Goal: Transaction & Acquisition: Purchase product/service

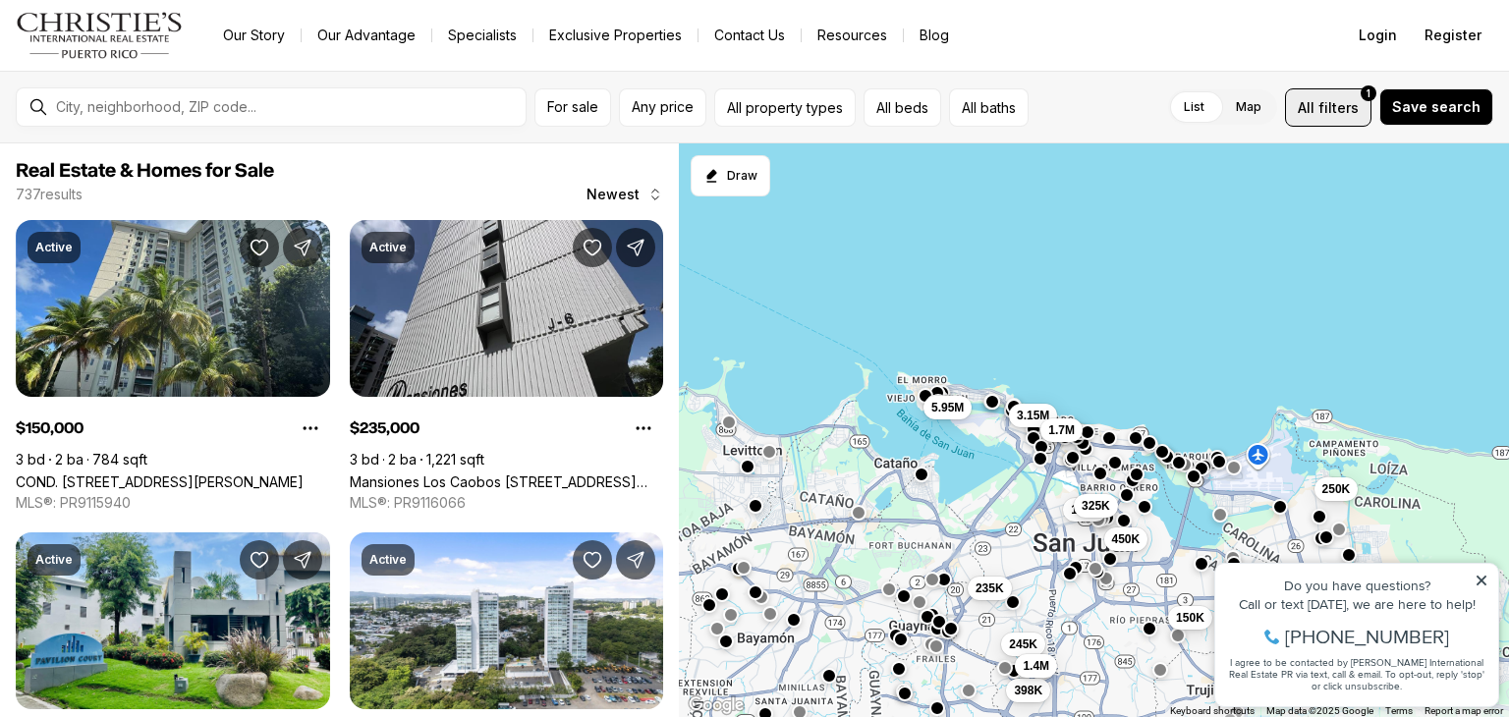
click at [1358, 114] on span "filters" at bounding box center [1339, 107] width 40 height 21
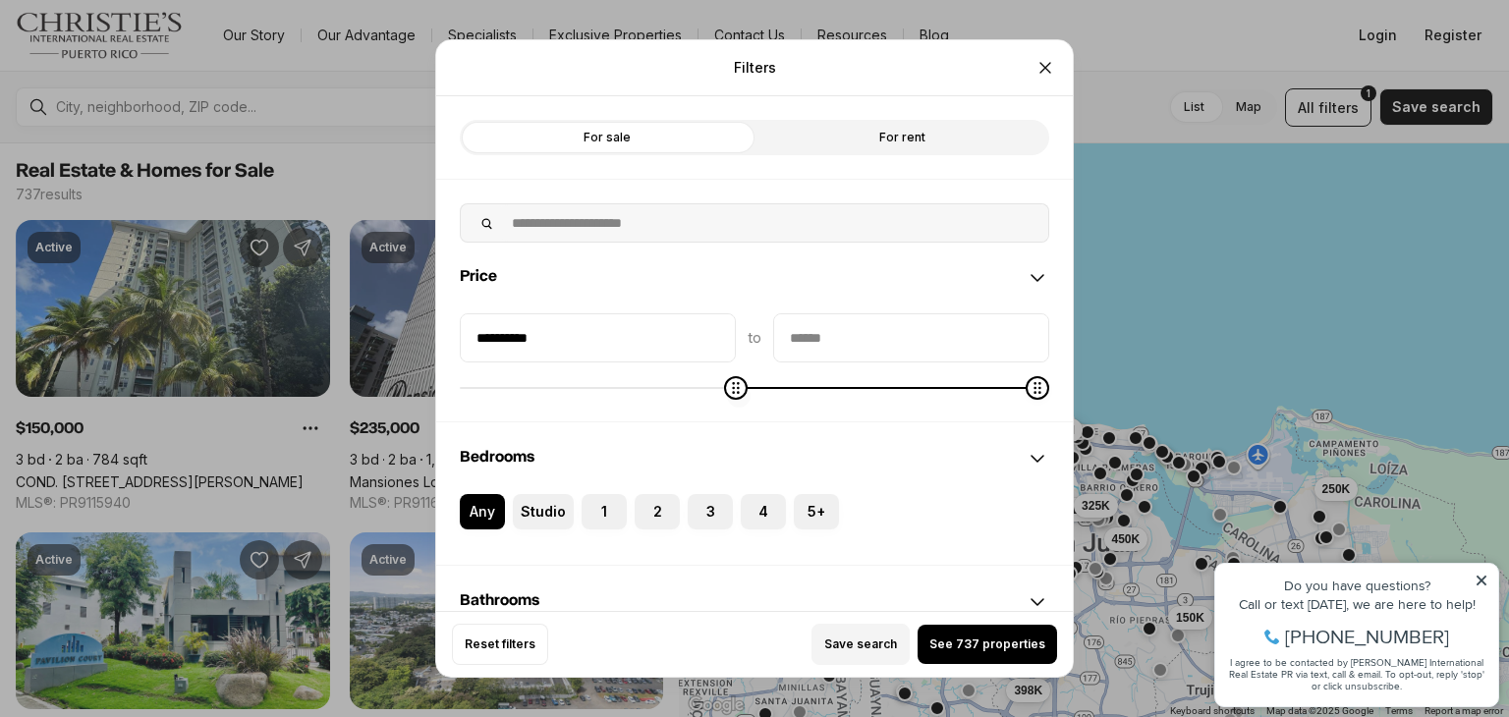
click at [669, 397] on span at bounding box center [755, 388] width 590 height 20
type input "*******"
click at [464, 390] on icon "Minimum" at bounding box center [472, 388] width 16 height 16
click at [472, 380] on icon "Maximum" at bounding box center [480, 388] width 16 height 16
click at [479, 390] on icon "Maximum" at bounding box center [487, 388] width 16 height 16
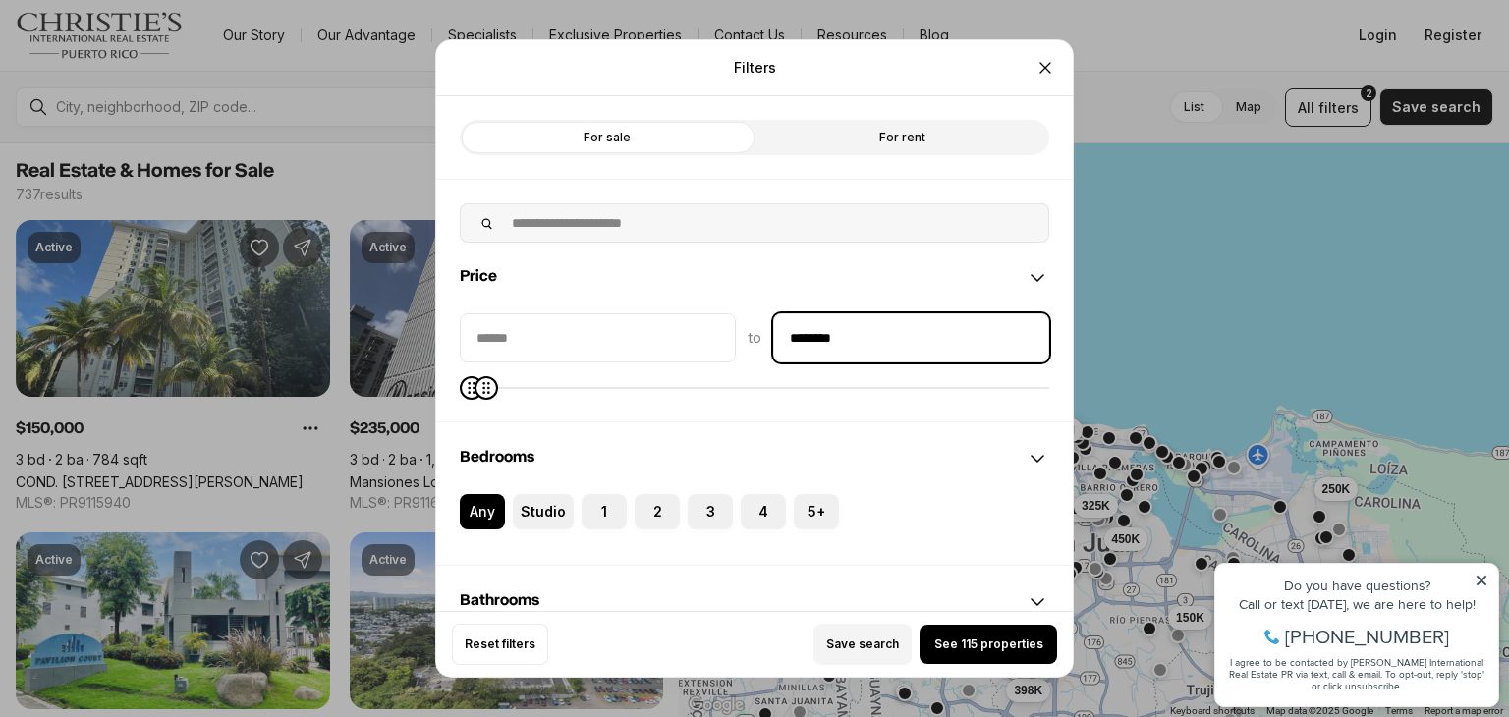
drag, startPoint x: 755, startPoint y: 353, endPoint x: 638, endPoint y: 378, distance: 119.7
click at [682, 359] on div "to ********" at bounding box center [755, 337] width 590 height 49
type input "********"
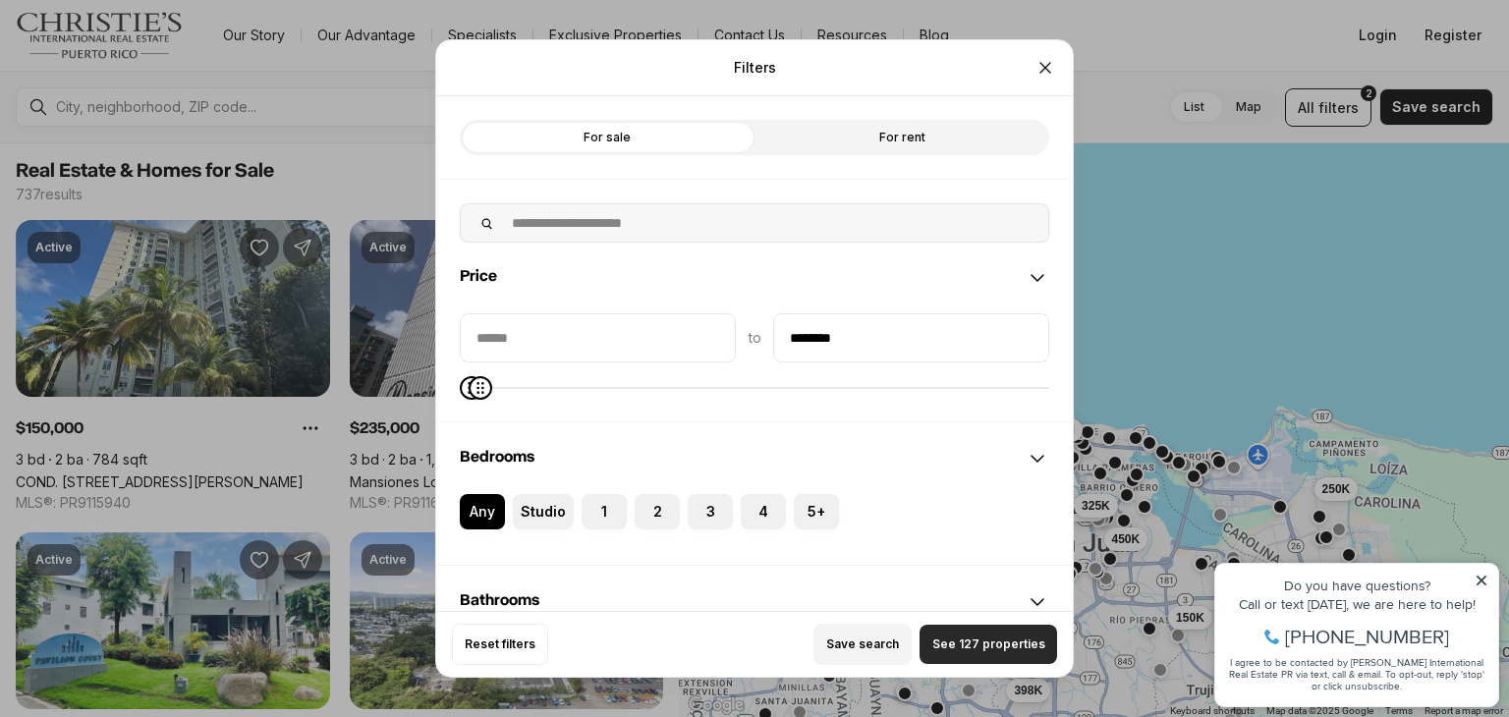
click at [950, 655] on button "See 127 properties" at bounding box center [989, 644] width 138 height 39
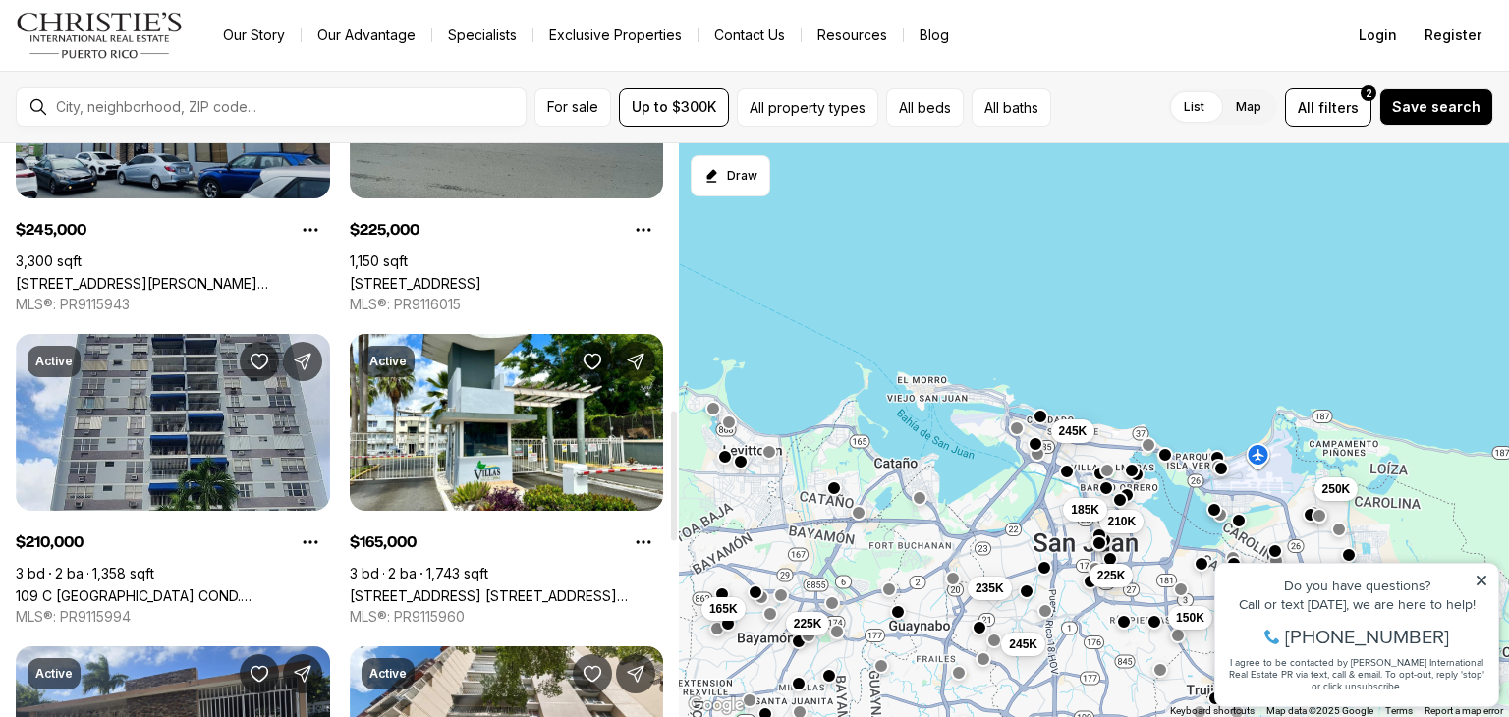
scroll to position [1179, 0]
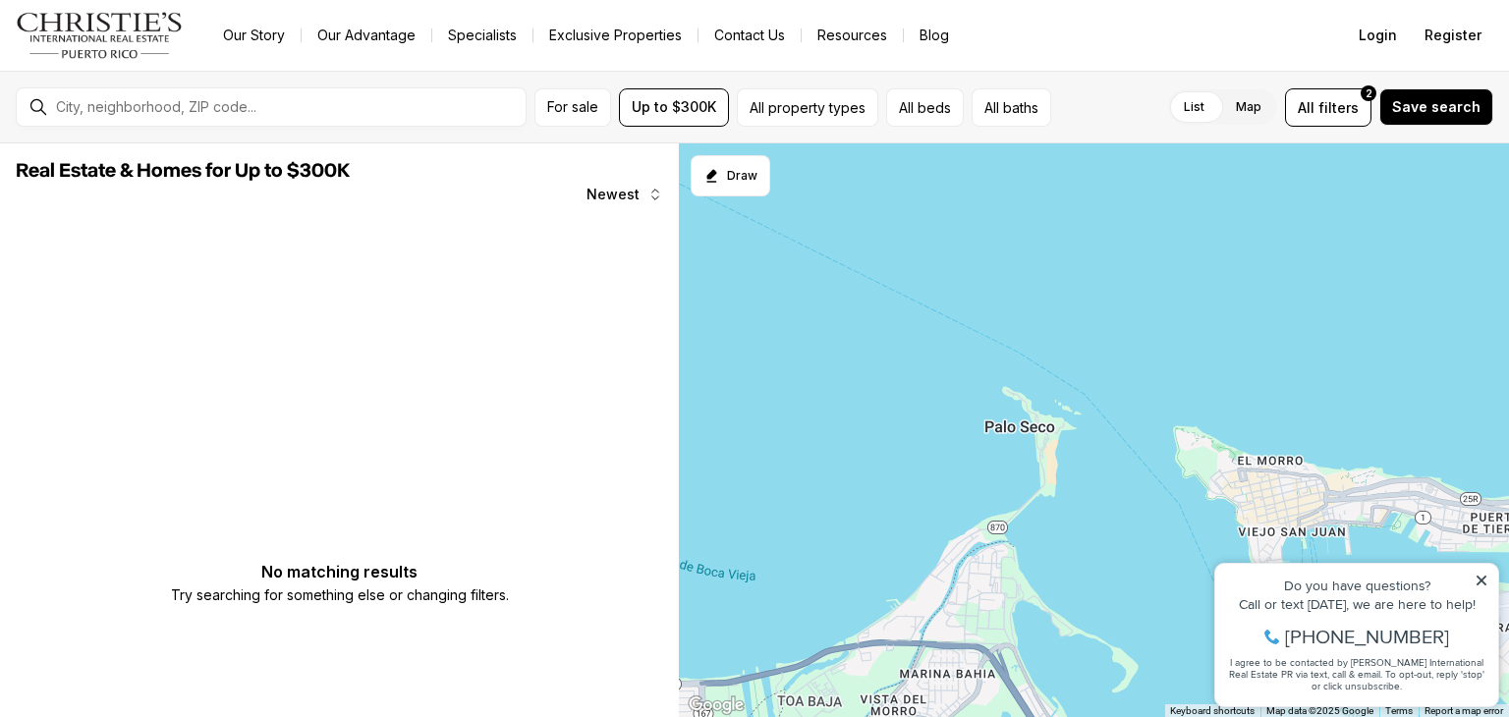
click at [1490, 577] on div "Do you have questions? Call or text today, we are here to help! 347-797-5825 I …" at bounding box center [1357, 635] width 283 height 142
click at [1482, 584] on icon at bounding box center [1482, 581] width 14 height 14
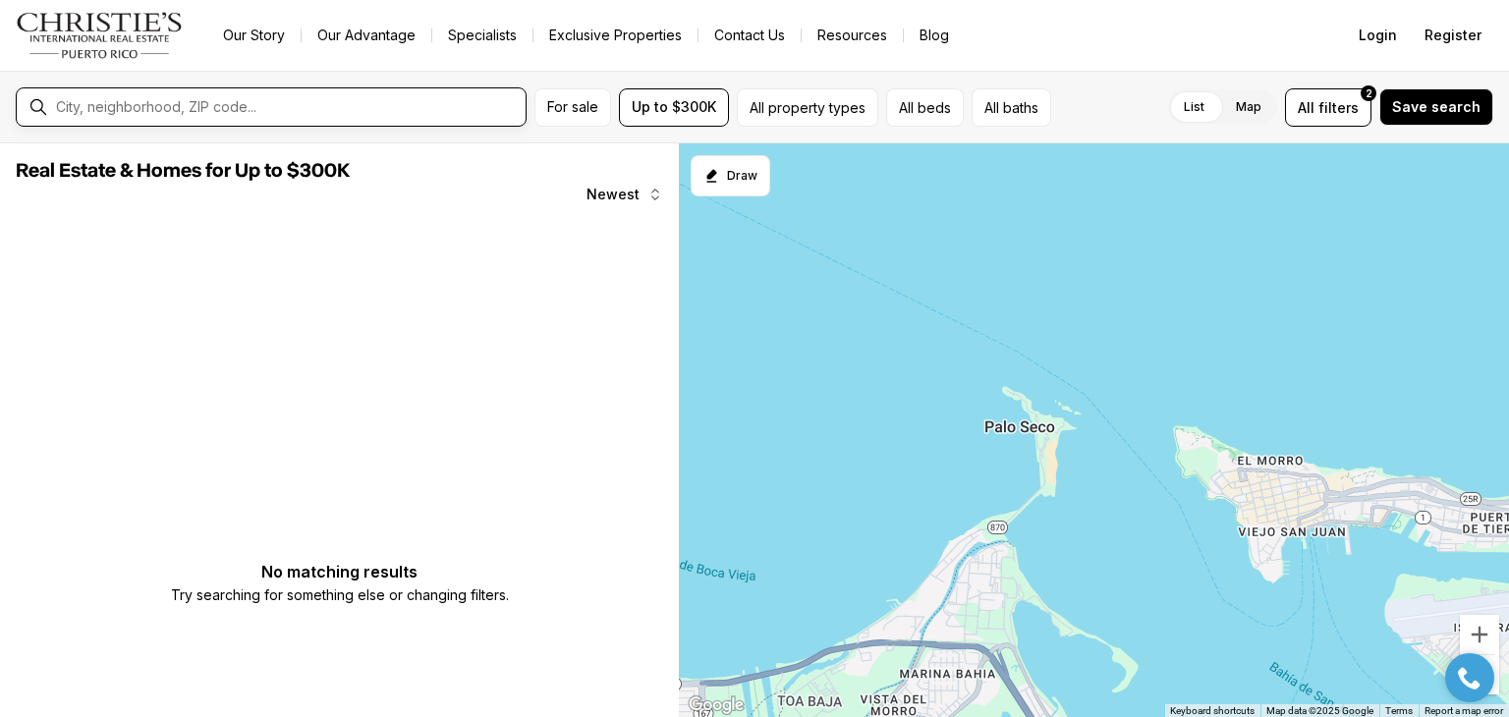
click at [442, 113] on input "text" at bounding box center [287, 107] width 462 height 18
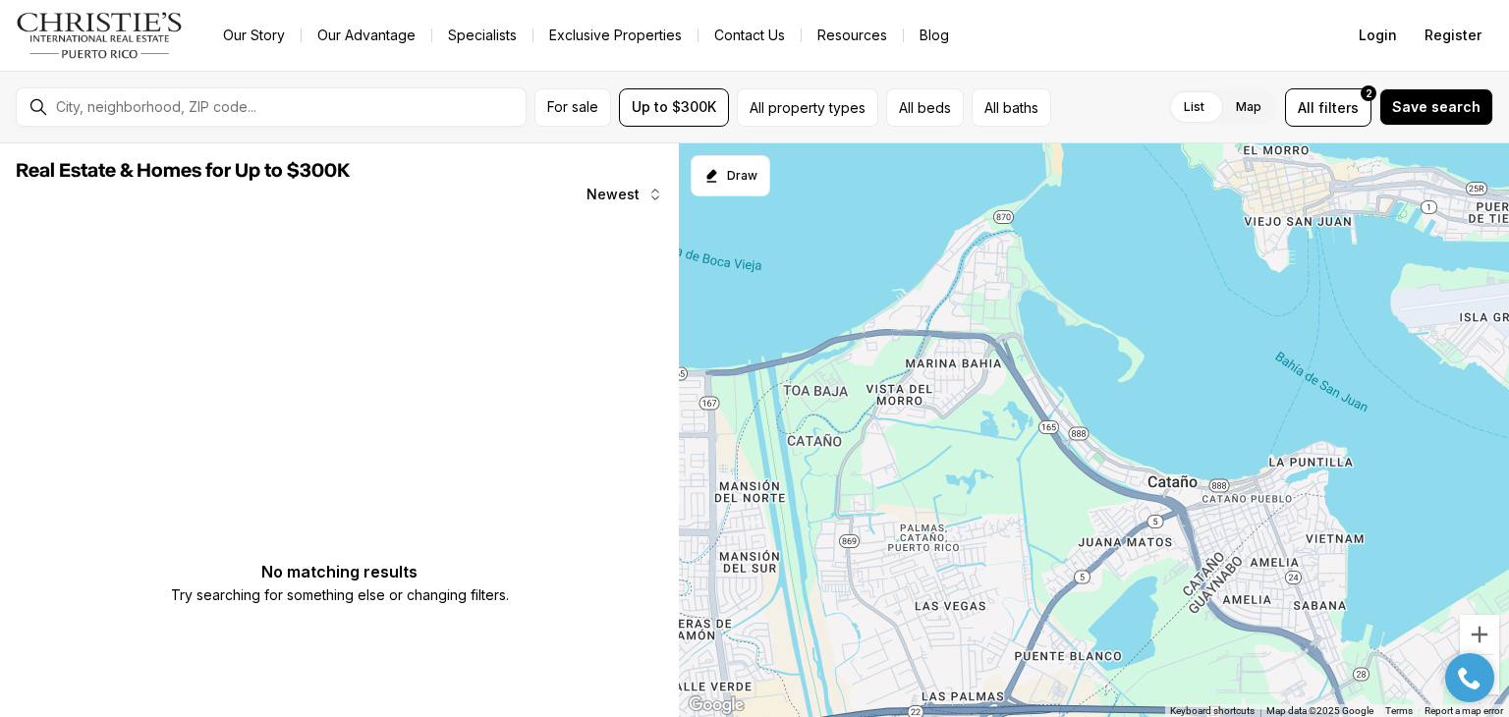
drag, startPoint x: 1121, startPoint y: 520, endPoint x: 1135, endPoint y: 202, distance: 317.7
click at [1135, 202] on div at bounding box center [1094, 430] width 830 height 575
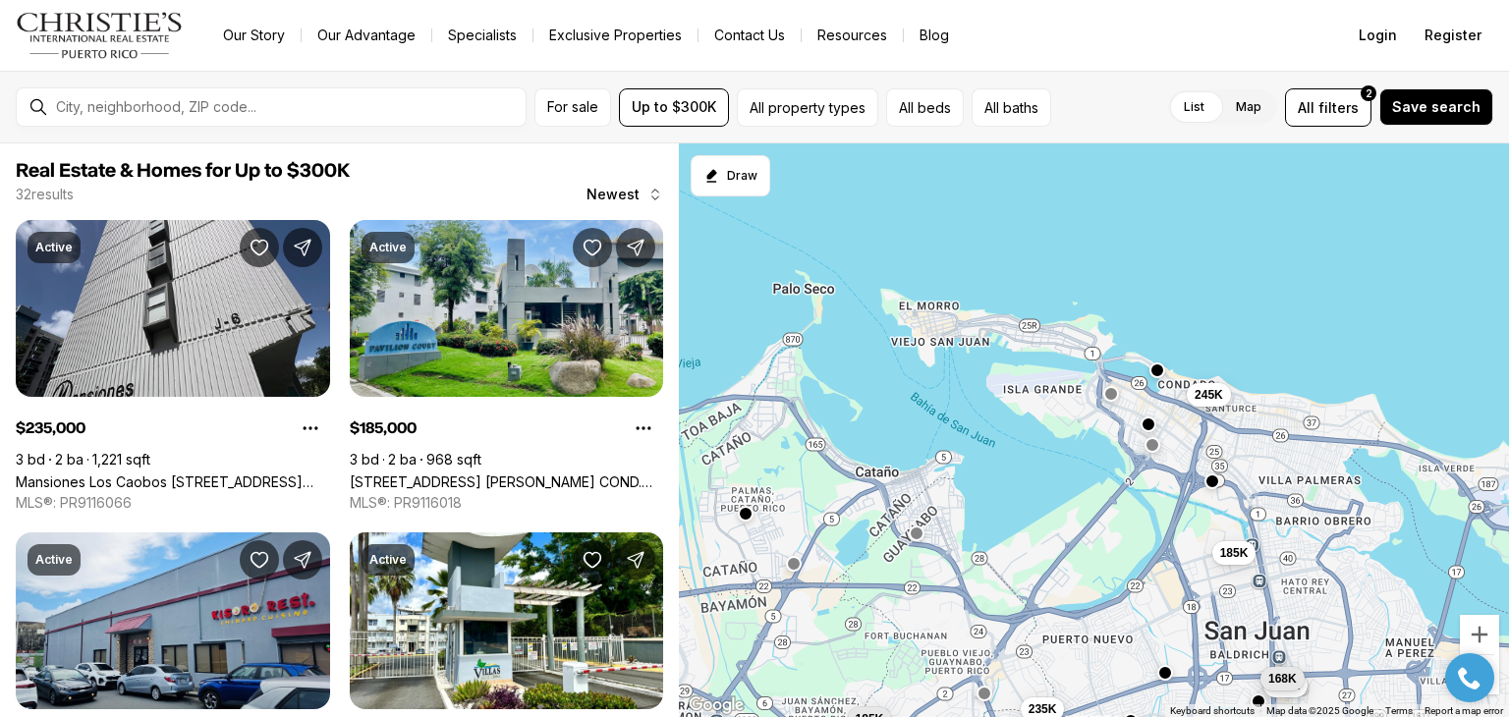
drag, startPoint x: 1270, startPoint y: 414, endPoint x: 1019, endPoint y: 465, distance: 255.8
click at [1019, 465] on div "235K 185K 245K 165K 225K 225K 225K 170K 168K 185K 195K 265K" at bounding box center [1094, 430] width 830 height 575
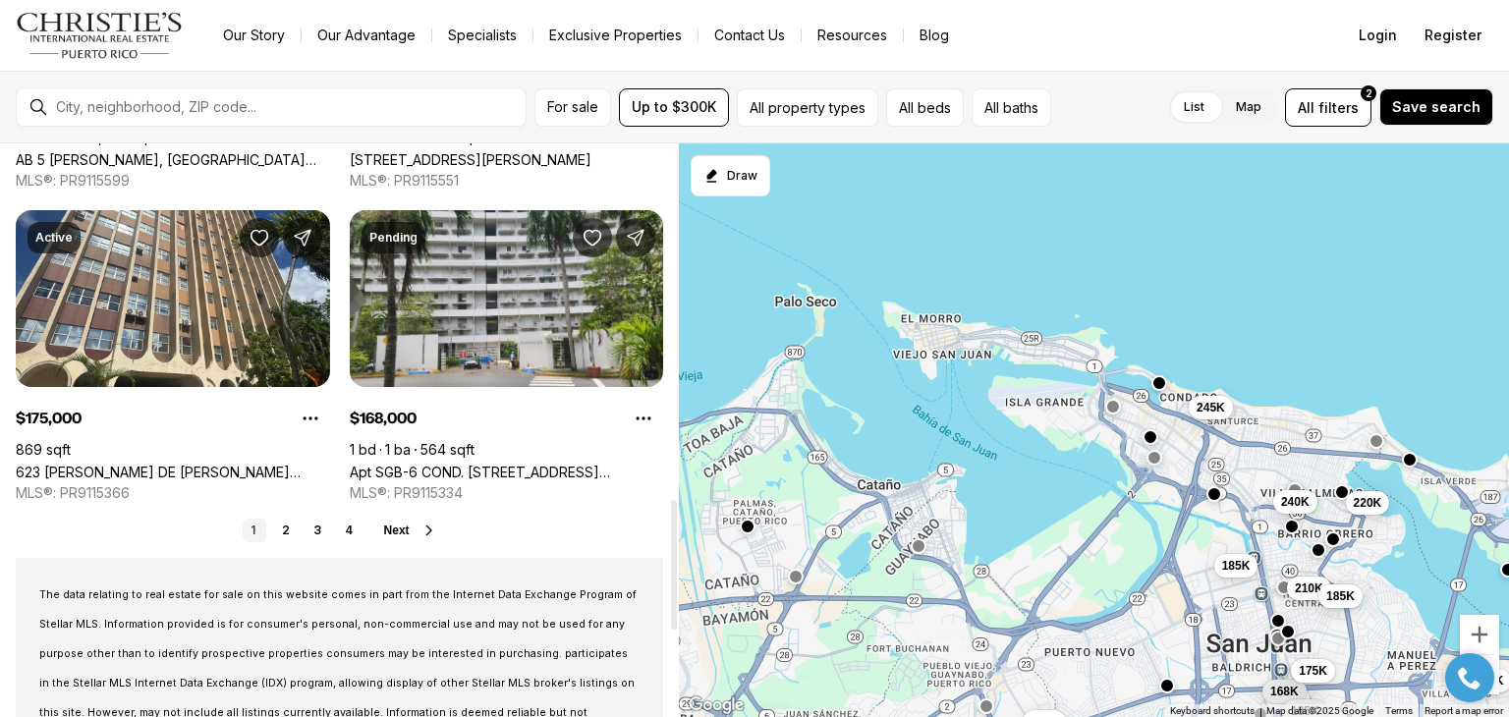
scroll to position [1769, 0]
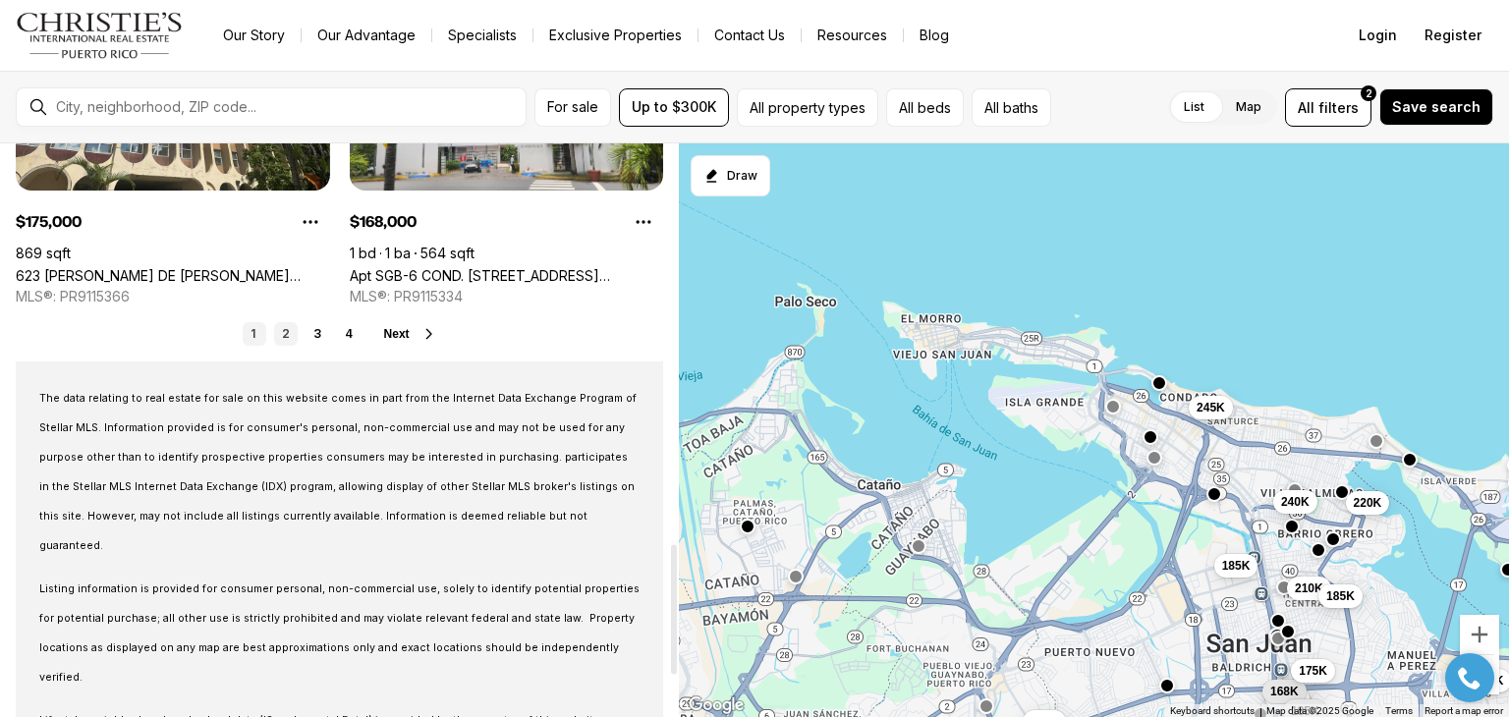
click at [281, 331] on link "2" at bounding box center [286, 334] width 24 height 24
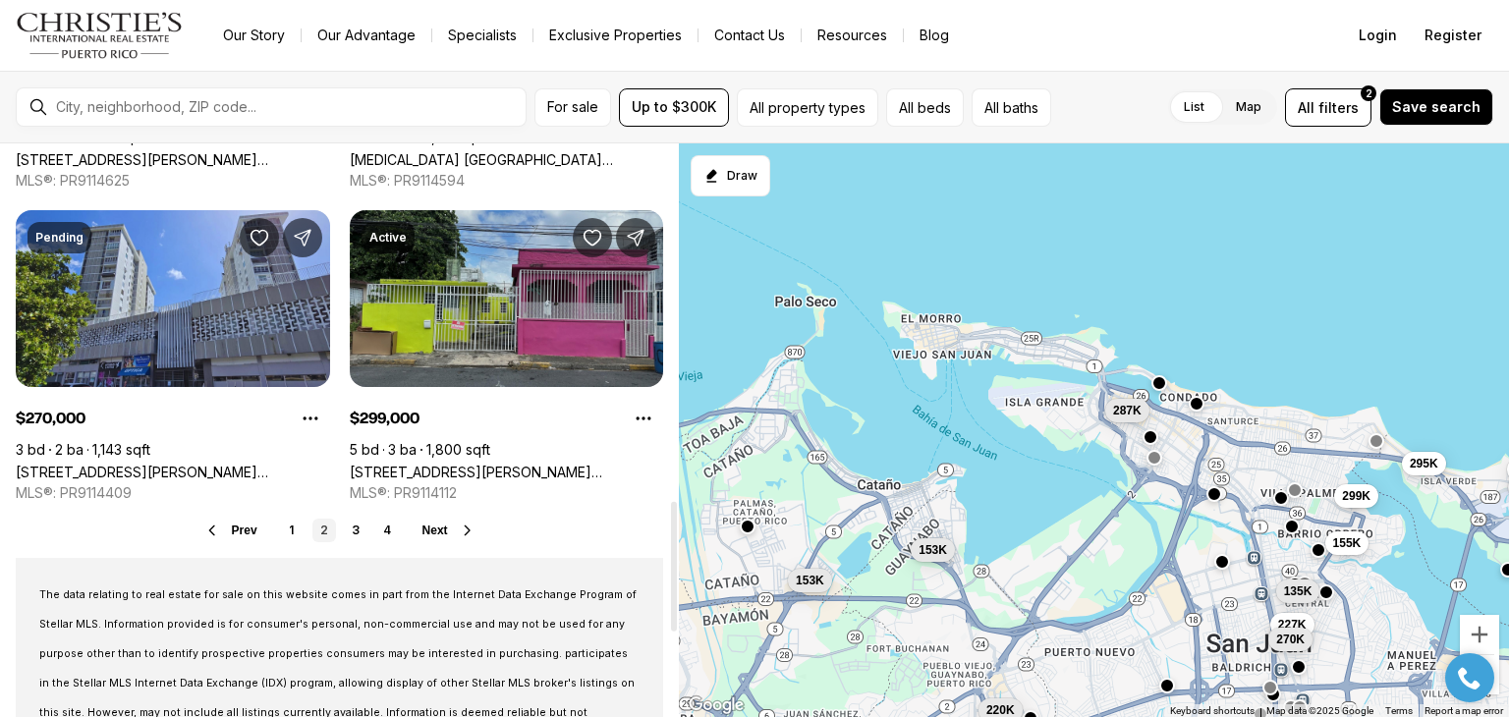
scroll to position [1867, 0]
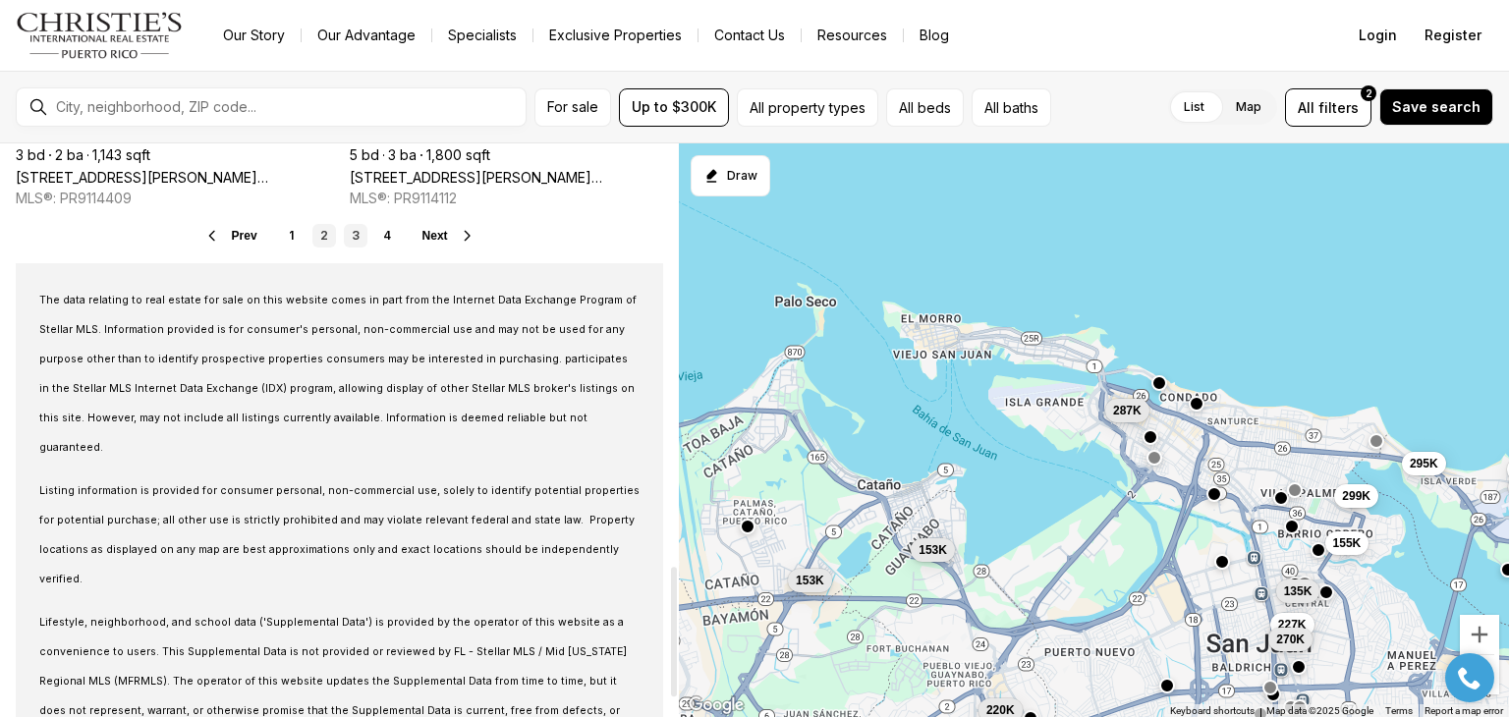
click at [362, 245] on link "3" at bounding box center [356, 236] width 24 height 24
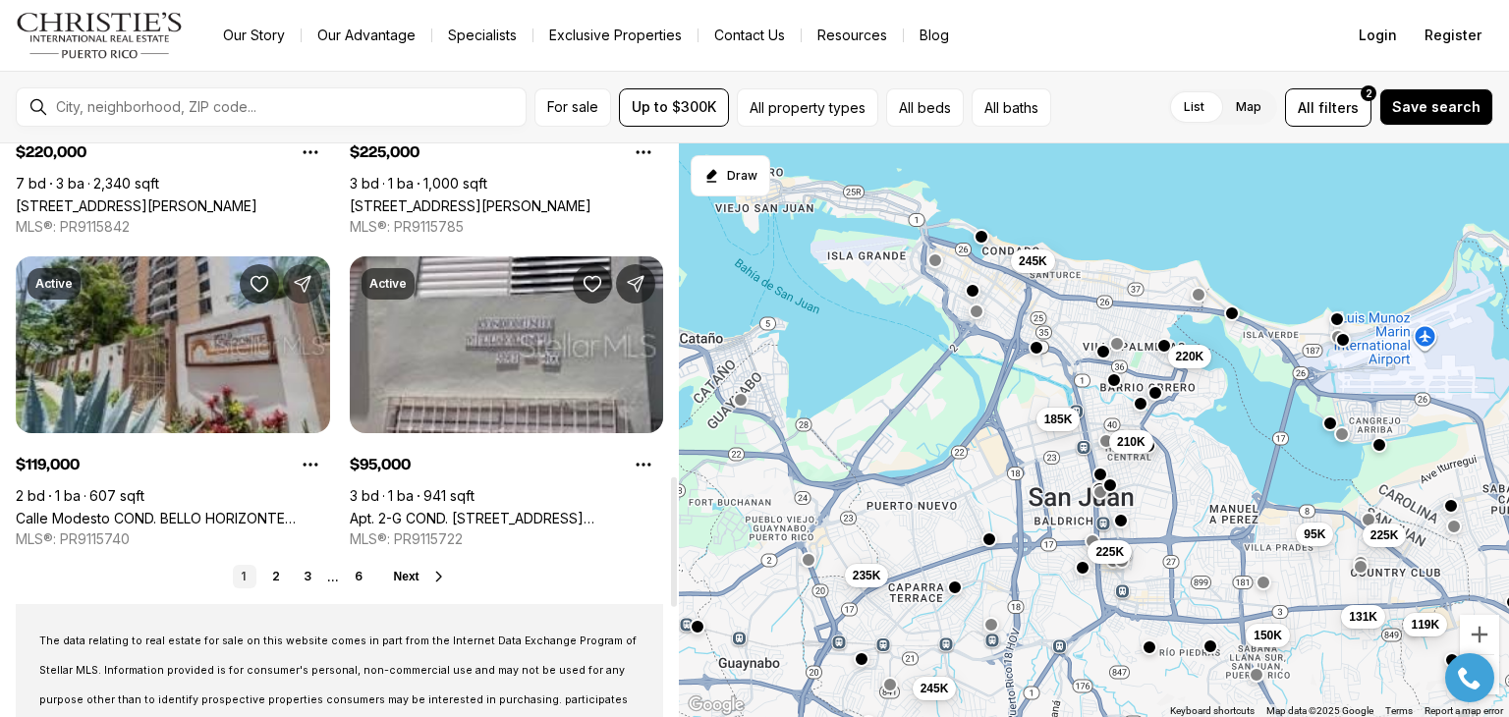
scroll to position [1572, 0]
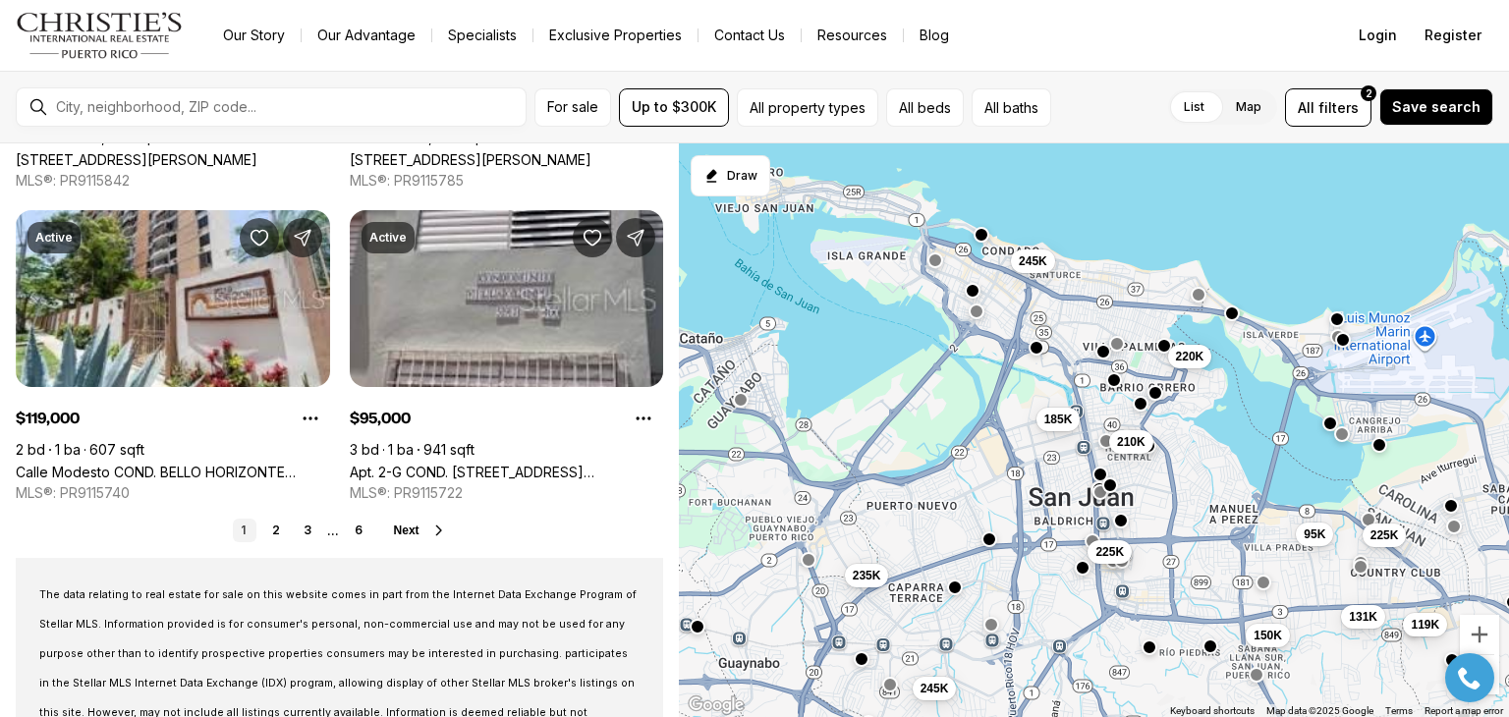
click at [983, 231] on button "button" at bounding box center [982, 234] width 16 height 16
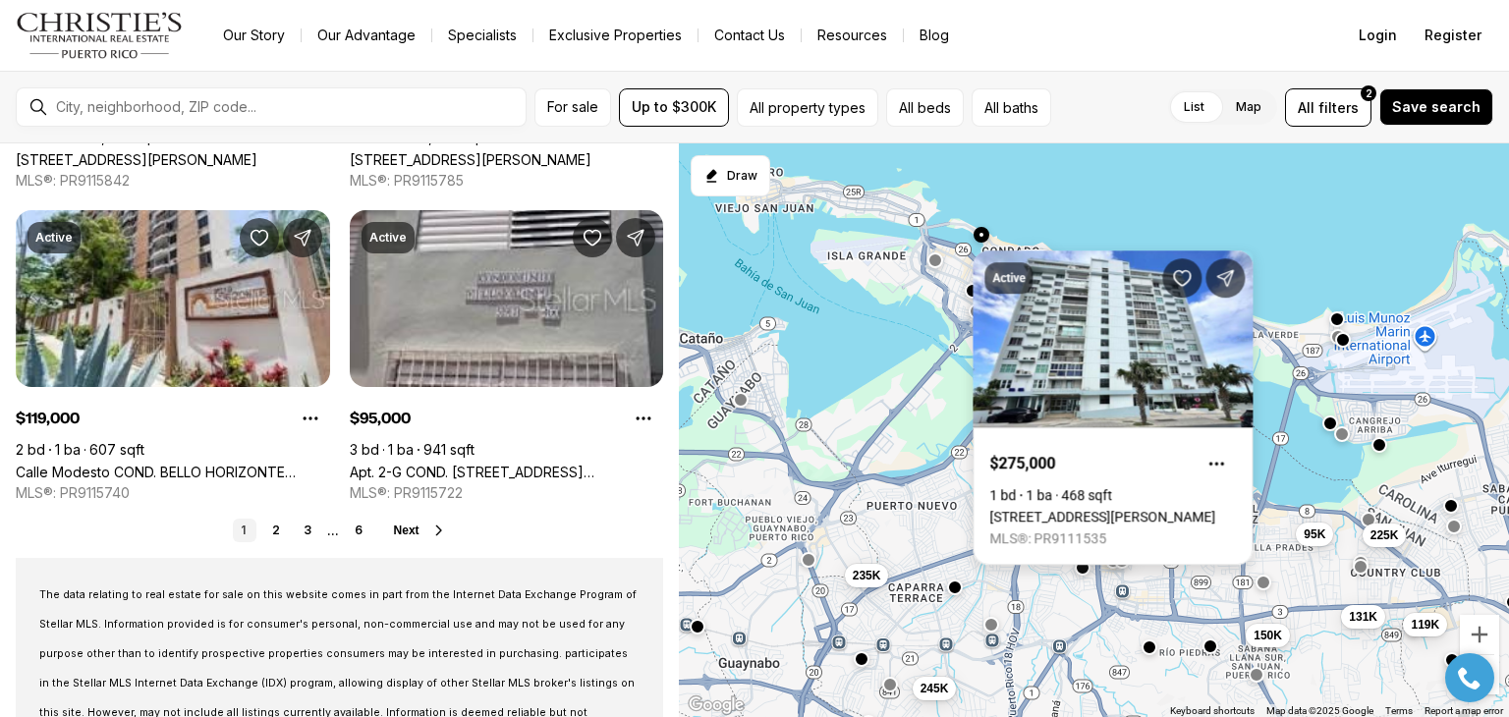
click at [1086, 509] on link "1035 ASHFORD AVENUE #508, SAN JUAN PR, 00911" at bounding box center [1103, 517] width 226 height 16
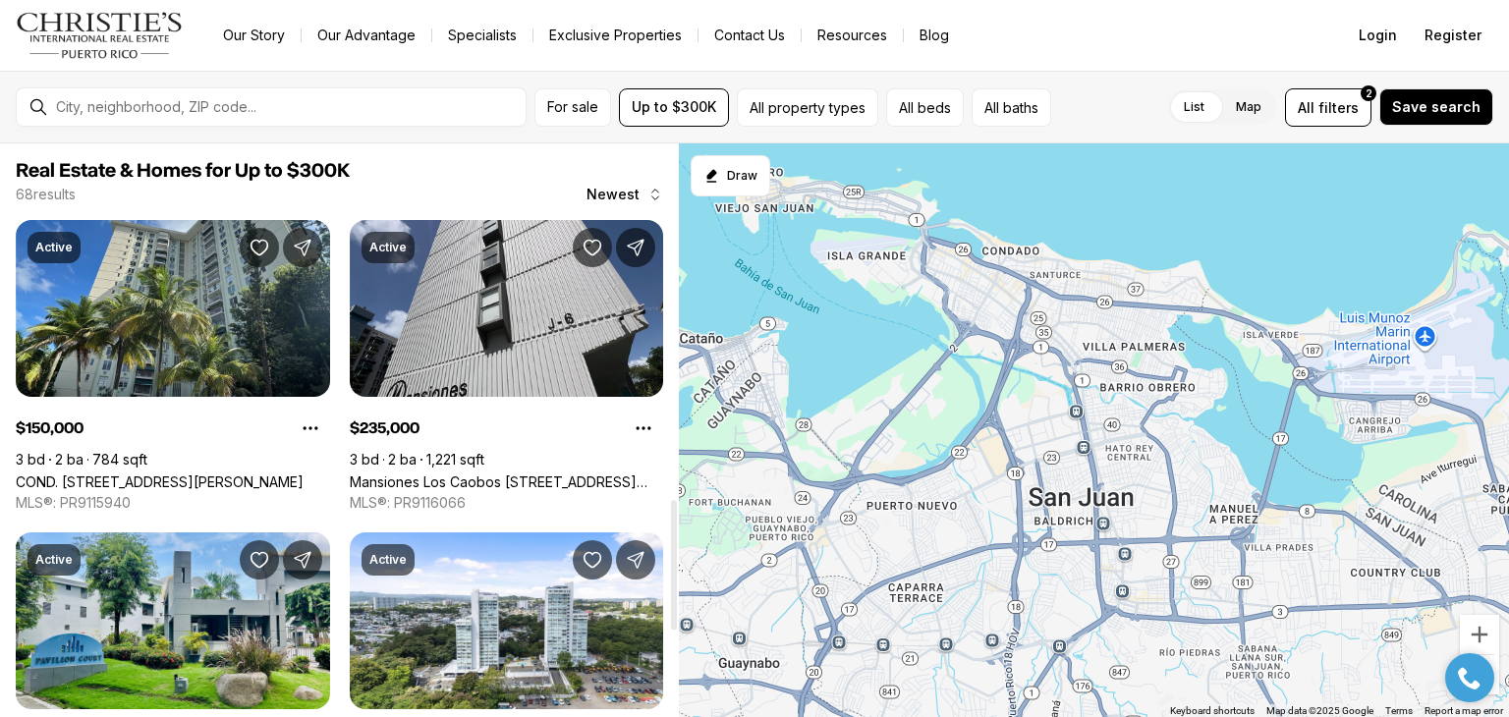
scroll to position [1572, 0]
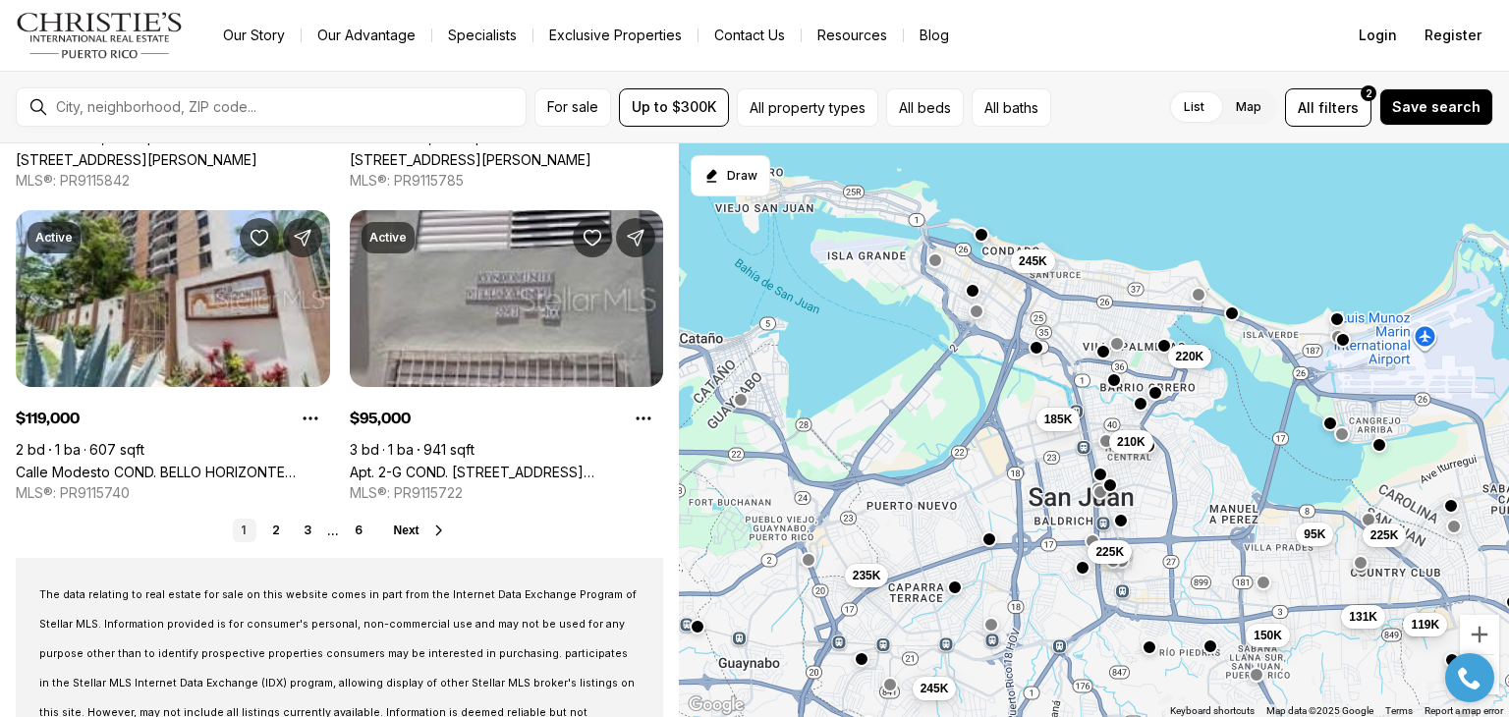
click at [984, 233] on button "button" at bounding box center [982, 234] width 16 height 16
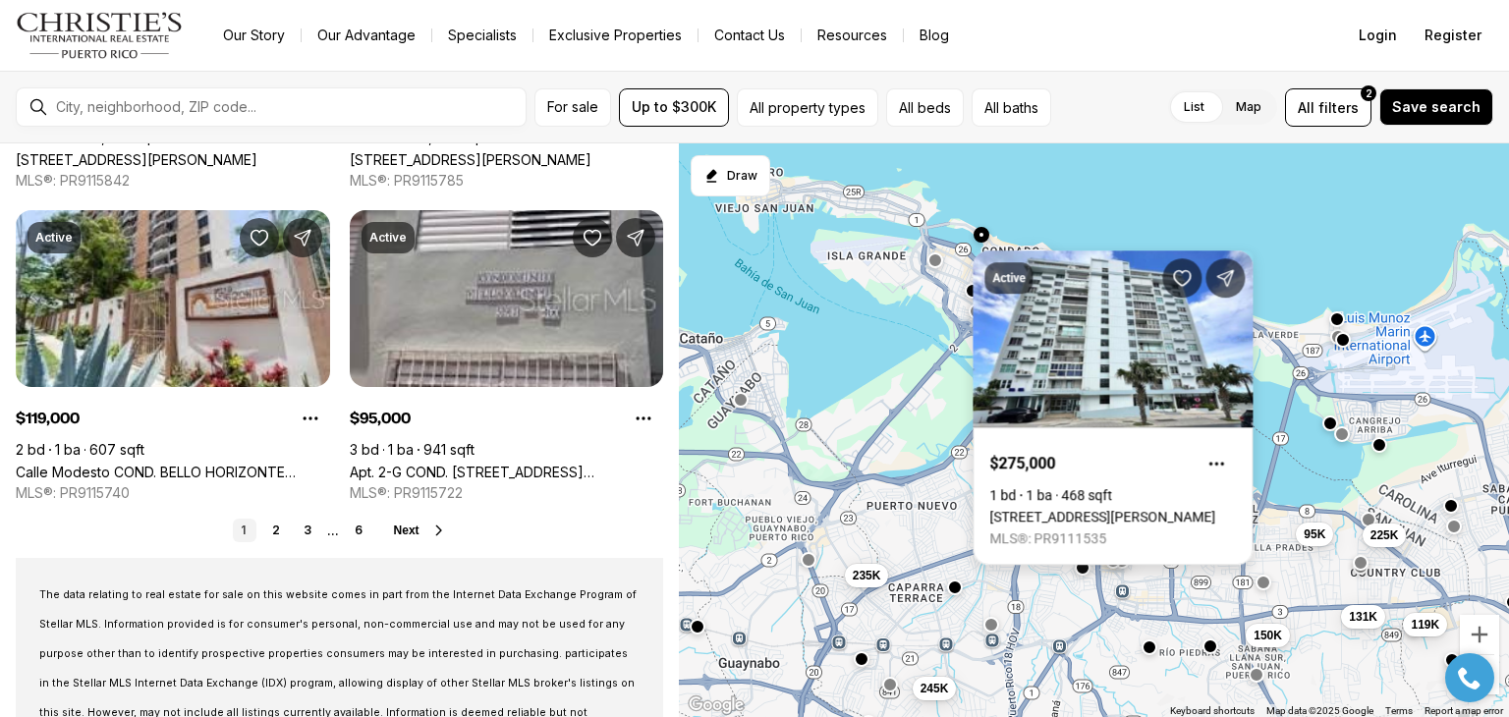
click at [1076, 509] on link "1035 ASHFORD AVENUE #508, SAN JUAN PR, 00911" at bounding box center [1103, 517] width 226 height 16
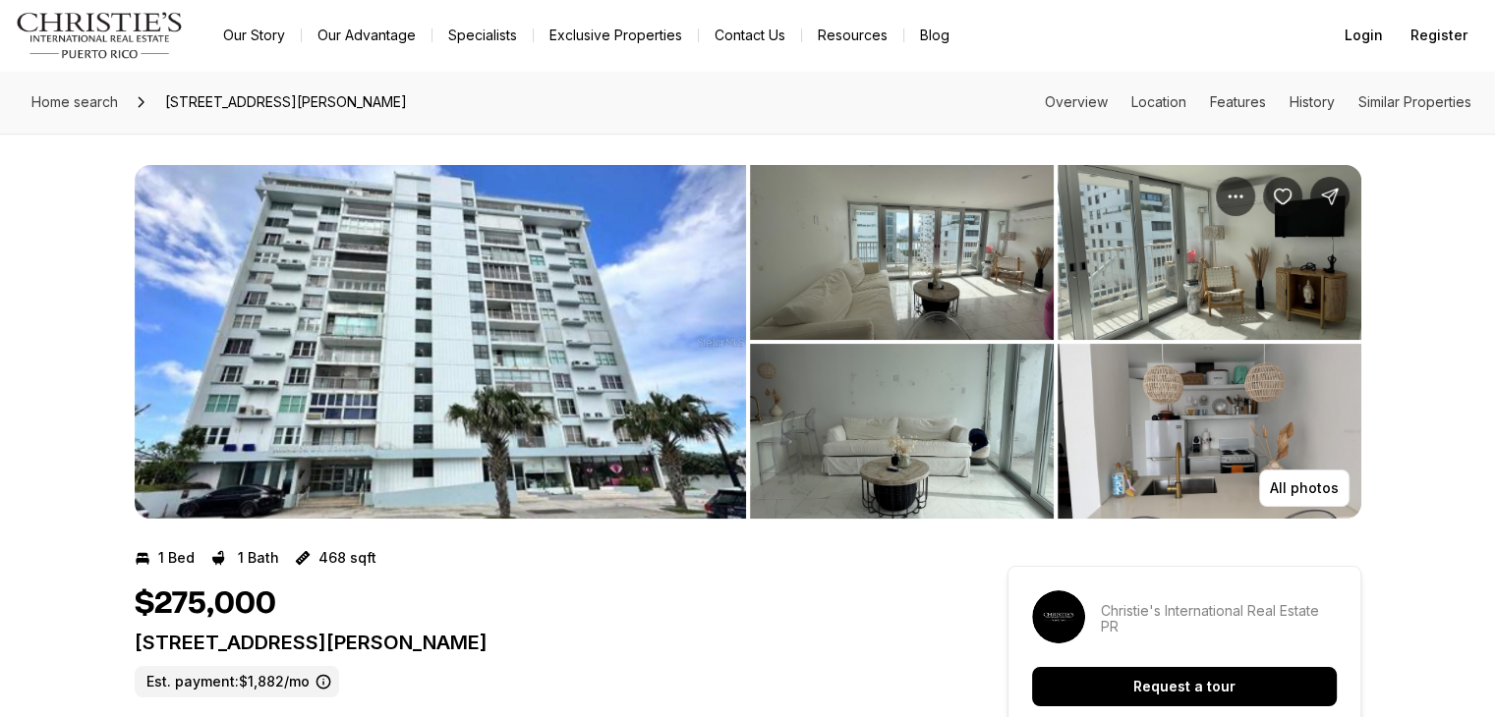
click at [933, 262] on img "View image gallery" at bounding box center [902, 252] width 304 height 175
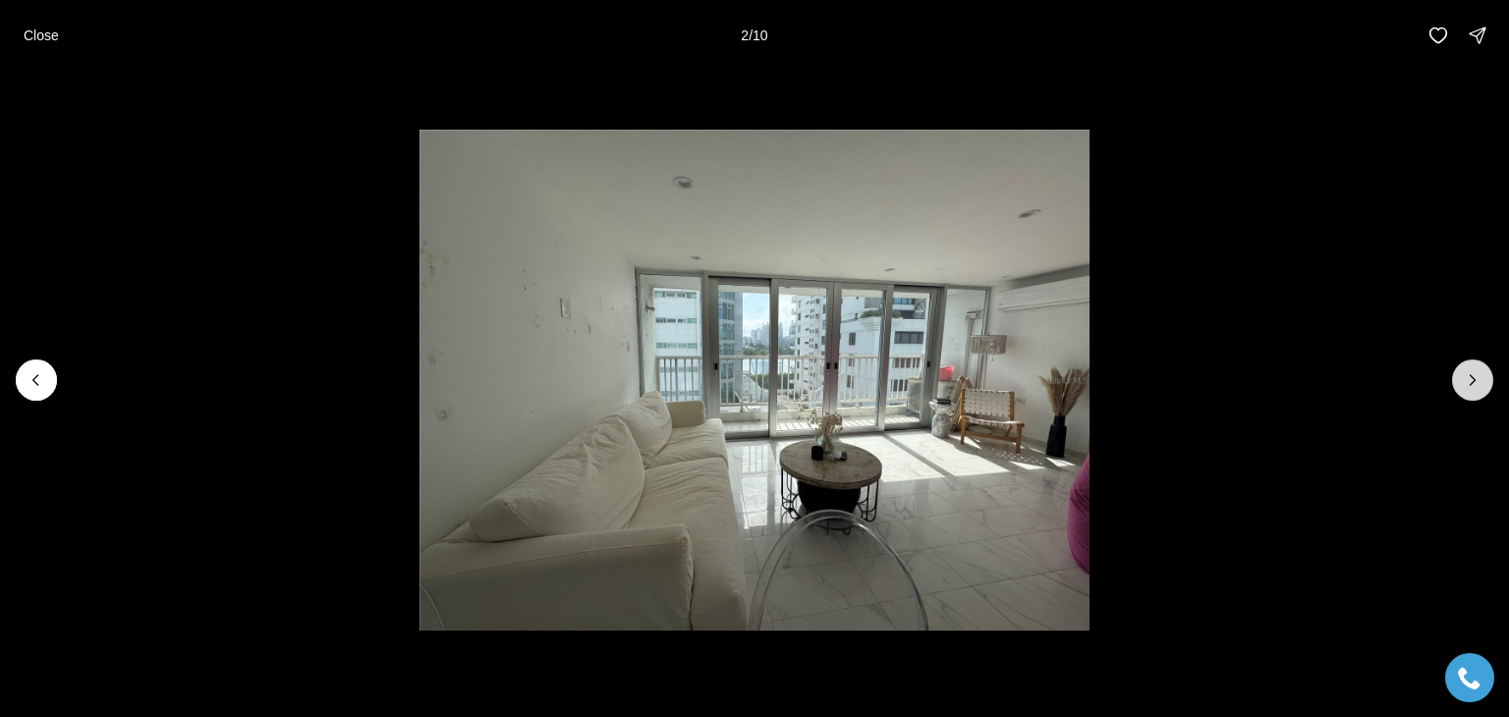
click at [1468, 385] on icon "Next slide" at bounding box center [1473, 380] width 20 height 20
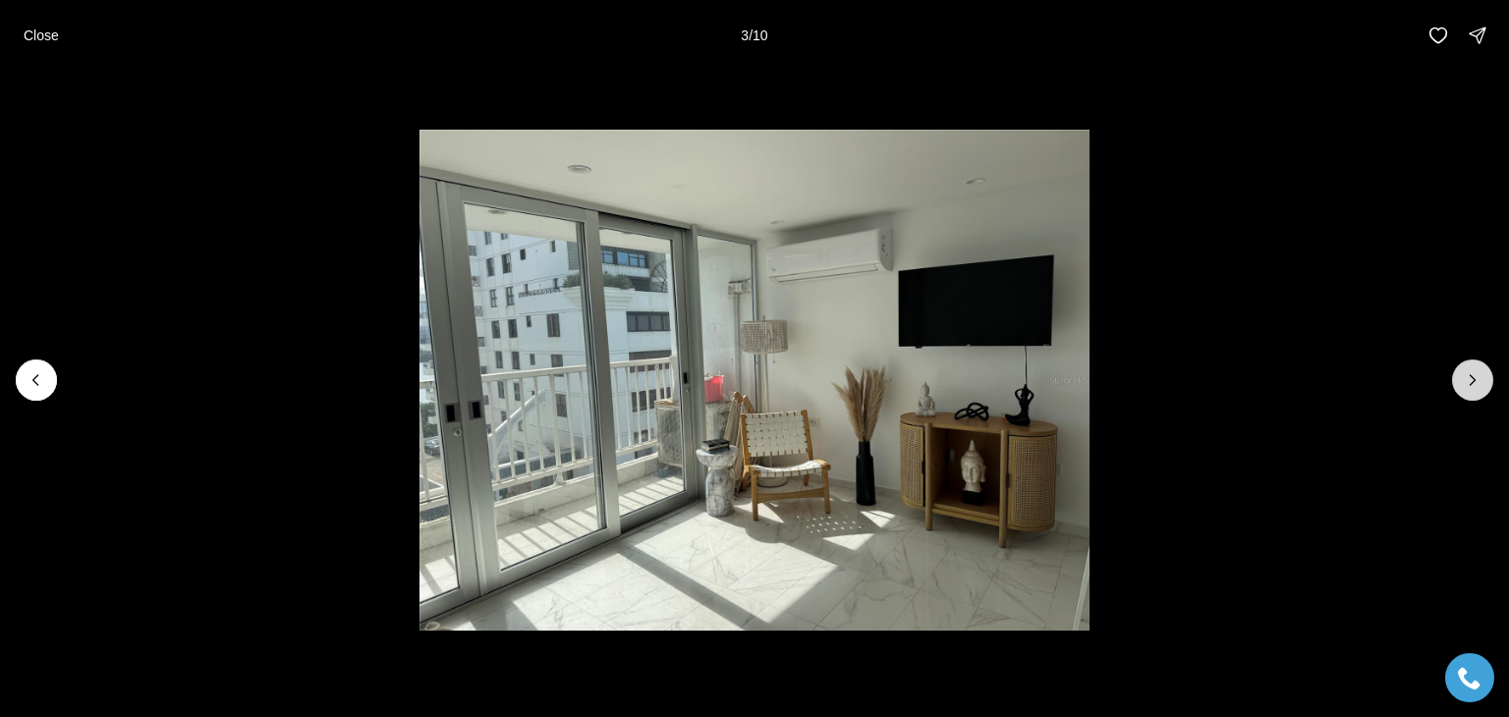
click at [1468, 385] on icon "Next slide" at bounding box center [1473, 380] width 20 height 20
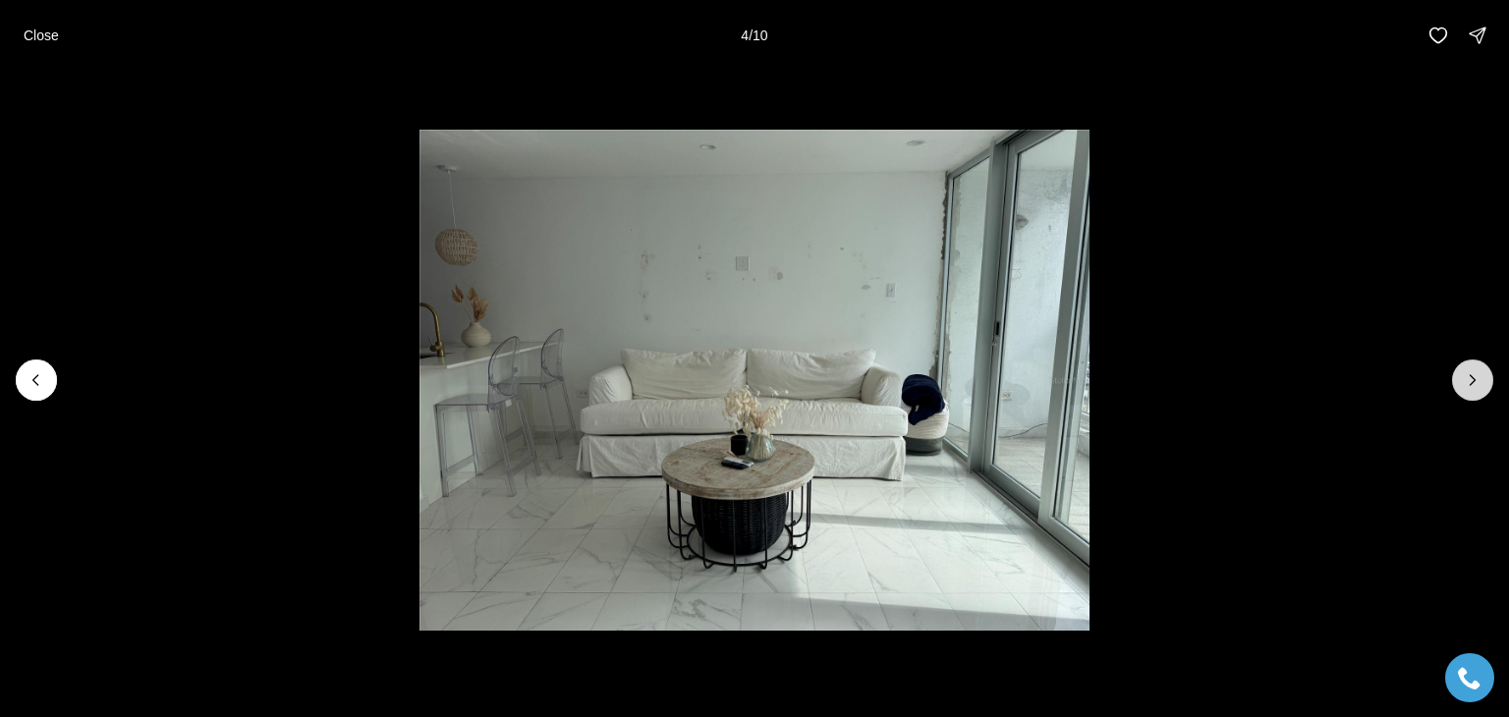
click at [1468, 385] on icon "Next slide" at bounding box center [1473, 380] width 20 height 20
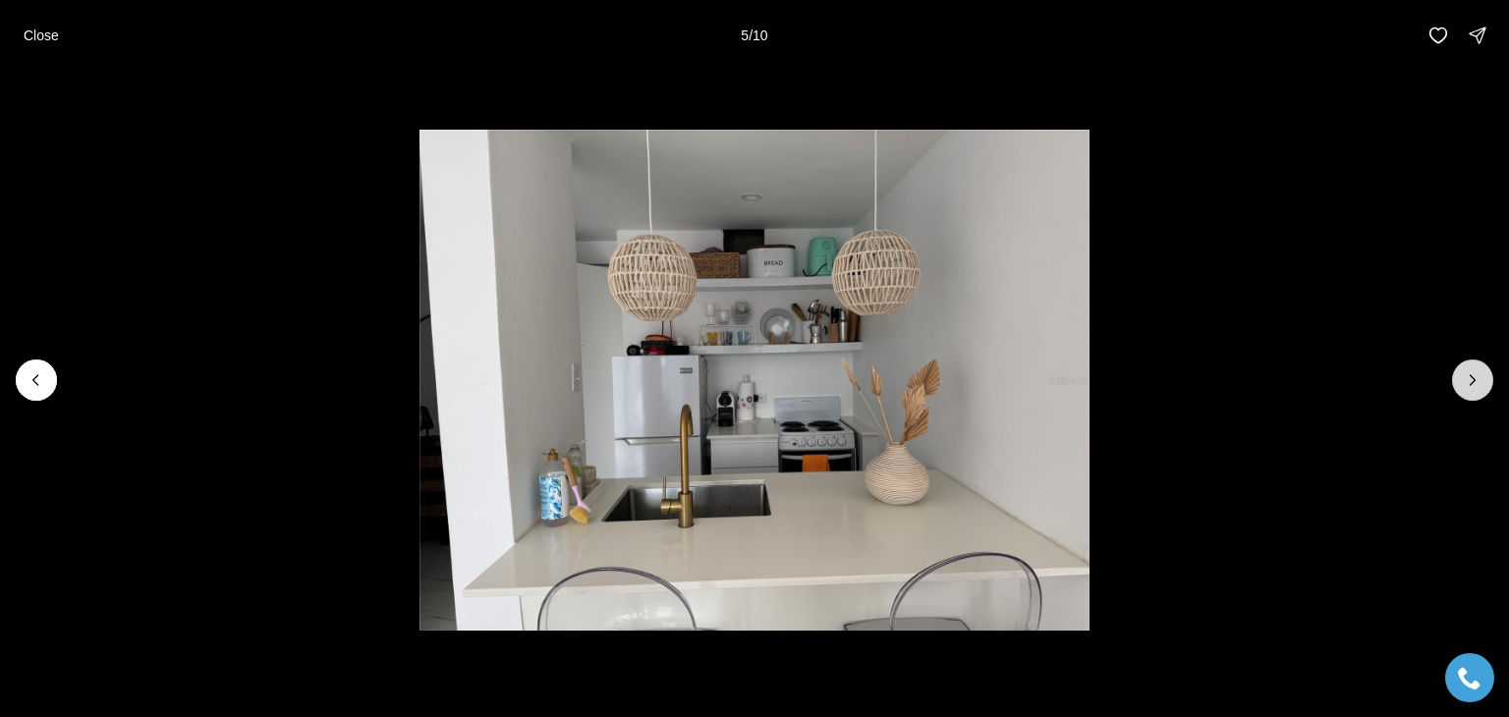
click at [1468, 385] on icon "Next slide" at bounding box center [1473, 380] width 20 height 20
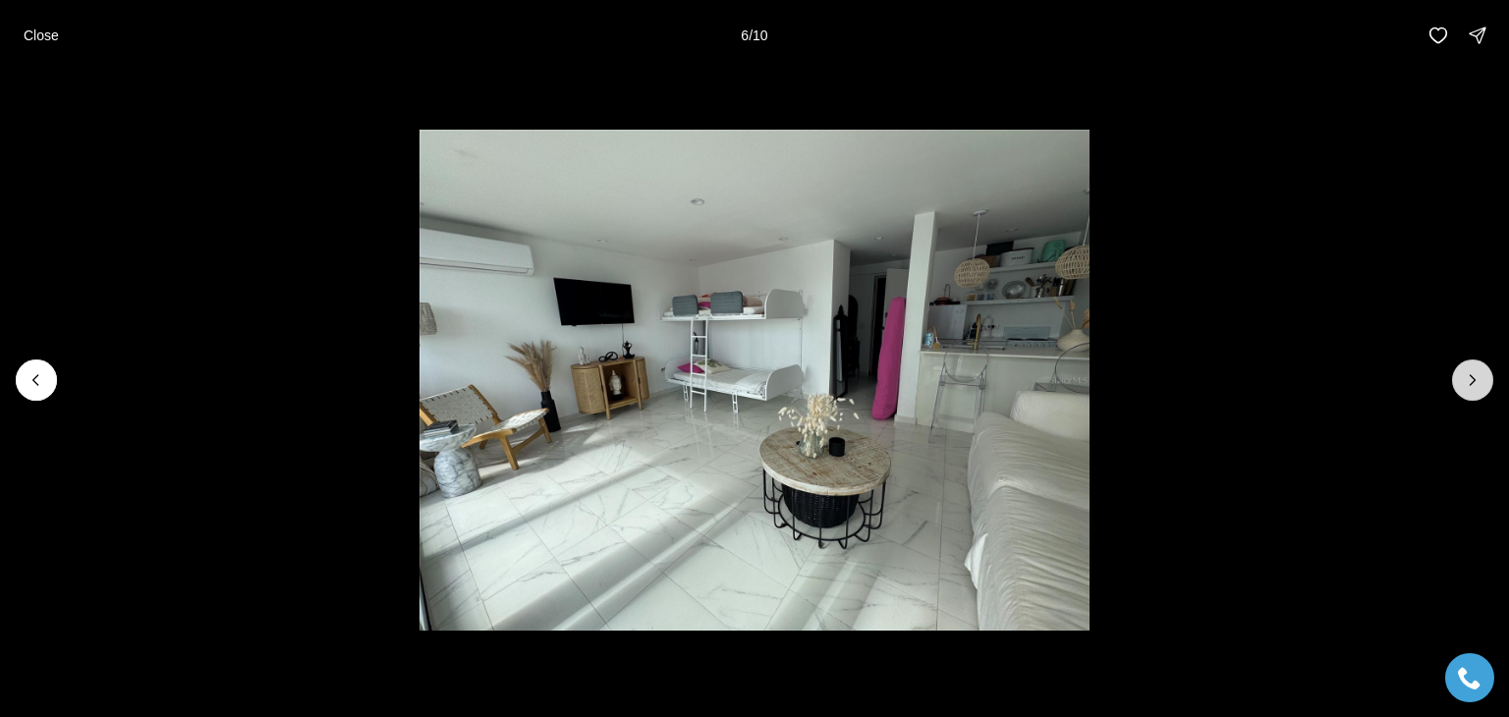
click at [1468, 385] on icon "Next slide" at bounding box center [1473, 380] width 20 height 20
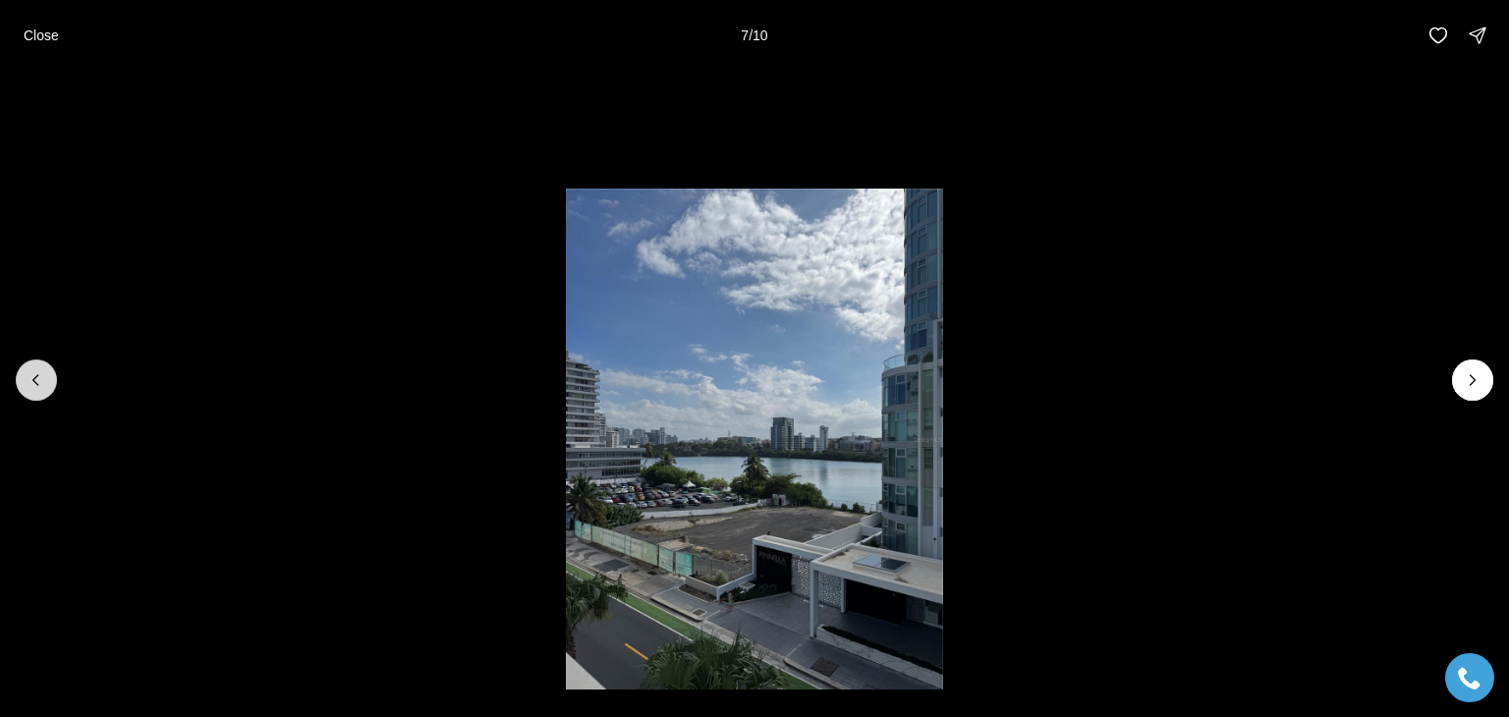
drag, startPoint x: 1468, startPoint y: 385, endPoint x: 36, endPoint y: 394, distance: 1431.8
click at [36, 394] on button "Previous slide" at bounding box center [36, 380] width 41 height 41
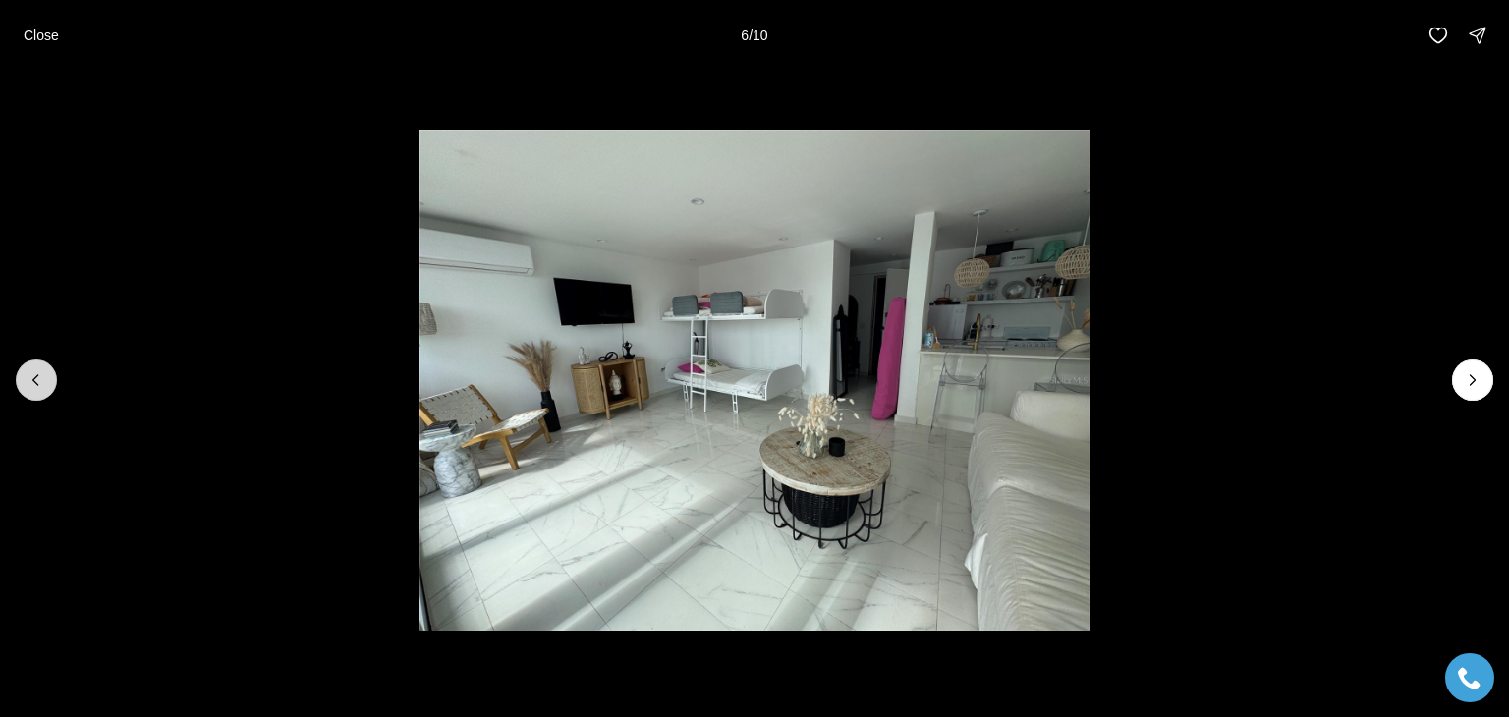
click at [36, 394] on button "Previous slide" at bounding box center [36, 380] width 41 height 41
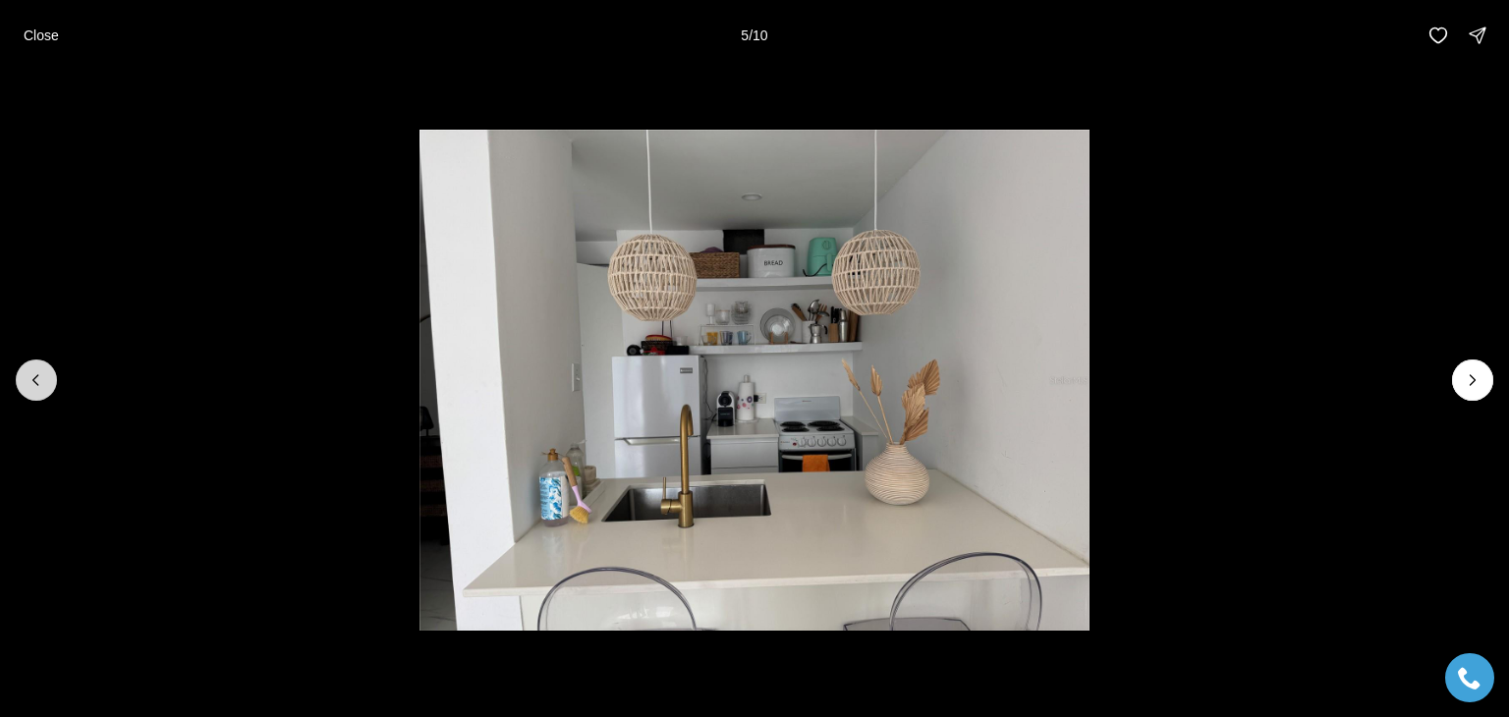
click at [36, 394] on button "Previous slide" at bounding box center [36, 380] width 41 height 41
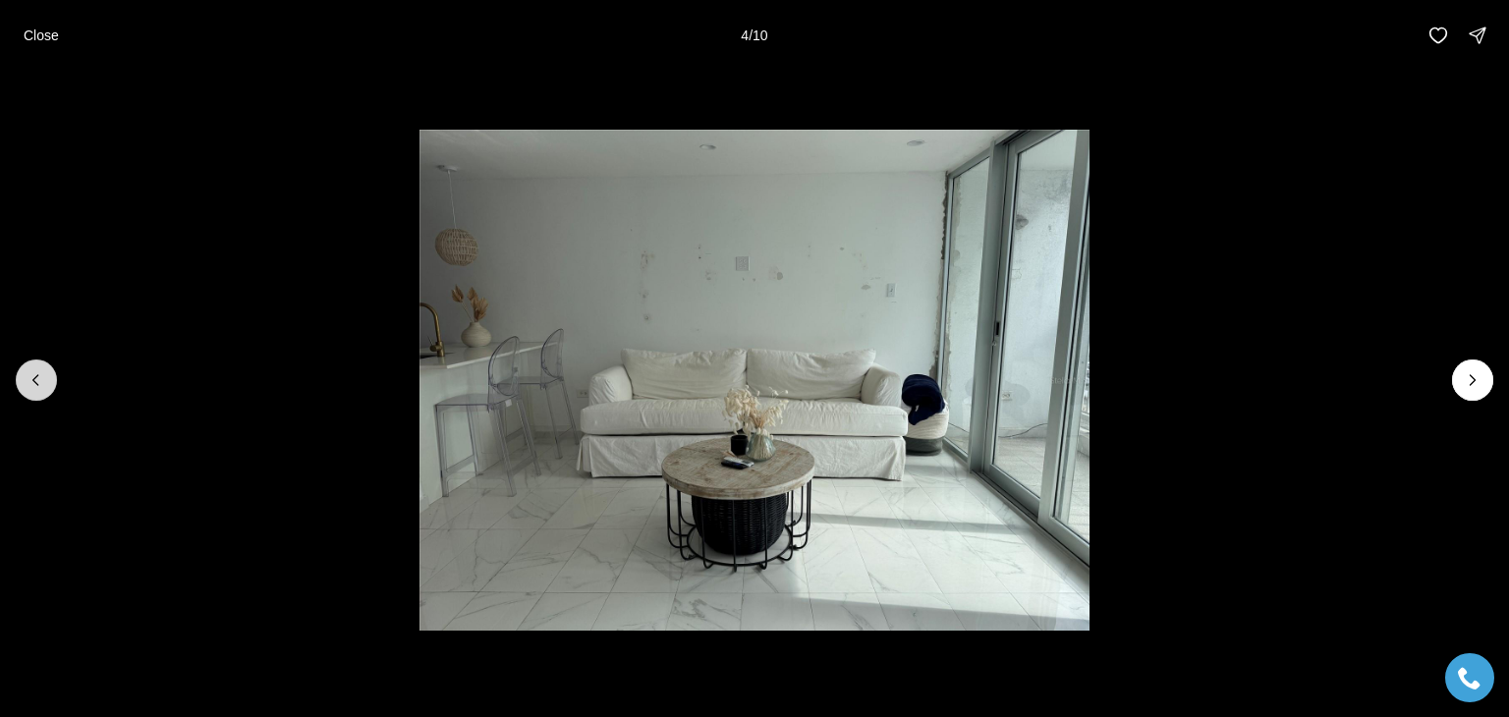
click at [36, 394] on button "Previous slide" at bounding box center [36, 380] width 41 height 41
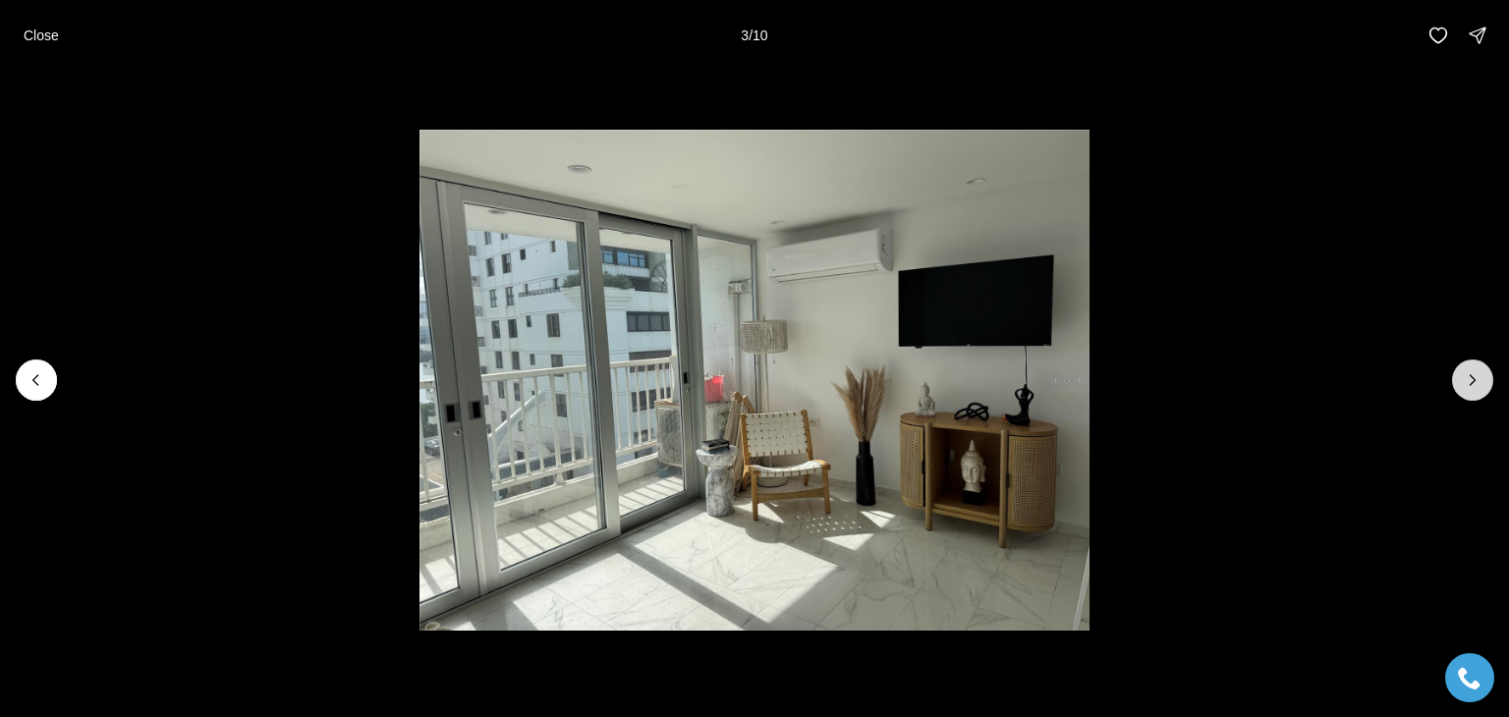
click at [1464, 374] on icon "Next slide" at bounding box center [1473, 380] width 20 height 20
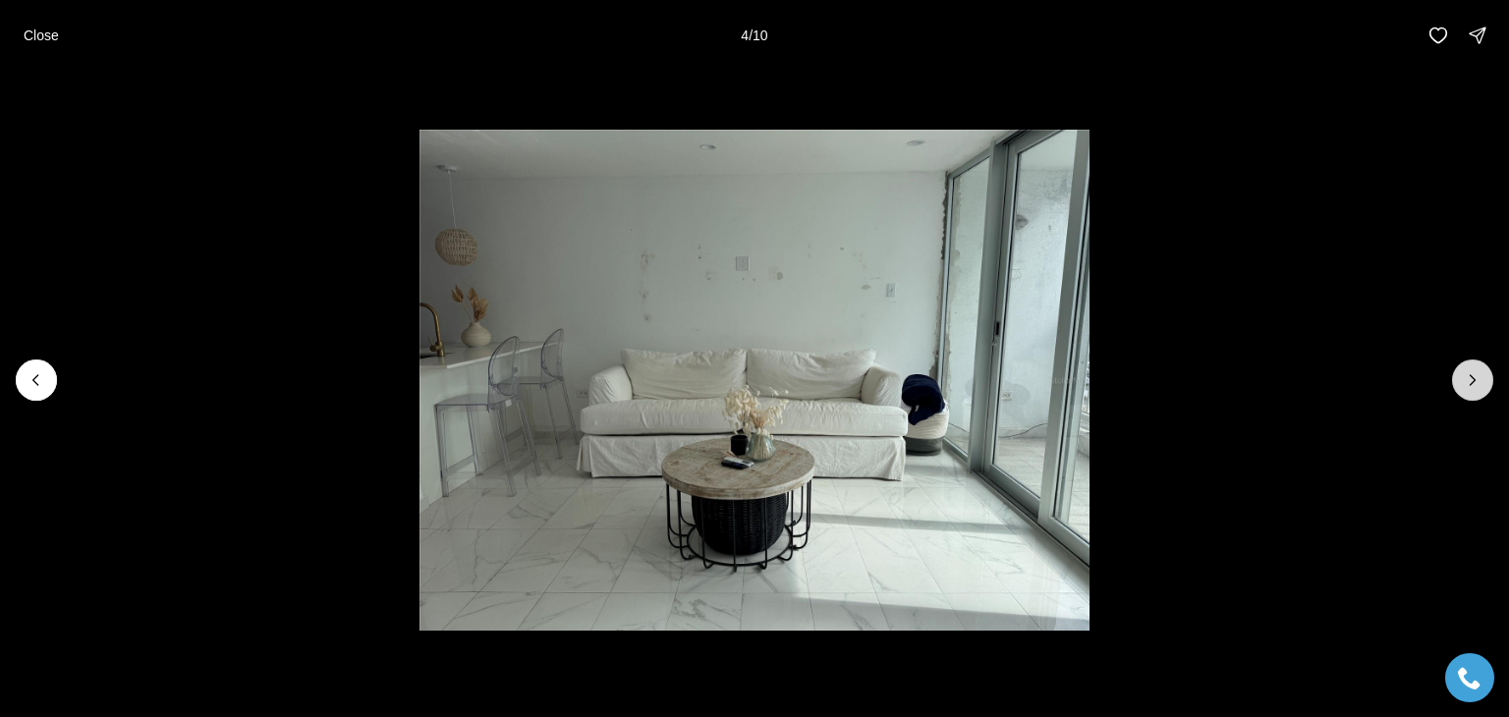
click at [1460, 374] on button "Next slide" at bounding box center [1472, 380] width 41 height 41
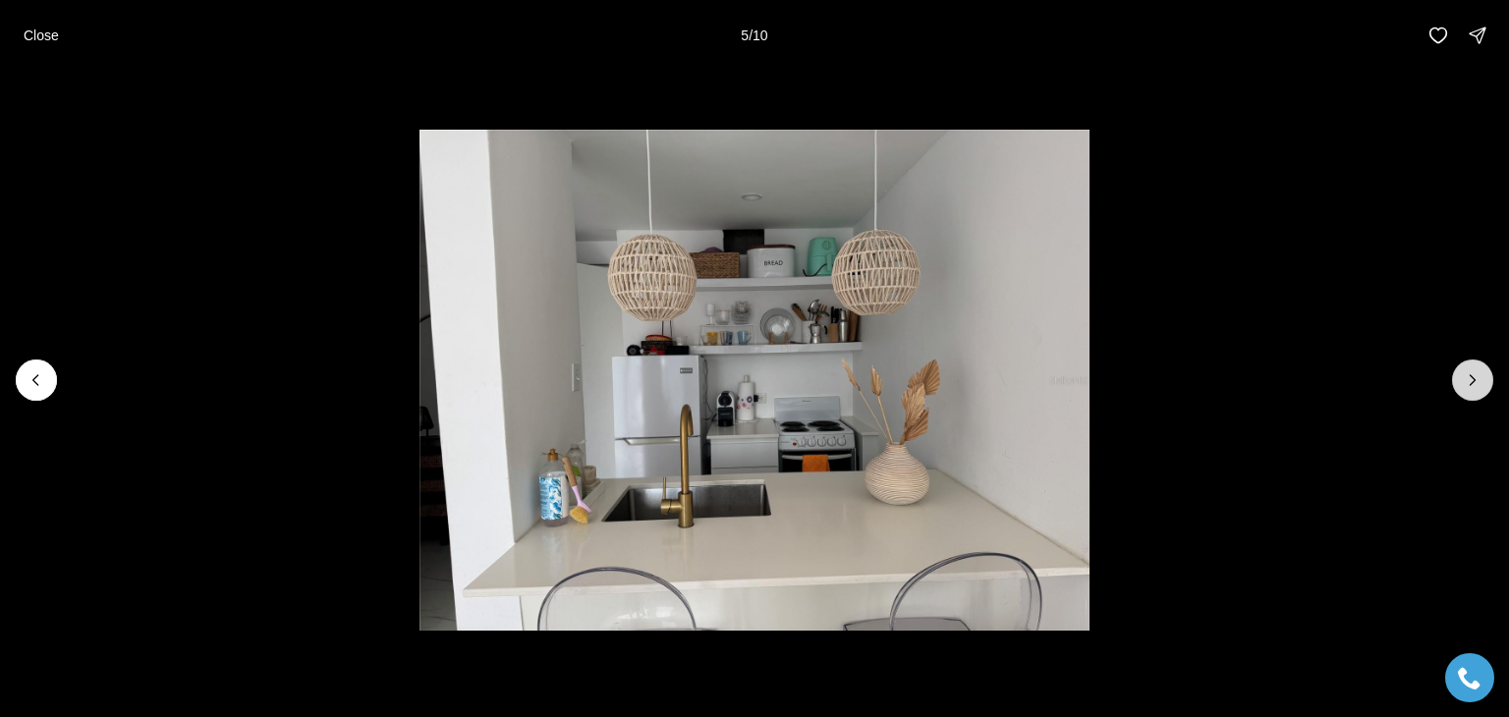
click at [1459, 374] on button "Next slide" at bounding box center [1472, 380] width 41 height 41
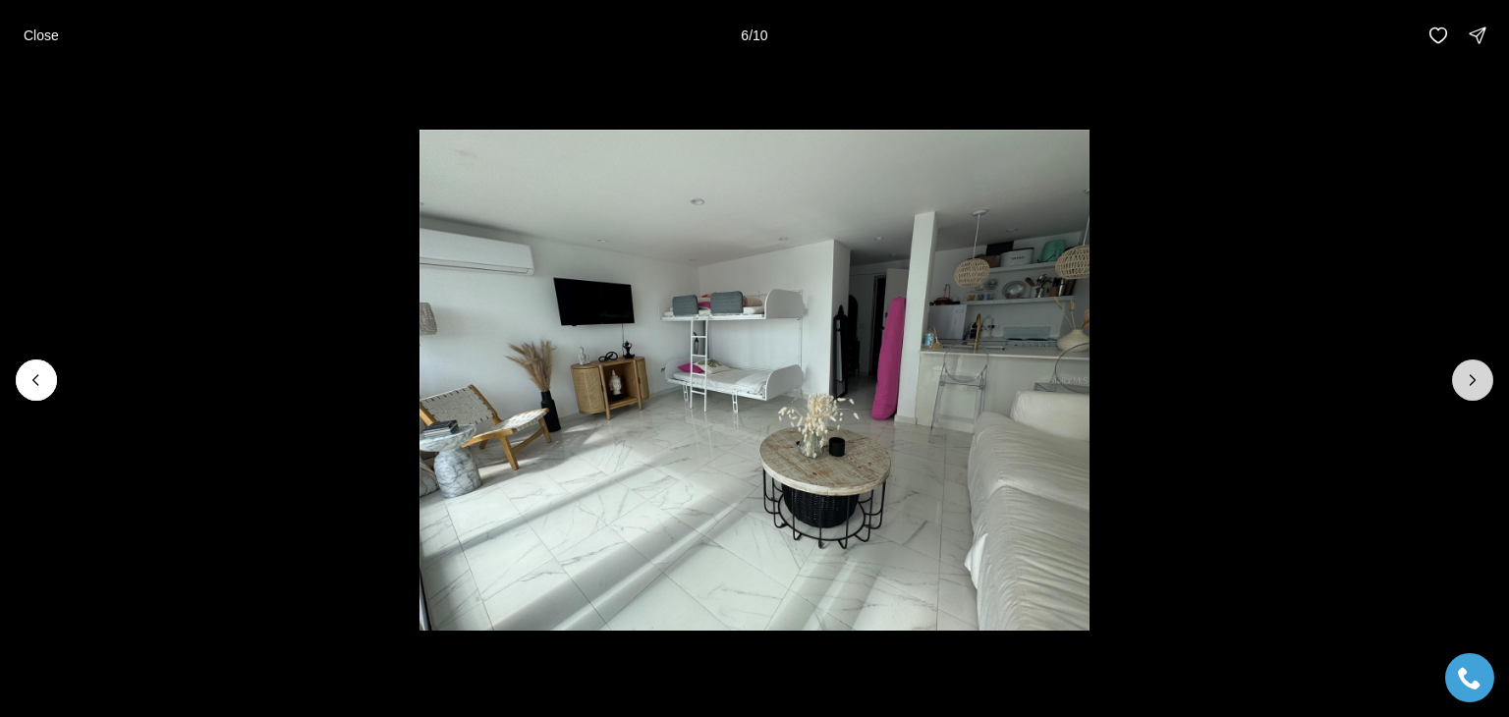
click at [1458, 374] on button "Next slide" at bounding box center [1472, 380] width 41 height 41
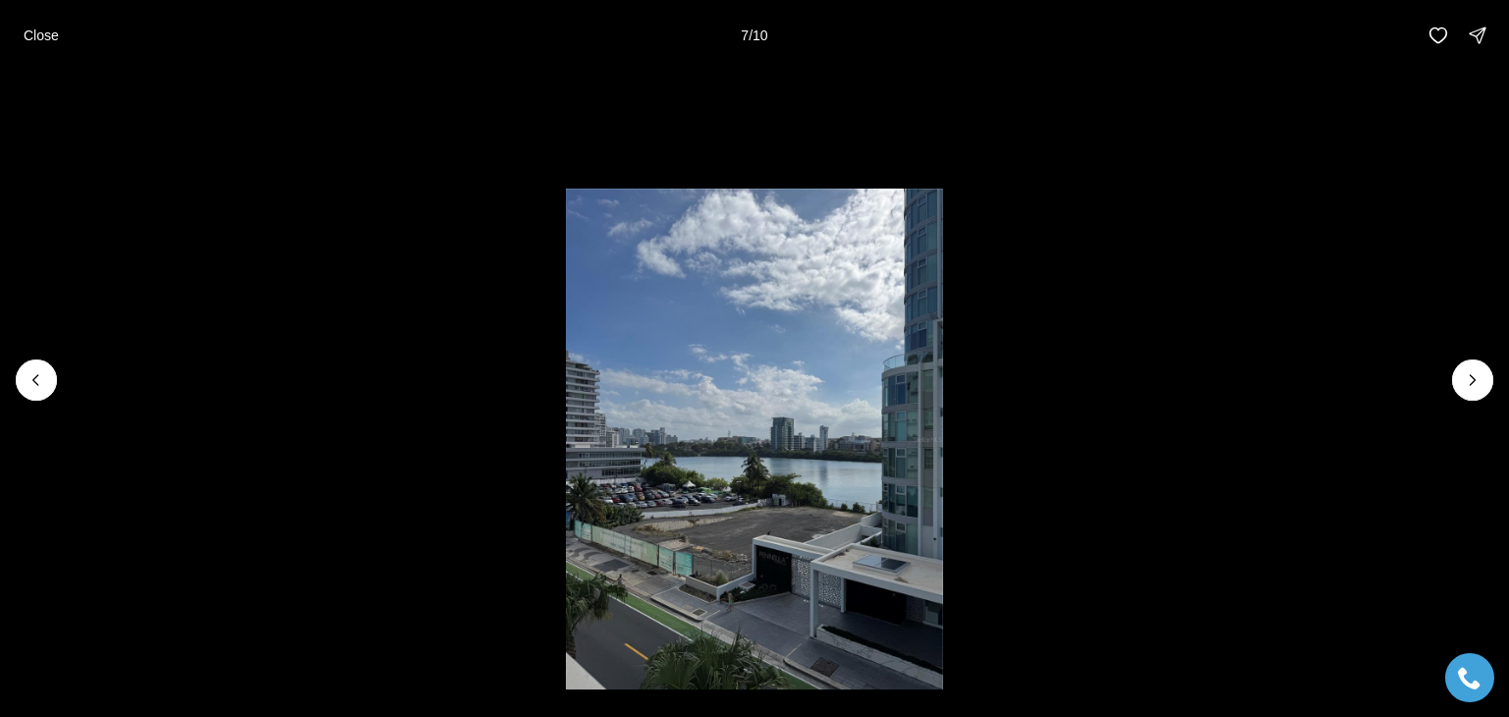
click at [1450, 374] on li "7 of 10" at bounding box center [754, 380] width 1509 height 619
click at [1455, 373] on button "Next slide" at bounding box center [1472, 380] width 41 height 41
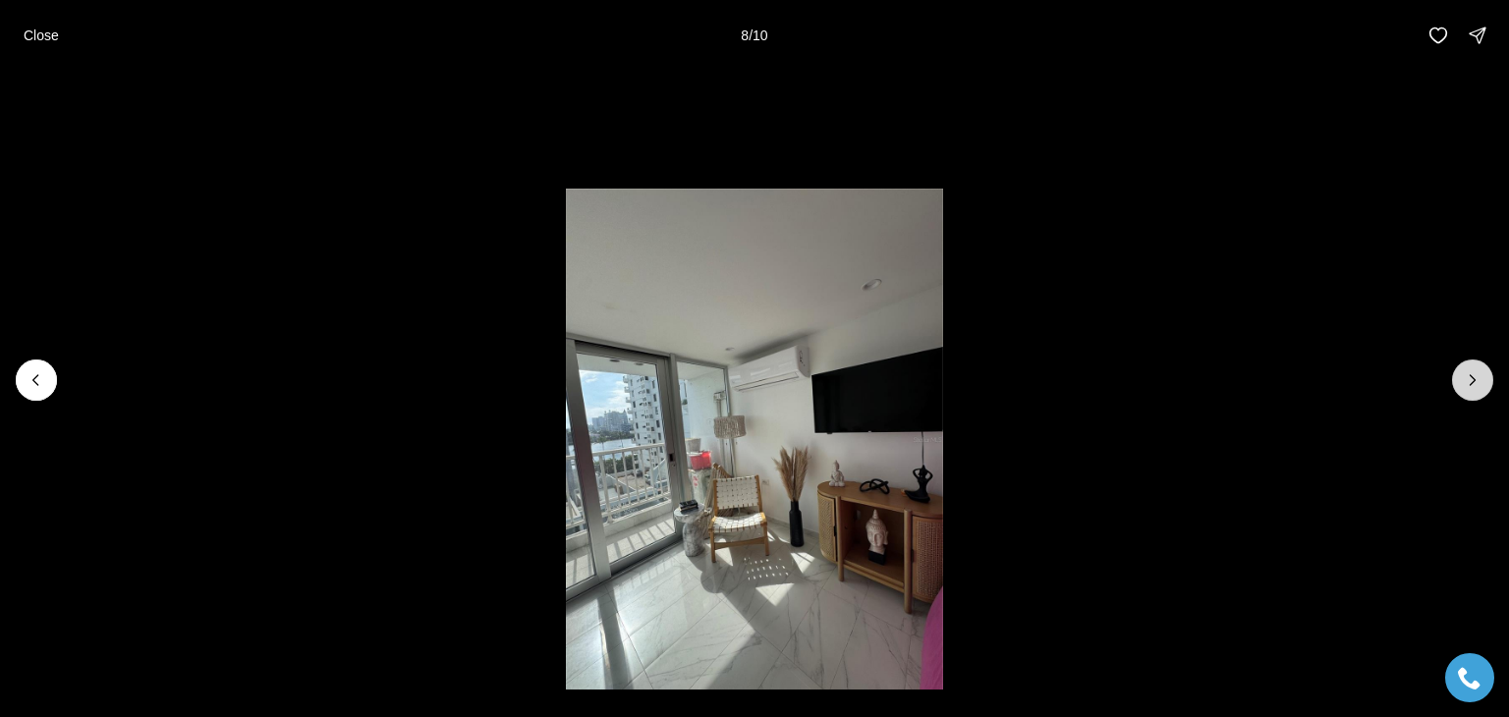
click at [1455, 377] on button "Next slide" at bounding box center [1472, 380] width 41 height 41
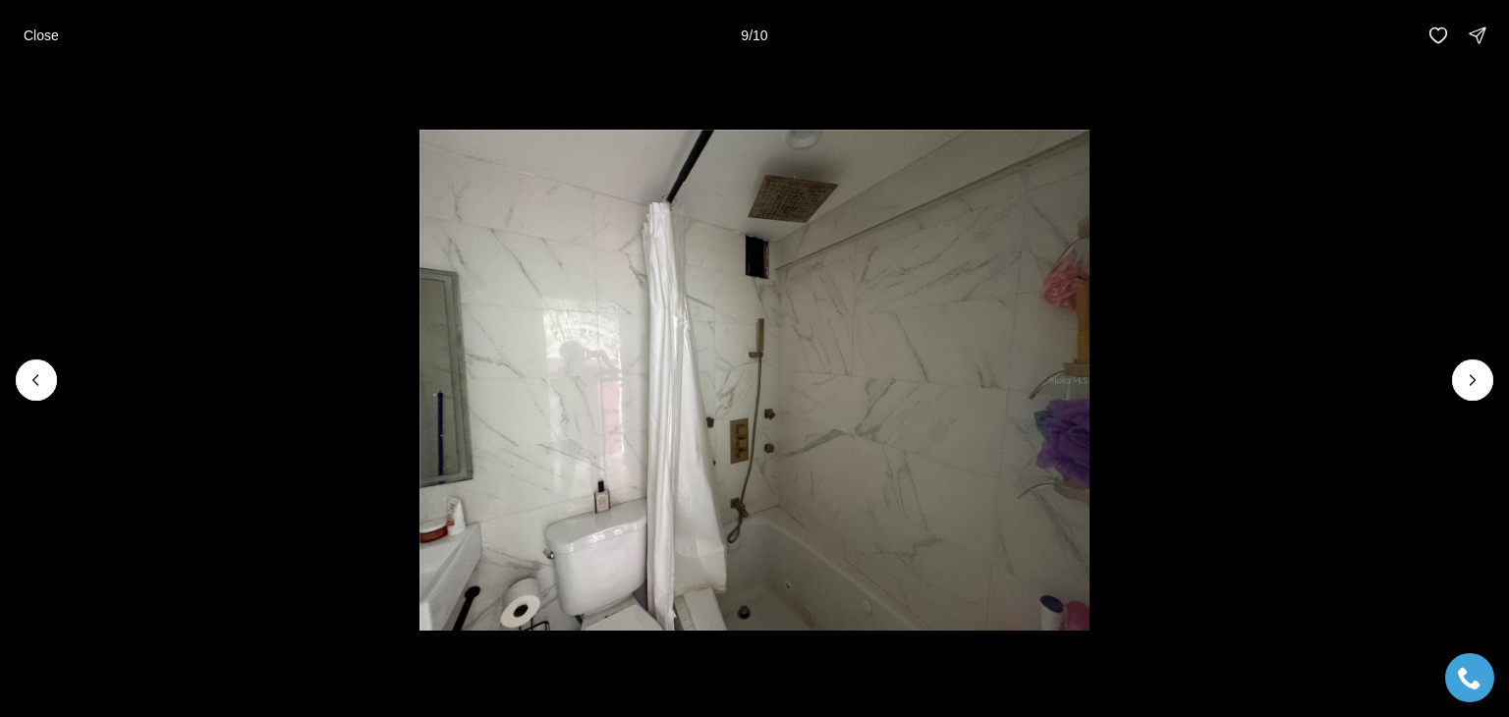
click at [1446, 377] on li "9 of 10" at bounding box center [754, 380] width 1509 height 619
click at [1467, 378] on icon "Next slide" at bounding box center [1473, 380] width 20 height 20
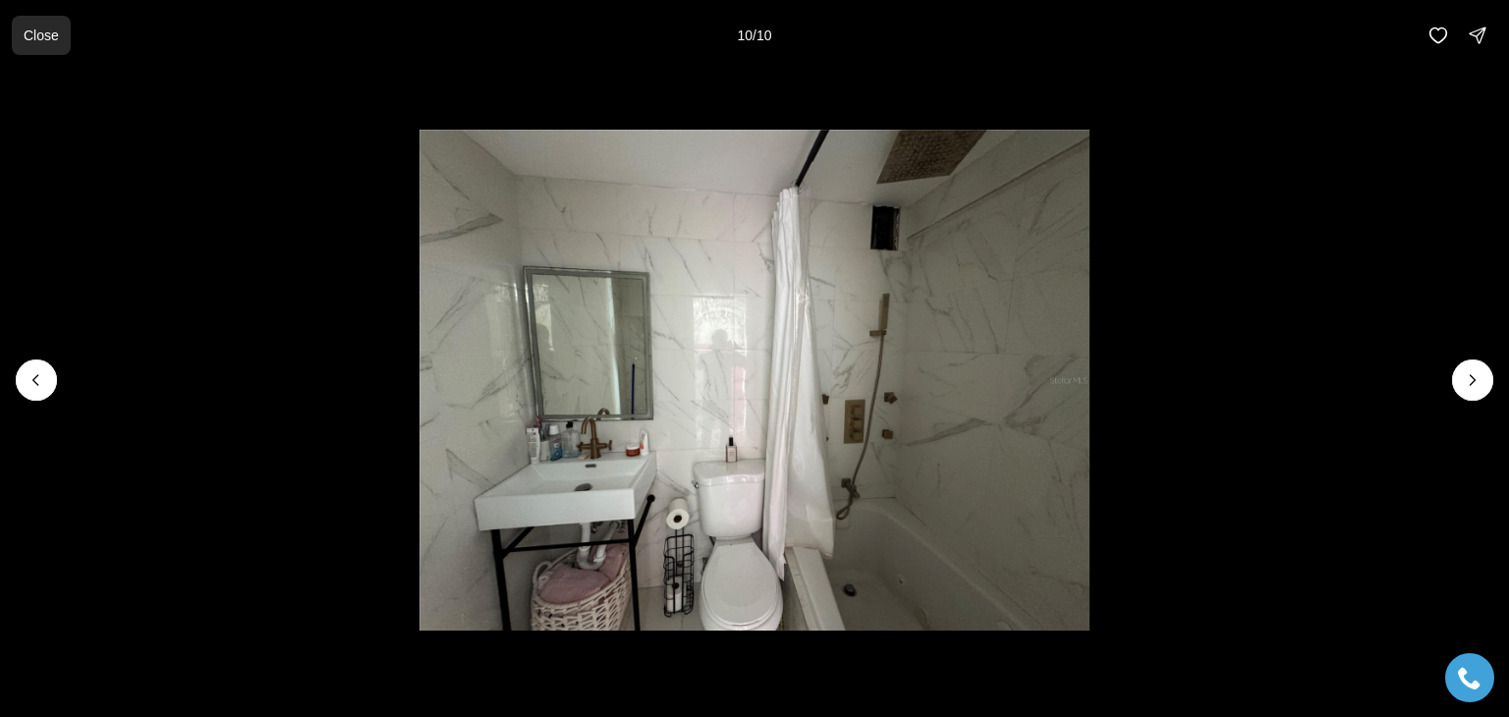
click at [51, 32] on p "Close" at bounding box center [41, 36] width 35 height 16
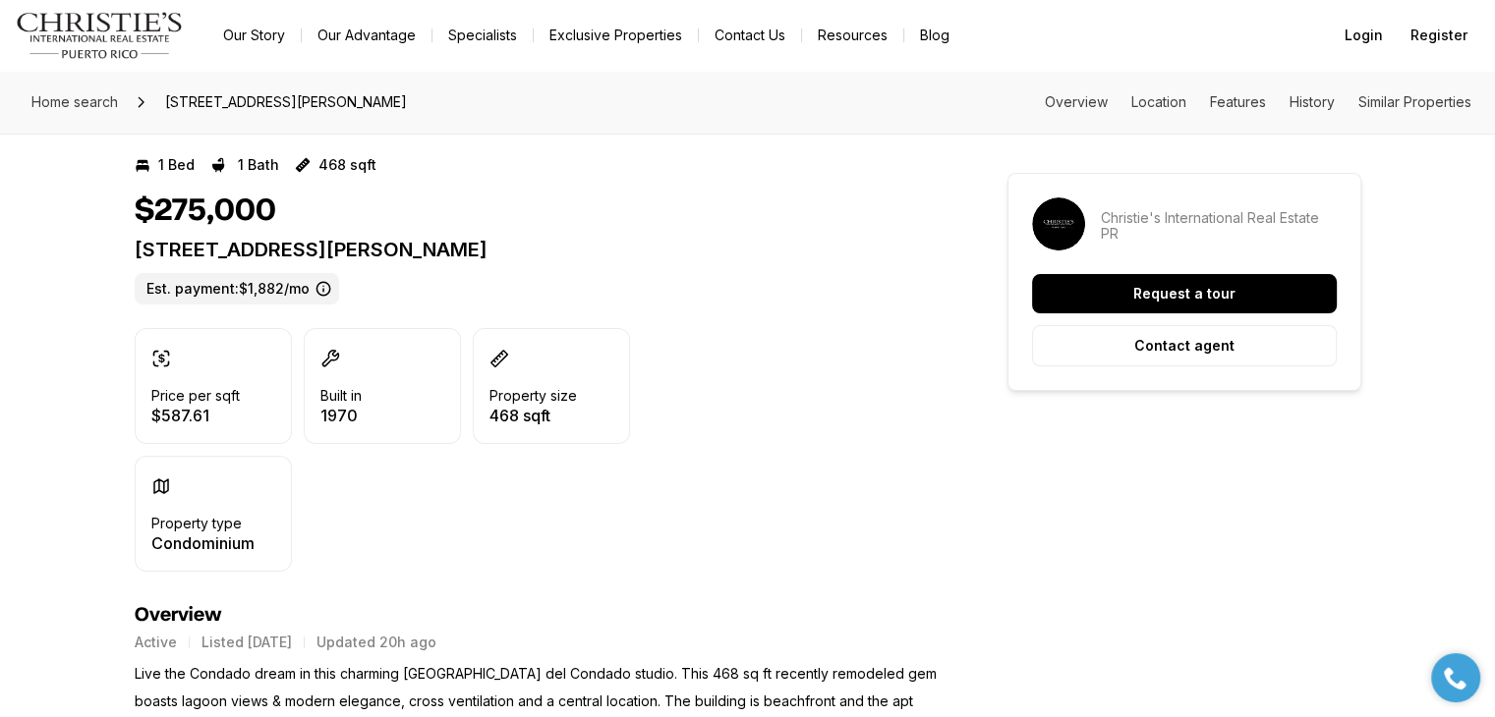
scroll to position [786, 0]
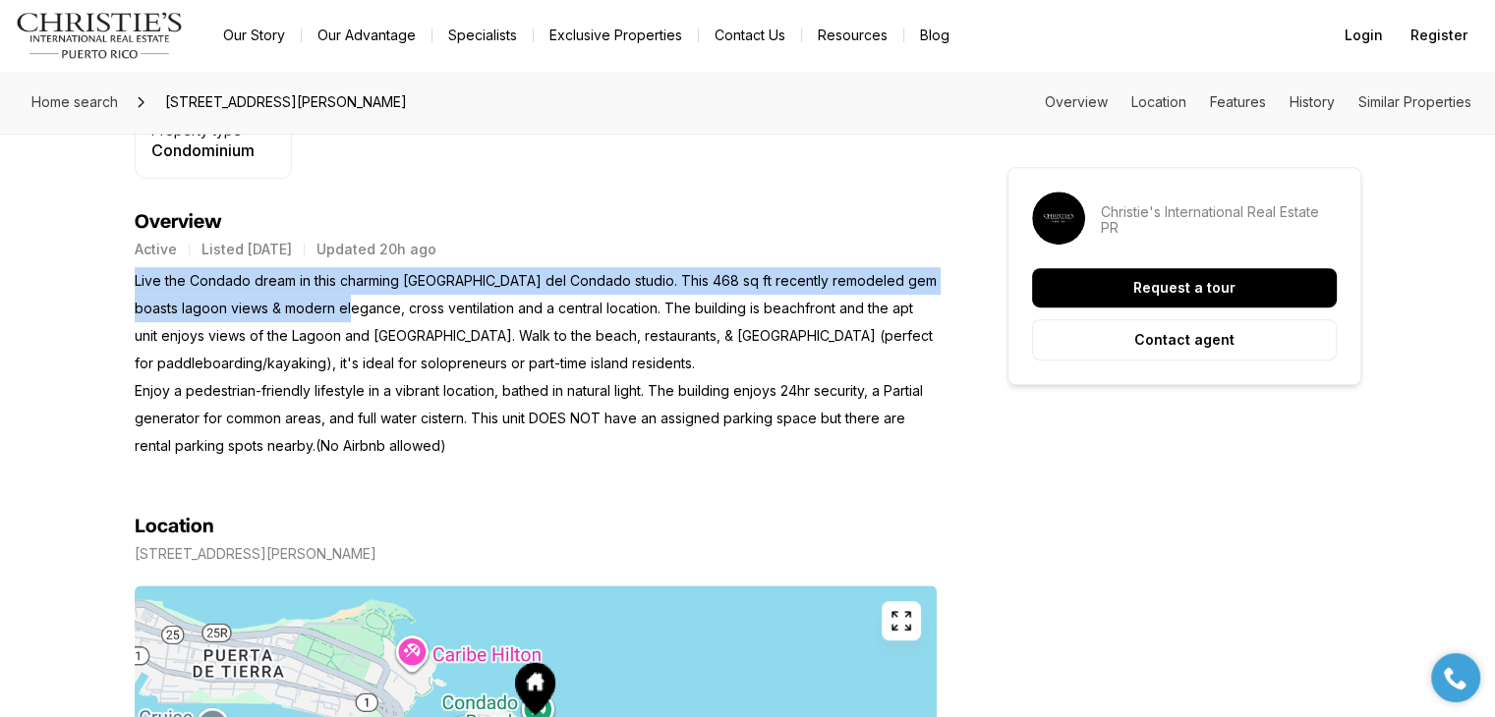
drag, startPoint x: 131, startPoint y: 284, endPoint x: 460, endPoint y: 336, distance: 333.3
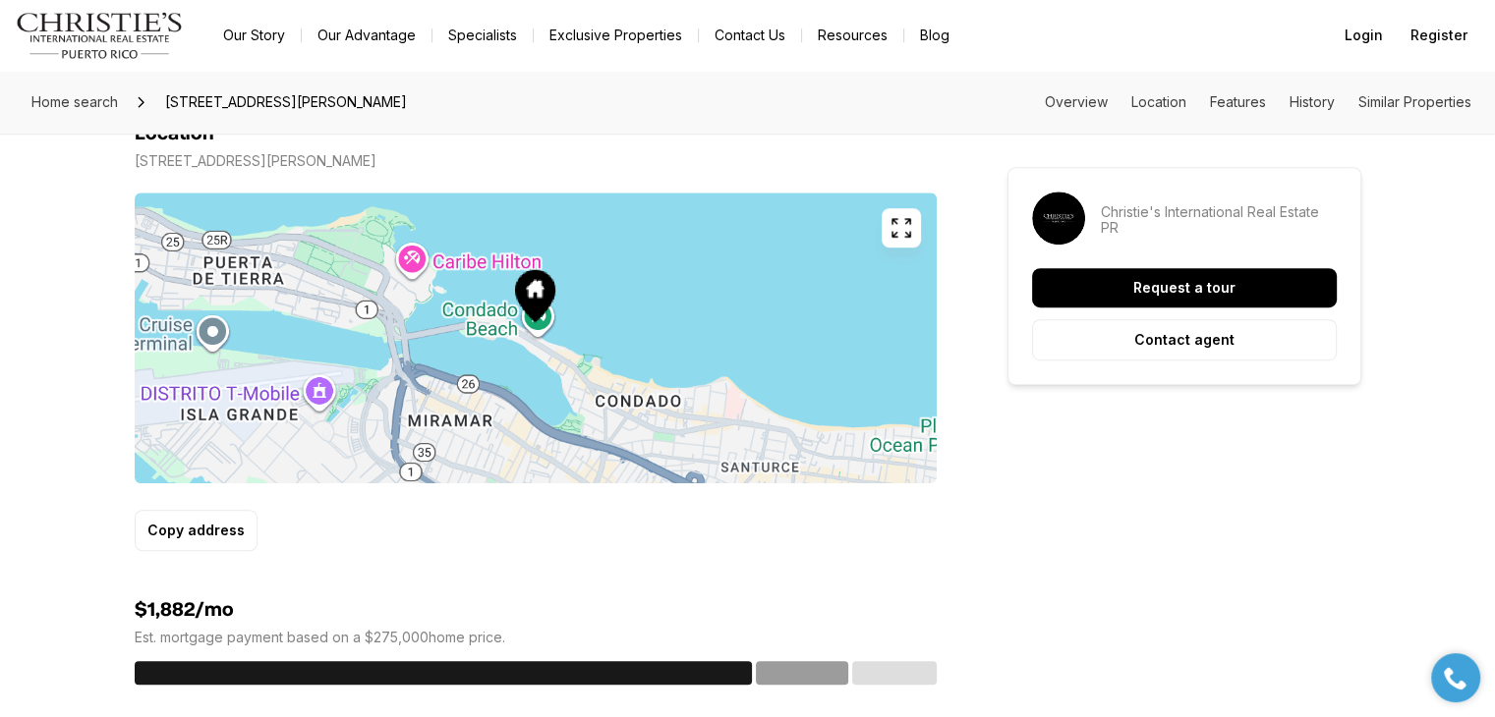
scroll to position [688, 0]
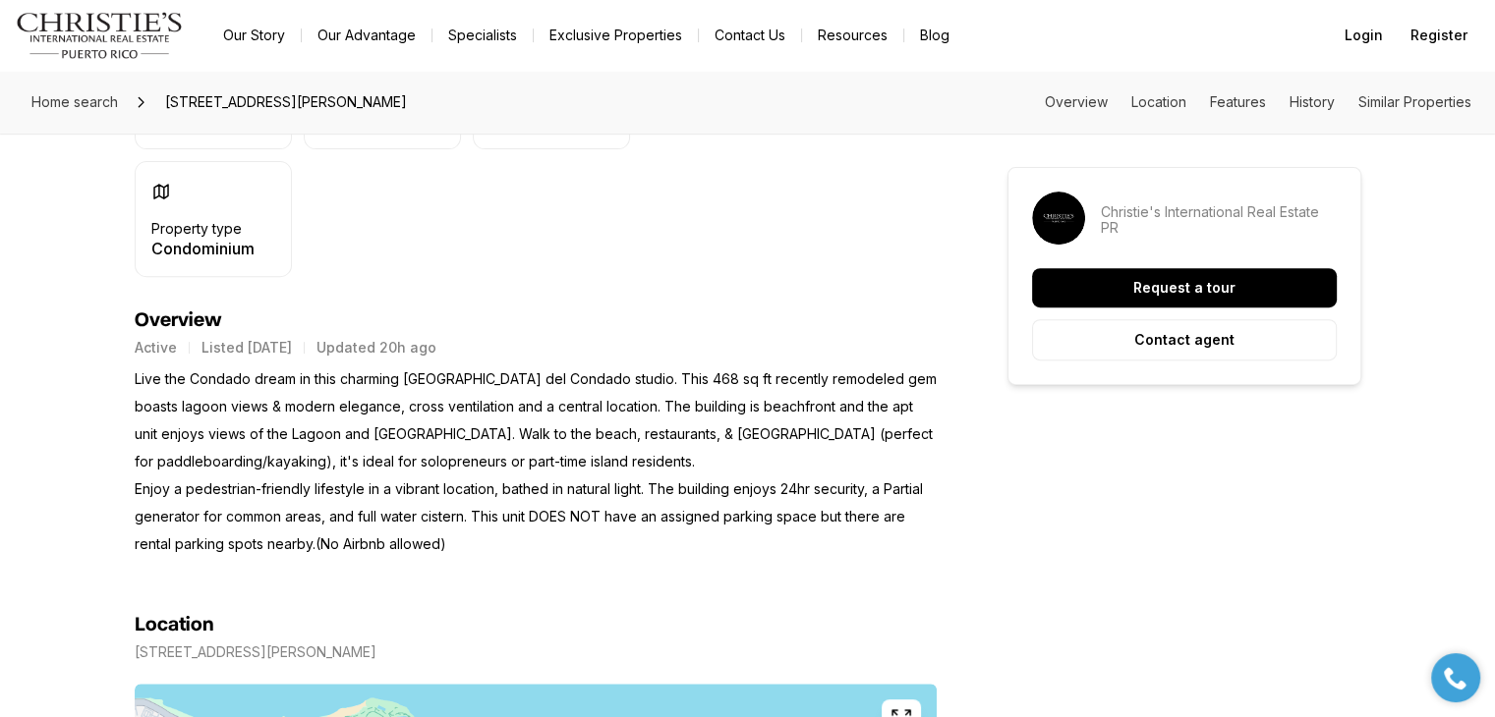
drag, startPoint x: 615, startPoint y: 298, endPoint x: 572, endPoint y: 281, distance: 46.4
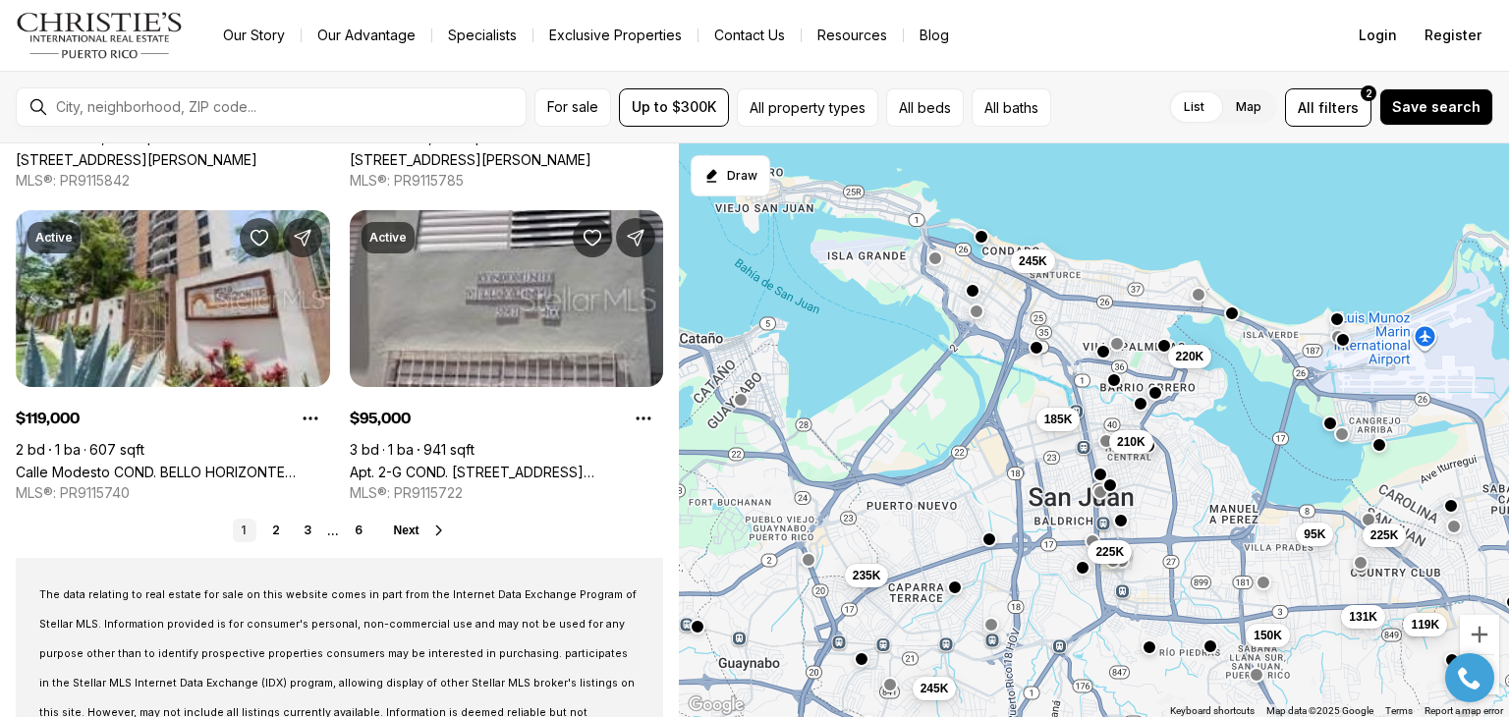
click at [935, 256] on button "button" at bounding box center [936, 258] width 16 height 16
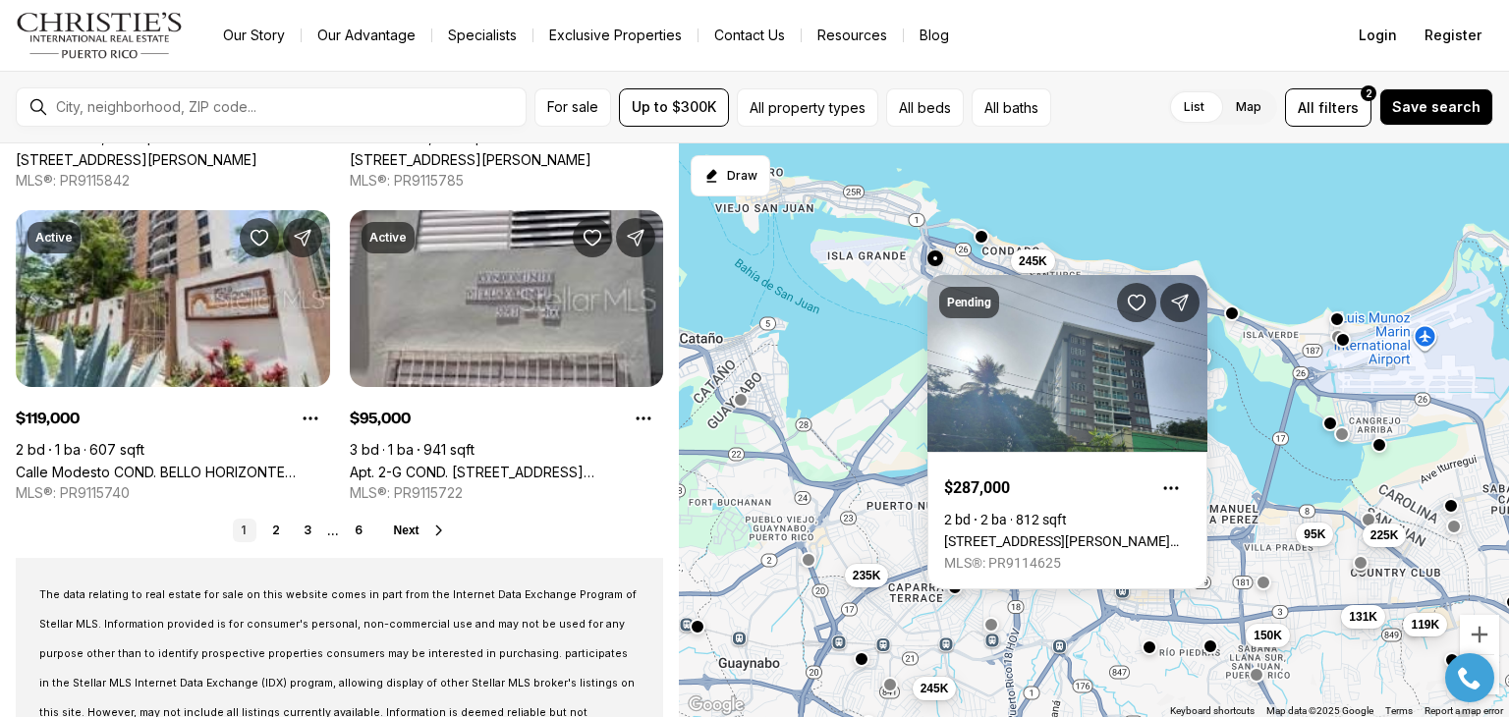
click at [1117, 215] on div "220K 150K 95K 119K 225K 131K 245K 245K 235K 185K 225K 210K" at bounding box center [1094, 430] width 830 height 575
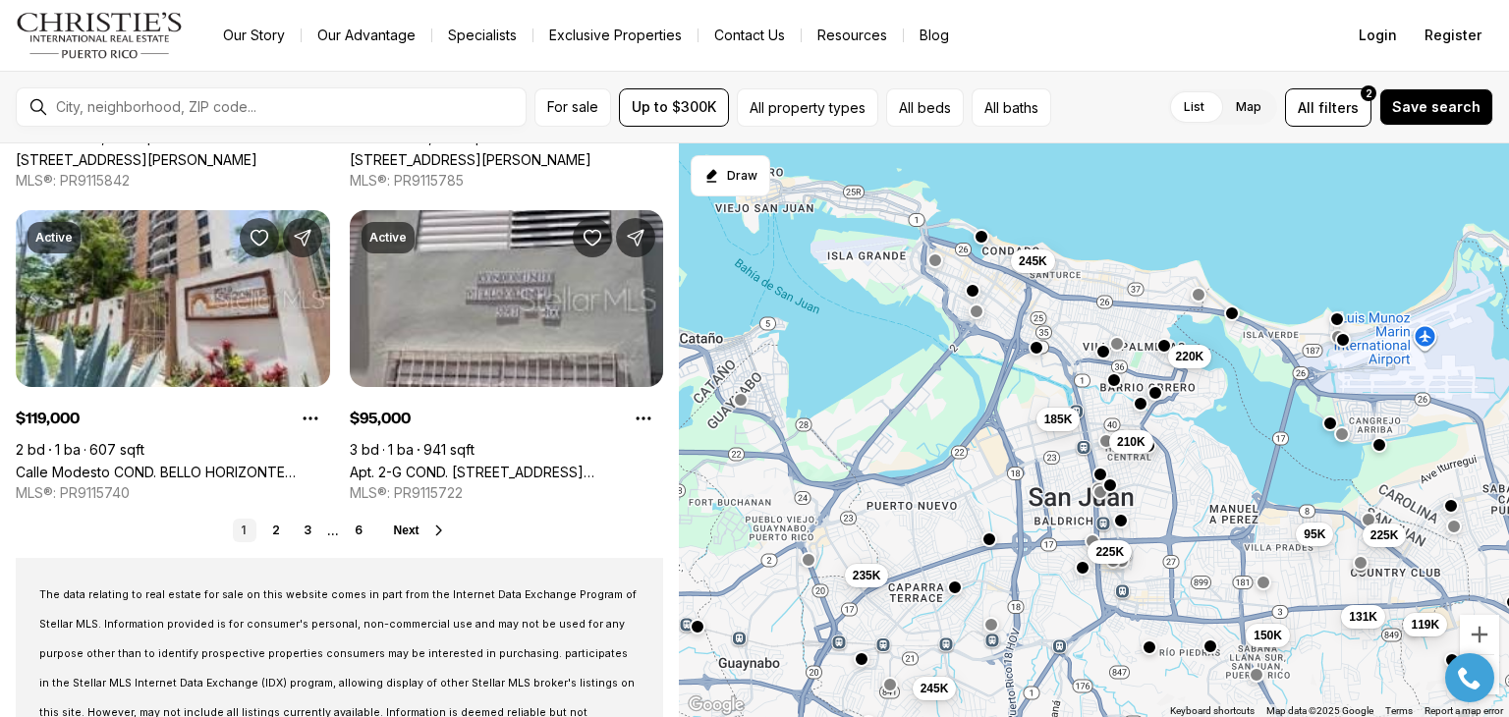
click at [972, 296] on div at bounding box center [973, 291] width 16 height 16
click at [974, 286] on button "button" at bounding box center [973, 289] width 16 height 16
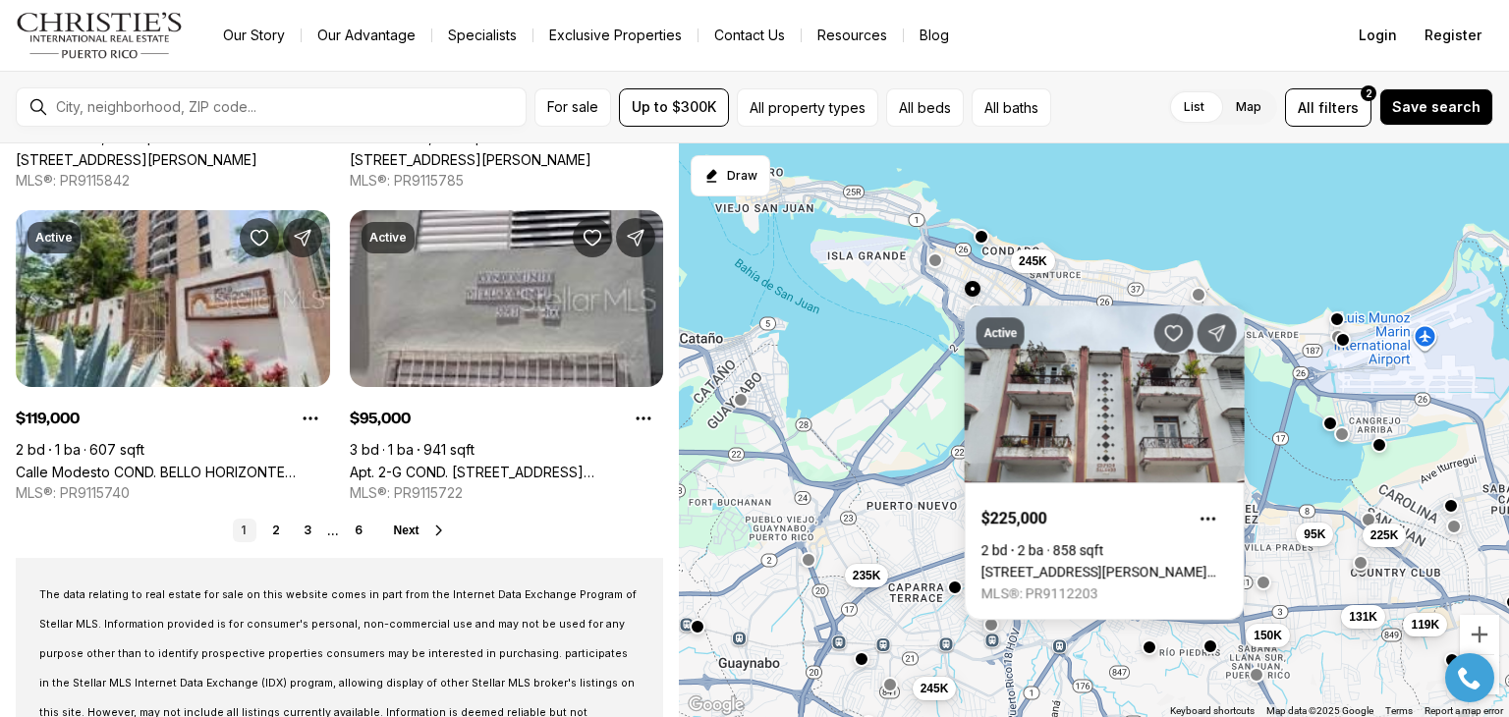
click at [1128, 276] on div "220K 150K 95K 119K 225K 131K 245K 245K 235K 185K 225K 210K" at bounding box center [1094, 430] width 830 height 575
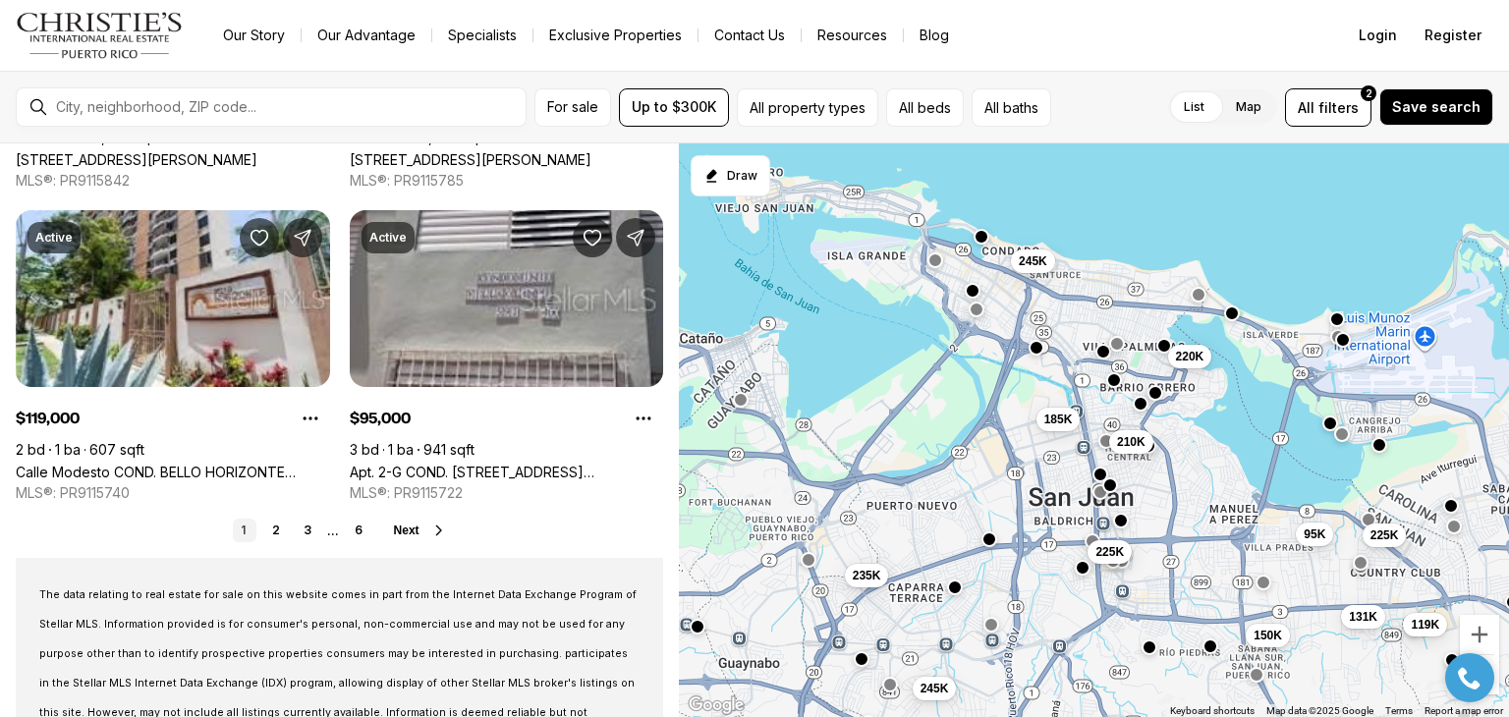
click at [976, 309] on button "button" at bounding box center [977, 310] width 16 height 16
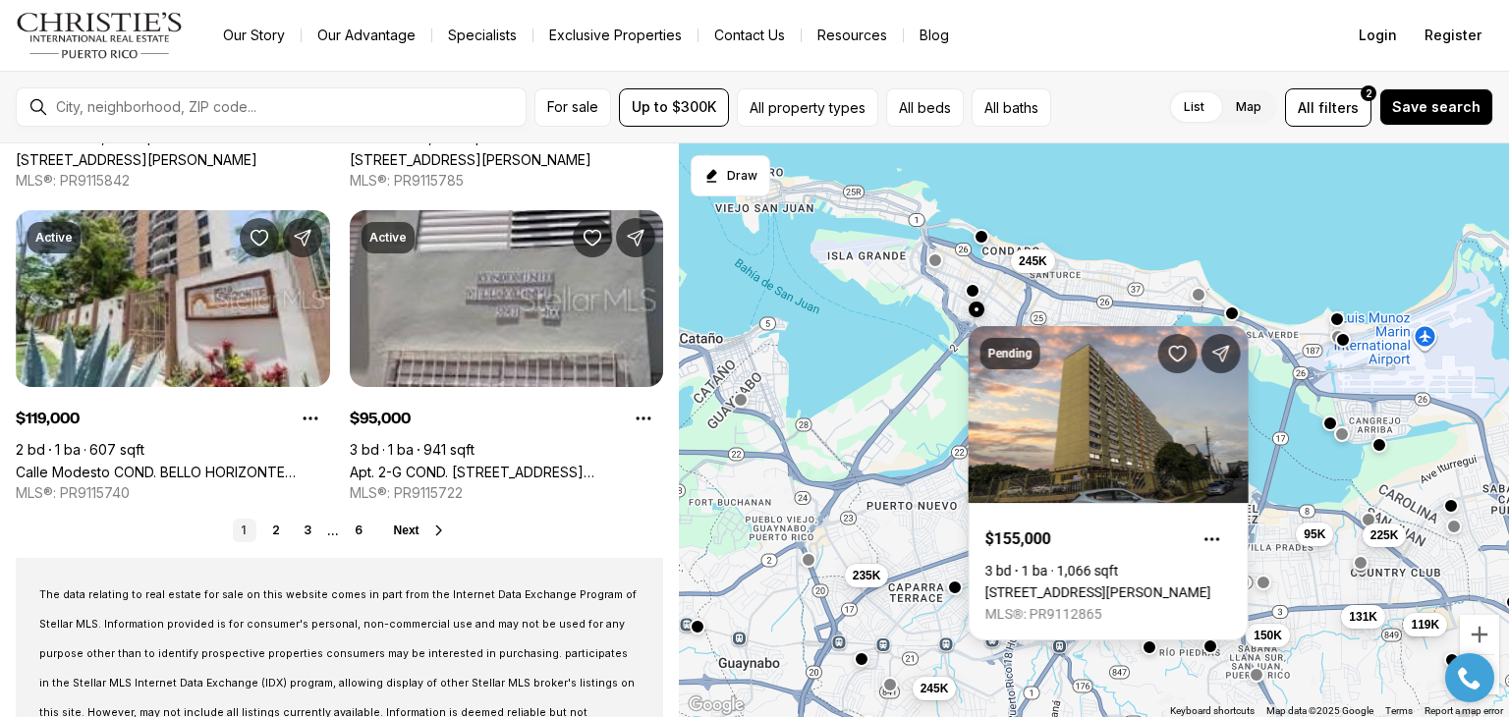
click at [1104, 249] on div "220K 150K 95K 119K 225K 131K 245K 245K 235K 185K 225K 210K" at bounding box center [1094, 430] width 830 height 575
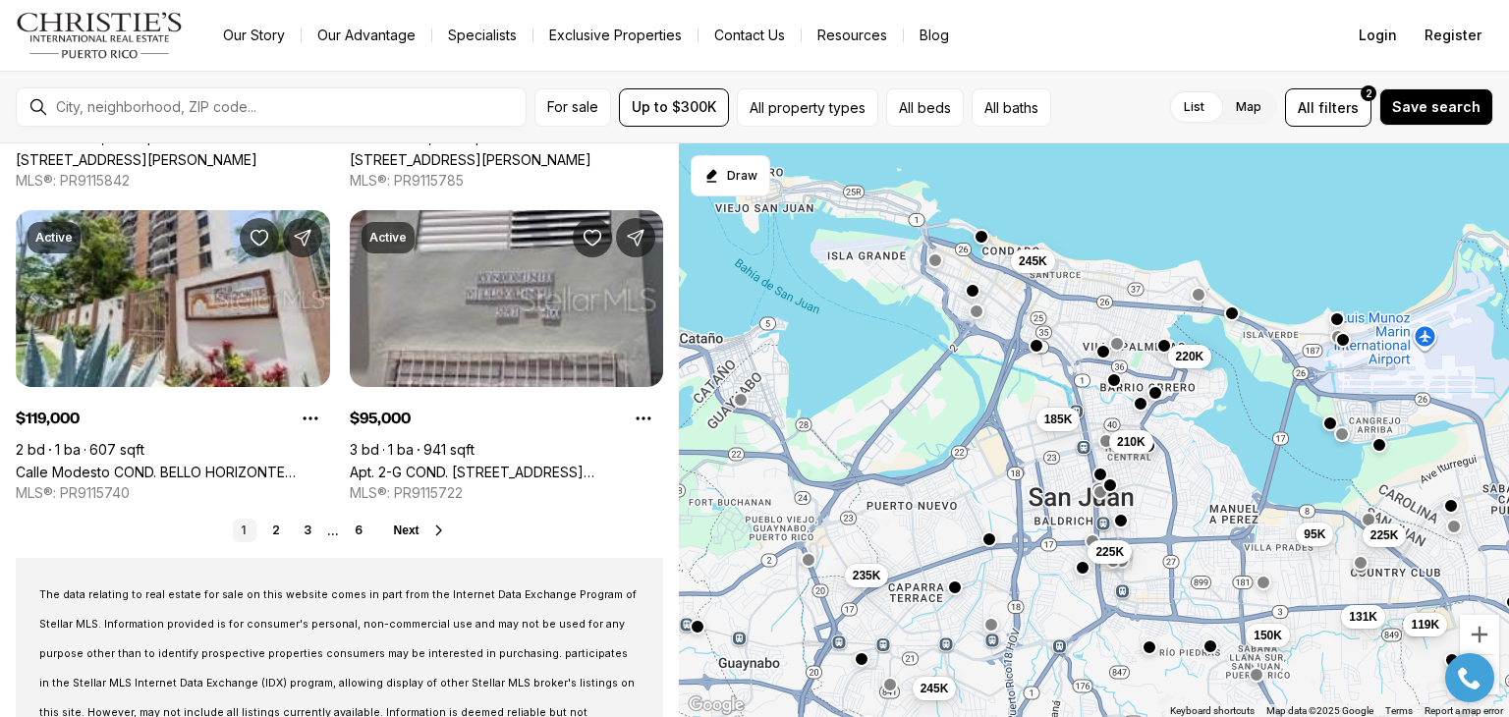
click at [1037, 340] on button "button" at bounding box center [1036, 345] width 16 height 16
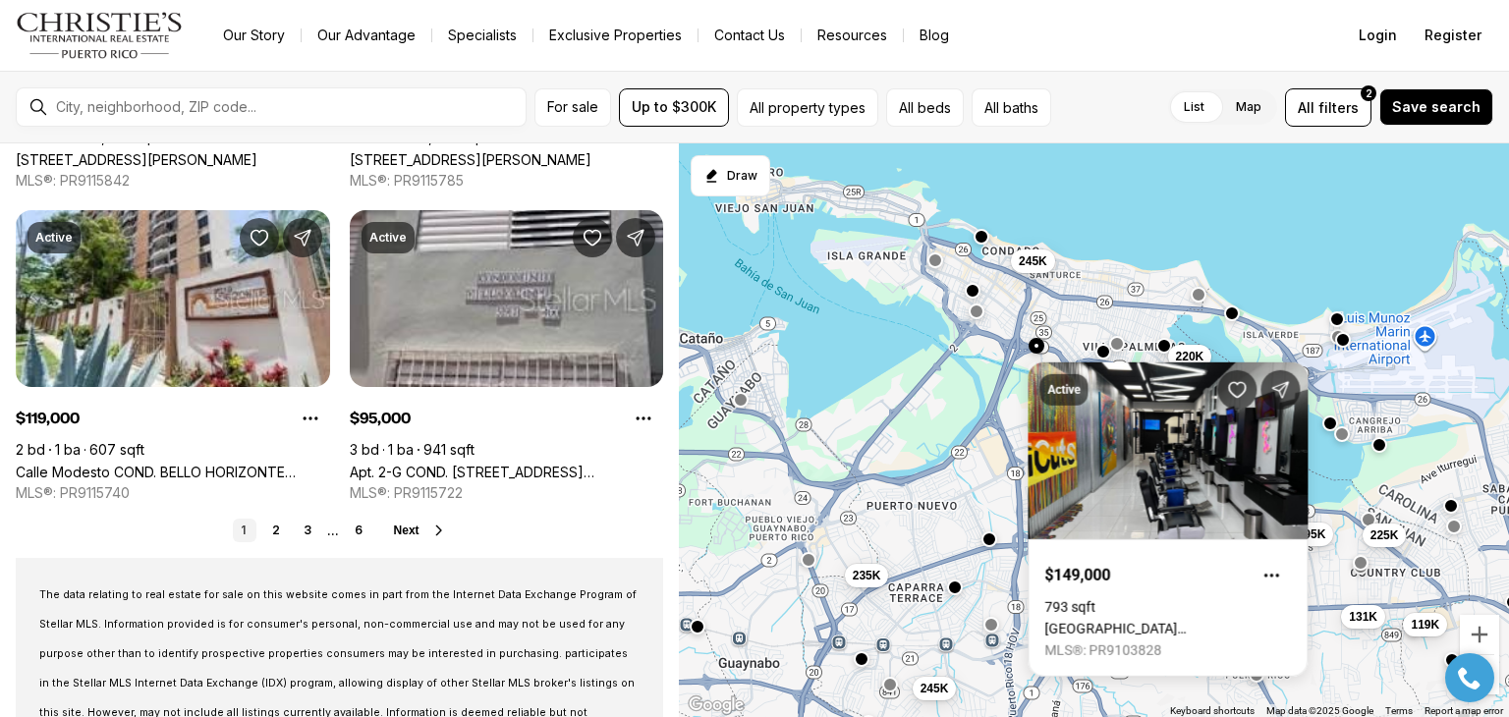
click at [1091, 272] on div "220K 150K 95K 119K 225K 131K 245K 245K 235K 185K 225K 210K" at bounding box center [1094, 430] width 830 height 575
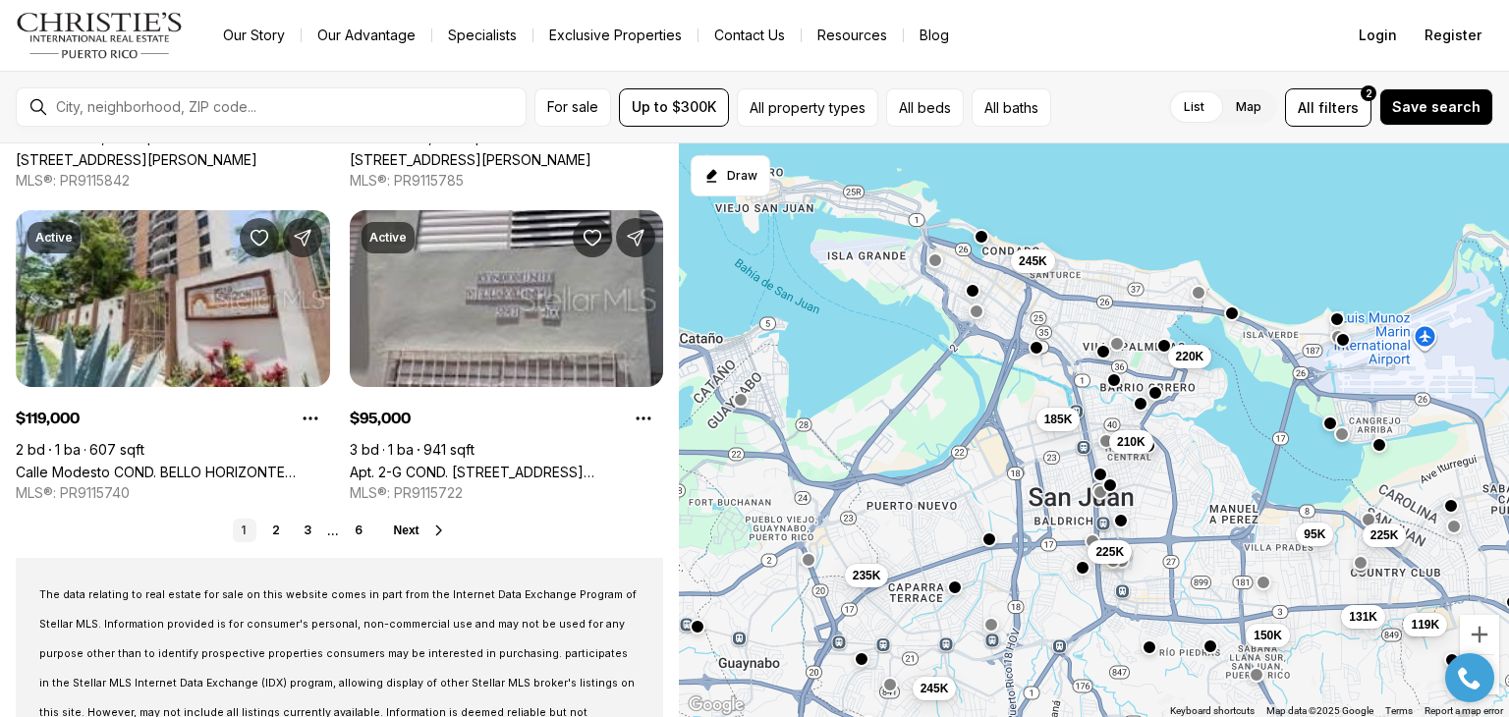
click at [1203, 294] on button "button" at bounding box center [1199, 292] width 16 height 16
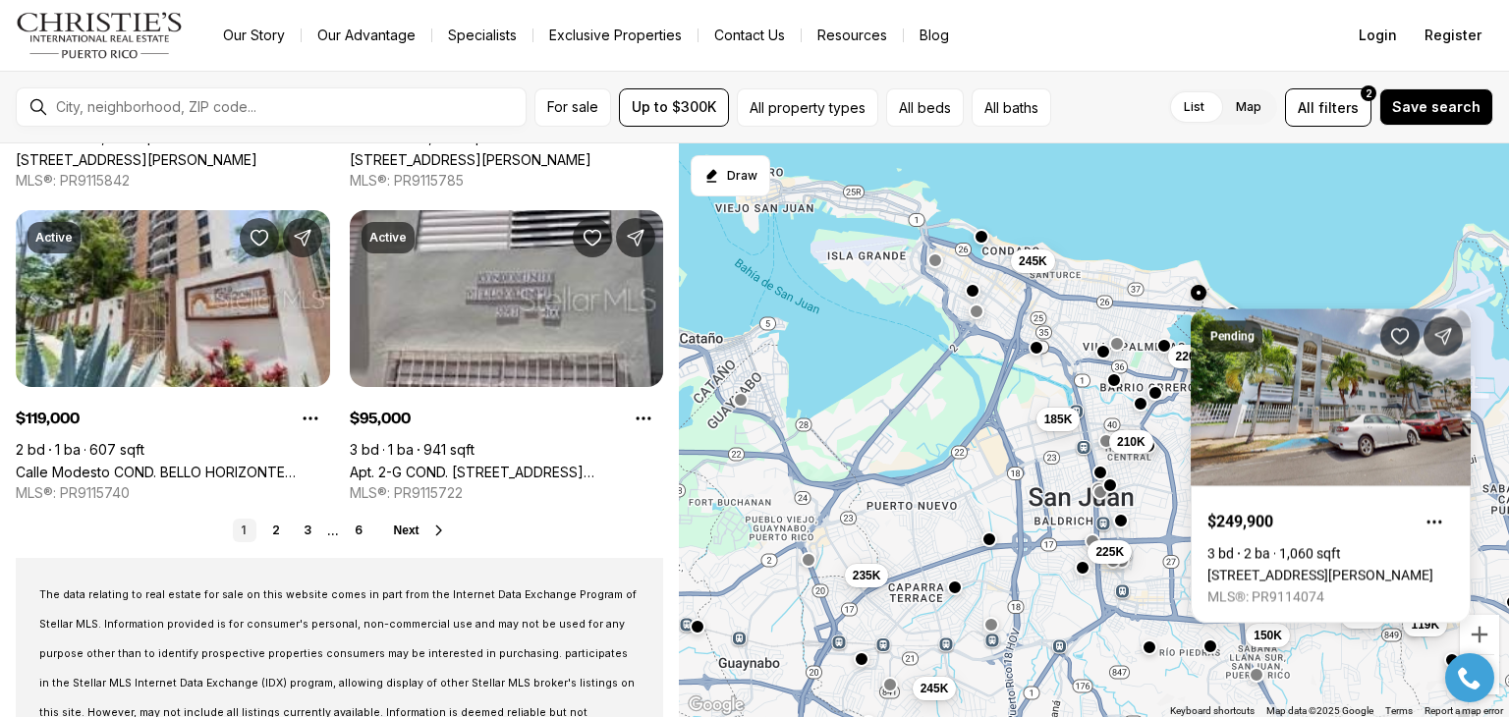
click at [1097, 473] on button "button" at bounding box center [1100, 472] width 16 height 16
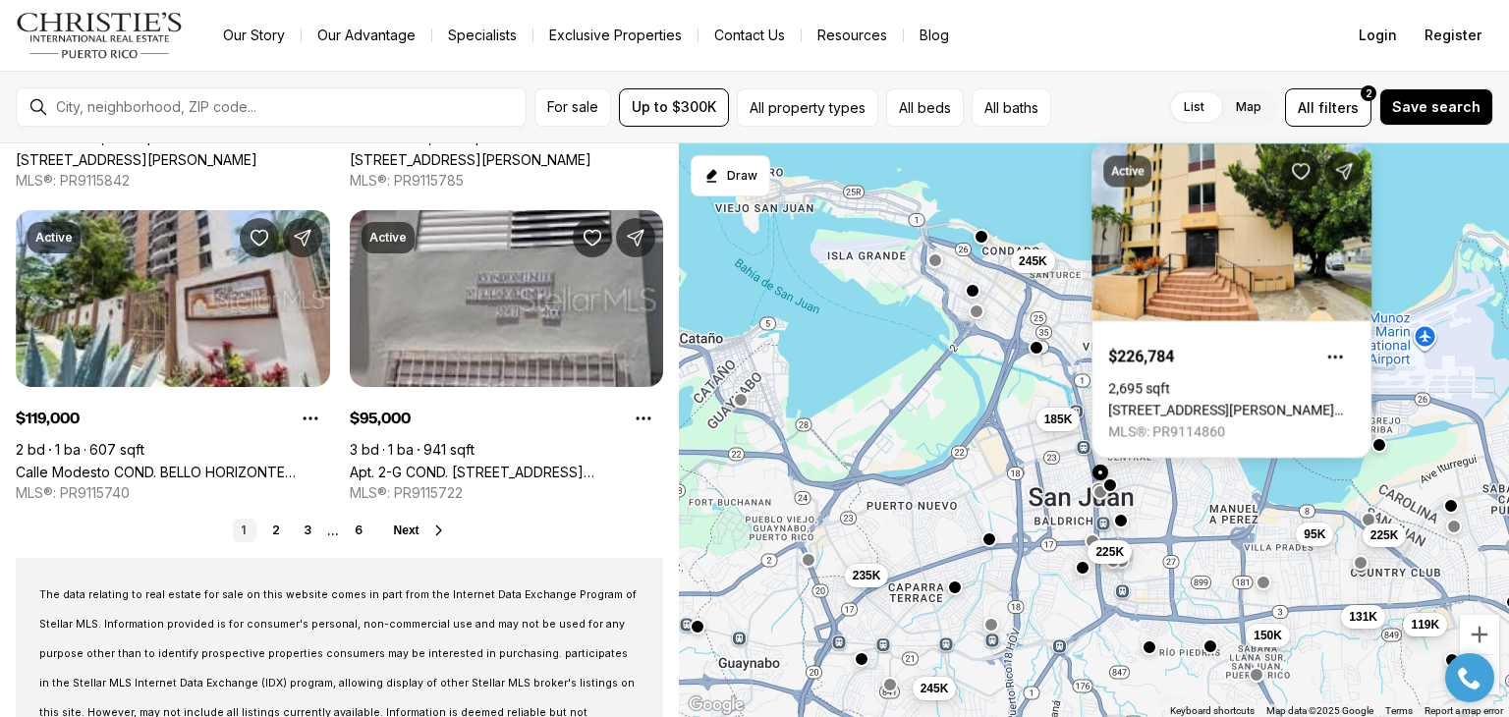
click at [936, 271] on div "220K 150K 95K 119K 225K 131K 245K 245K 235K 185K 225K 210K" at bounding box center [1094, 430] width 830 height 575
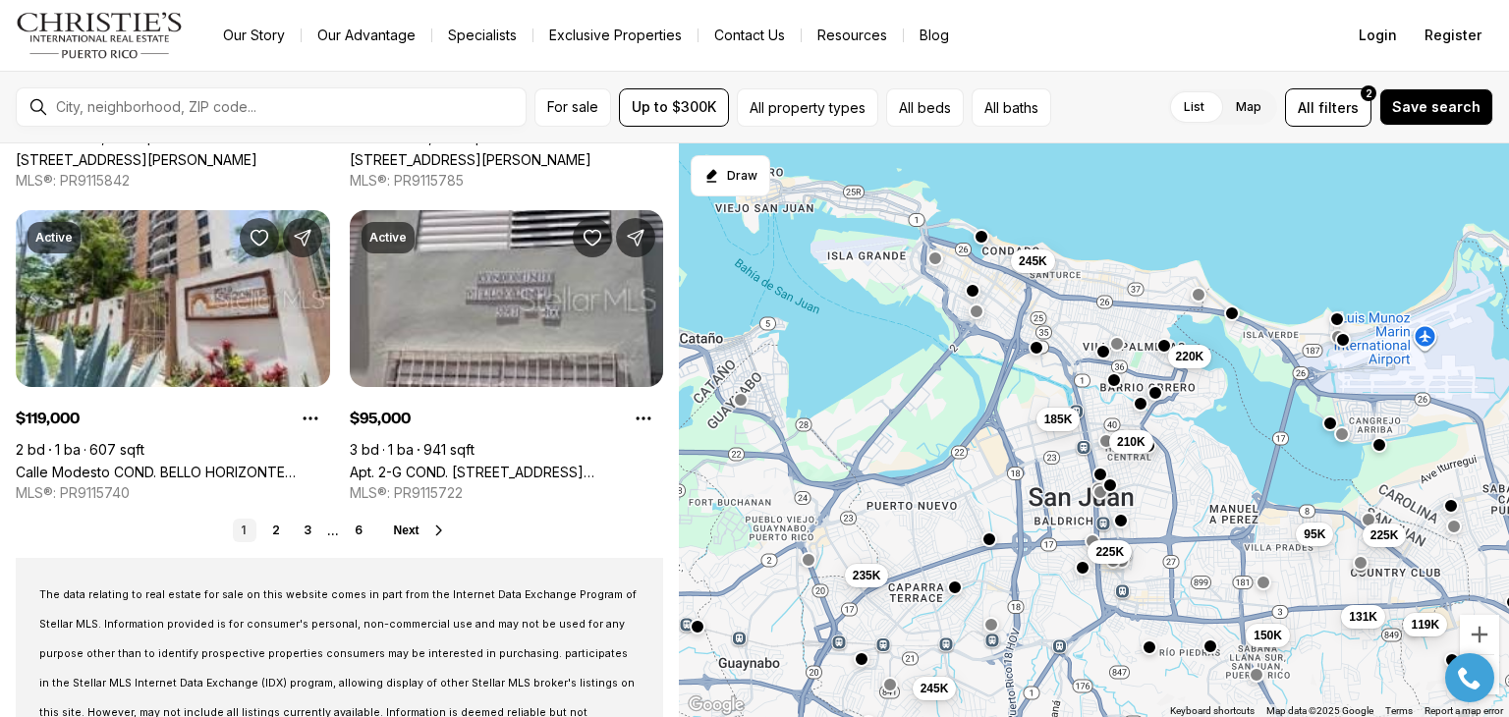
click at [937, 259] on button "button" at bounding box center [936, 258] width 16 height 16
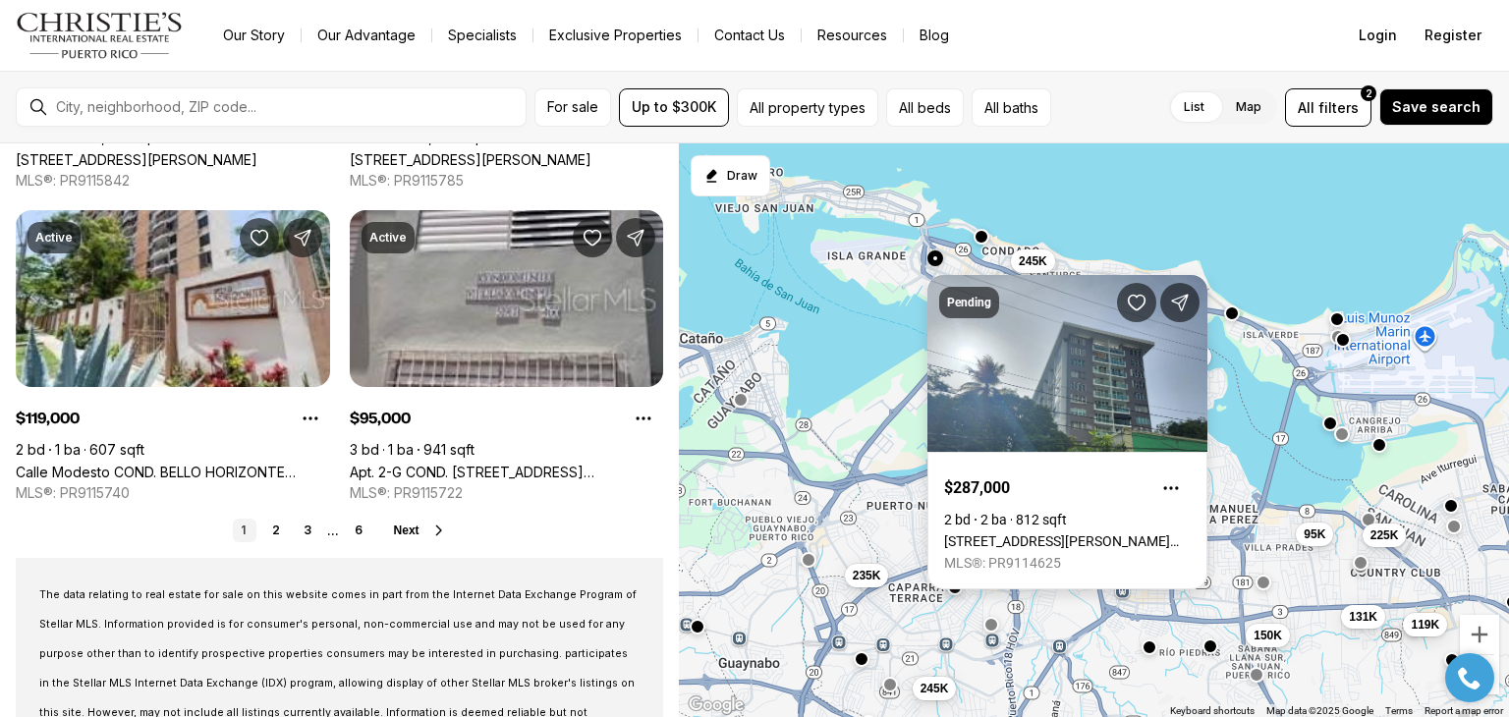
click at [1014, 534] on link "[STREET_ADDRESS][PERSON_NAME][PERSON_NAME][PERSON_NAME]" at bounding box center [1067, 542] width 247 height 16
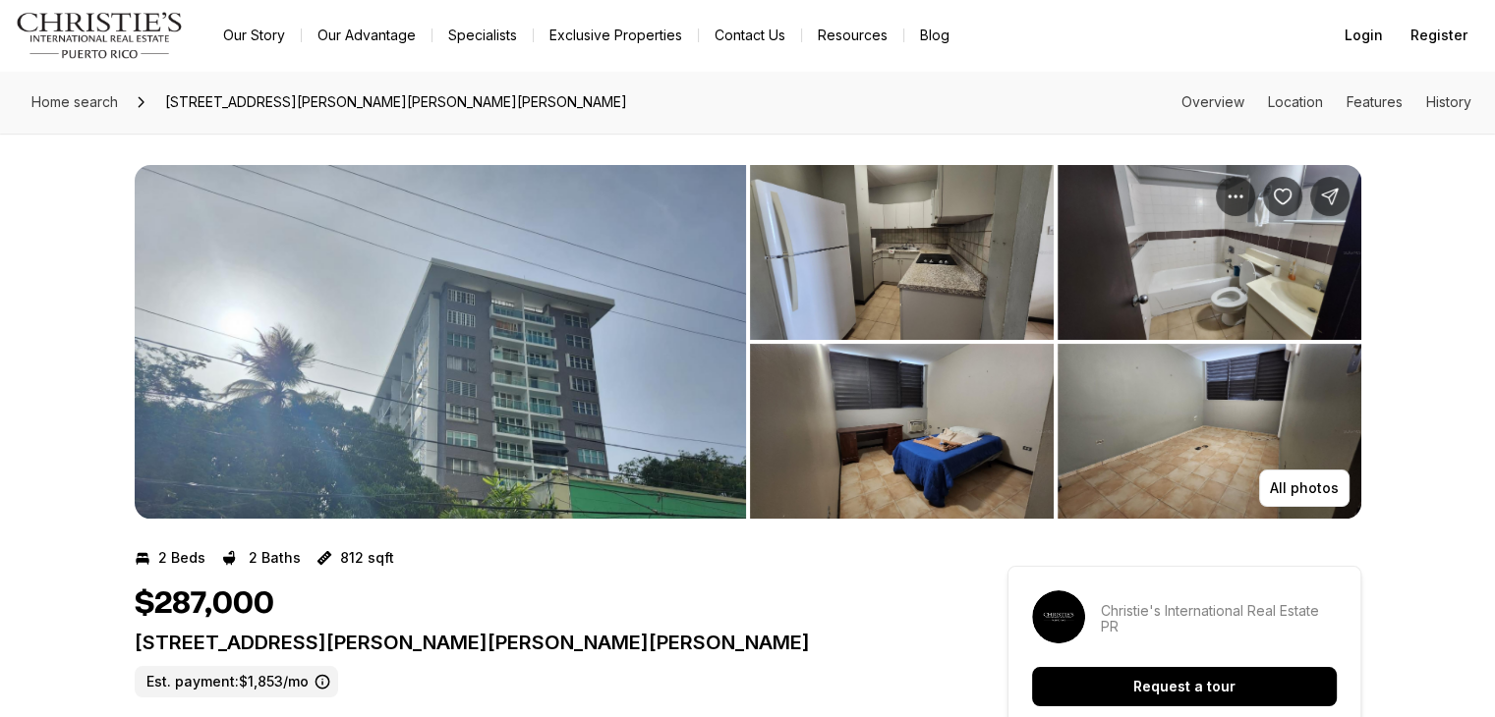
click at [928, 281] on img "View image gallery" at bounding box center [902, 252] width 304 height 175
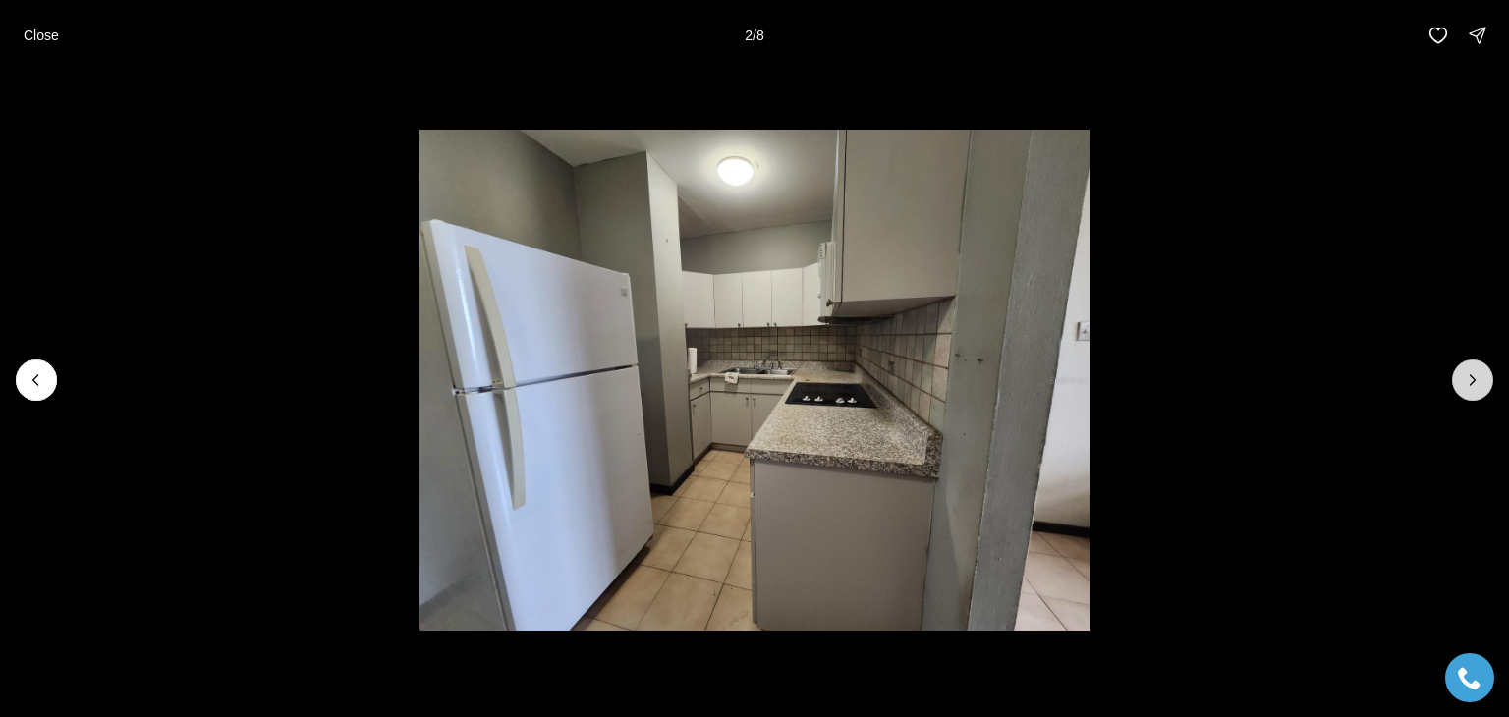
click at [1478, 375] on icon "Next slide" at bounding box center [1473, 380] width 20 height 20
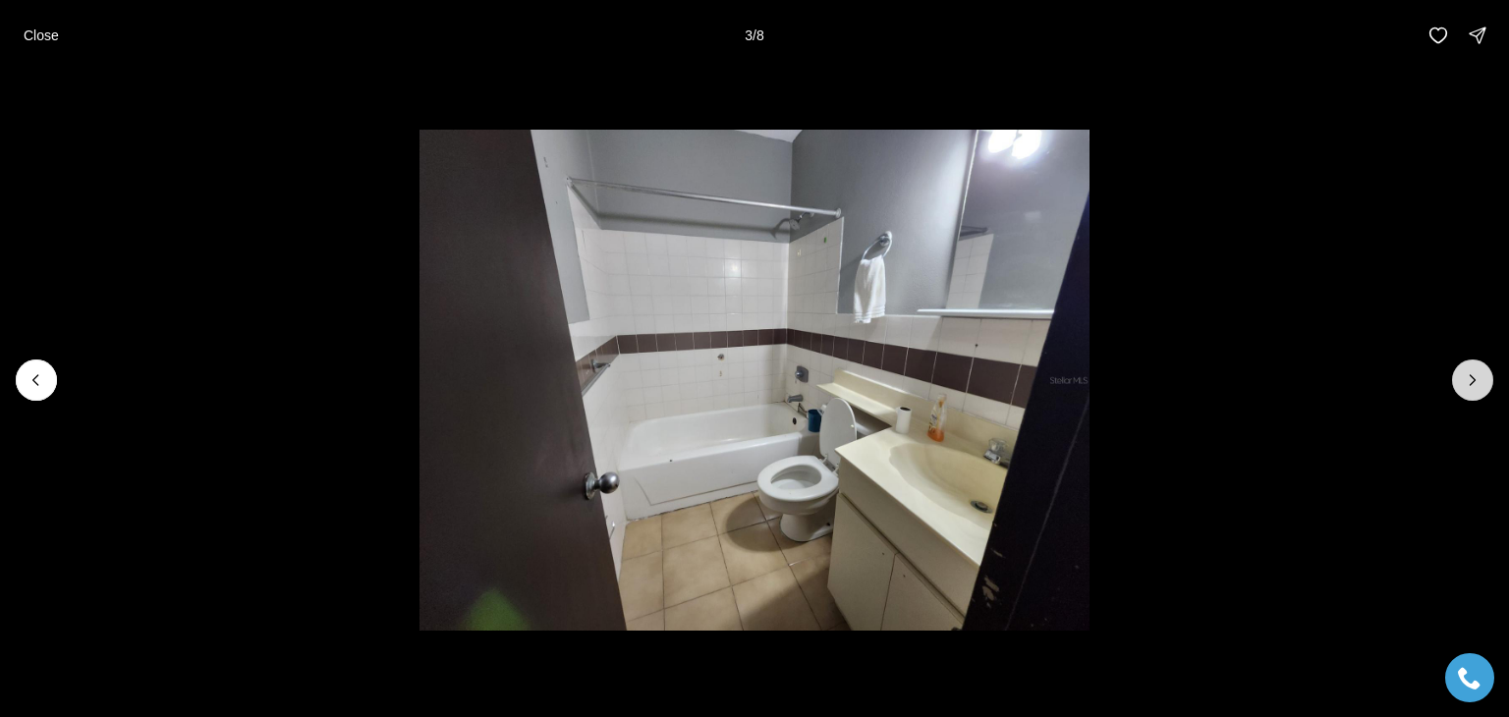
click at [1478, 375] on icon "Next slide" at bounding box center [1473, 380] width 20 height 20
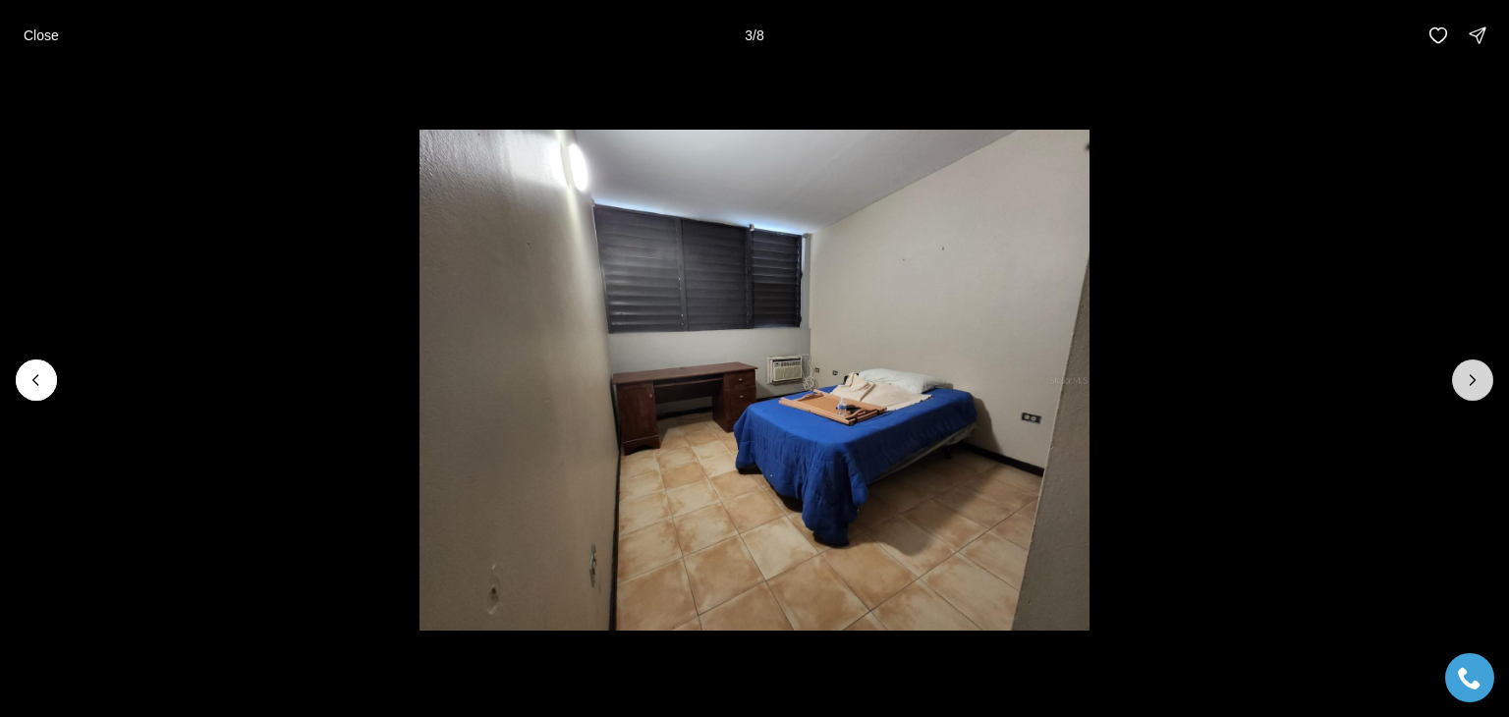
click at [1478, 375] on icon "Next slide" at bounding box center [1473, 380] width 20 height 20
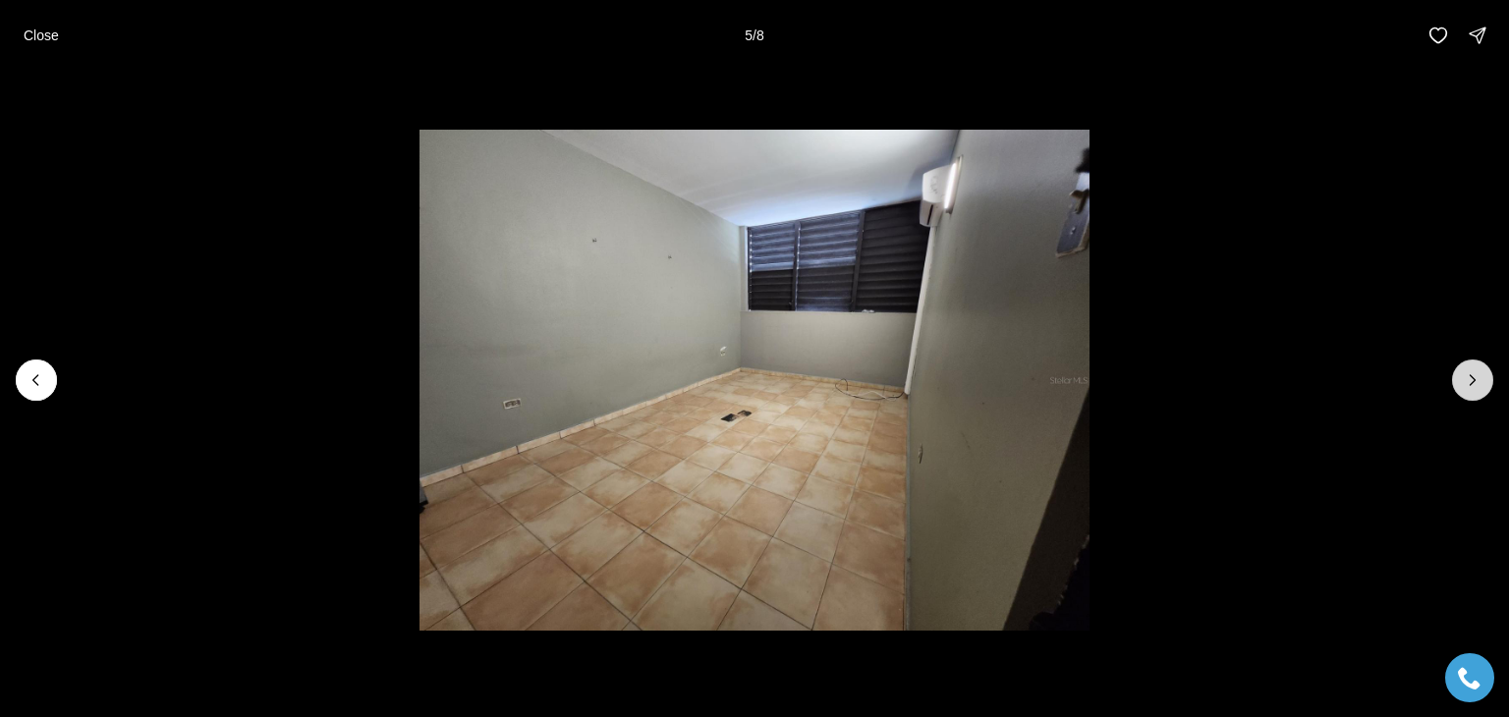
click at [1478, 375] on icon "Next slide" at bounding box center [1473, 380] width 20 height 20
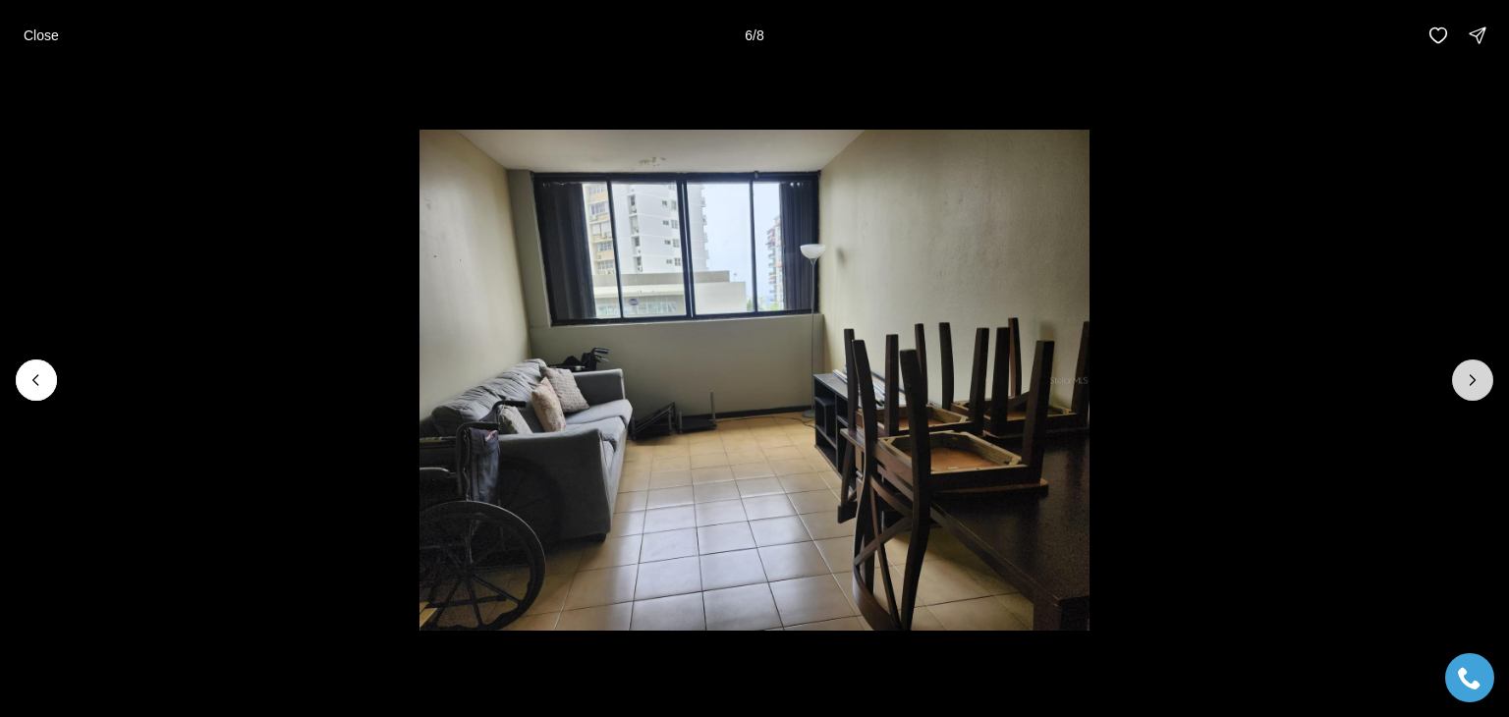
click at [1478, 375] on icon "Next slide" at bounding box center [1473, 380] width 20 height 20
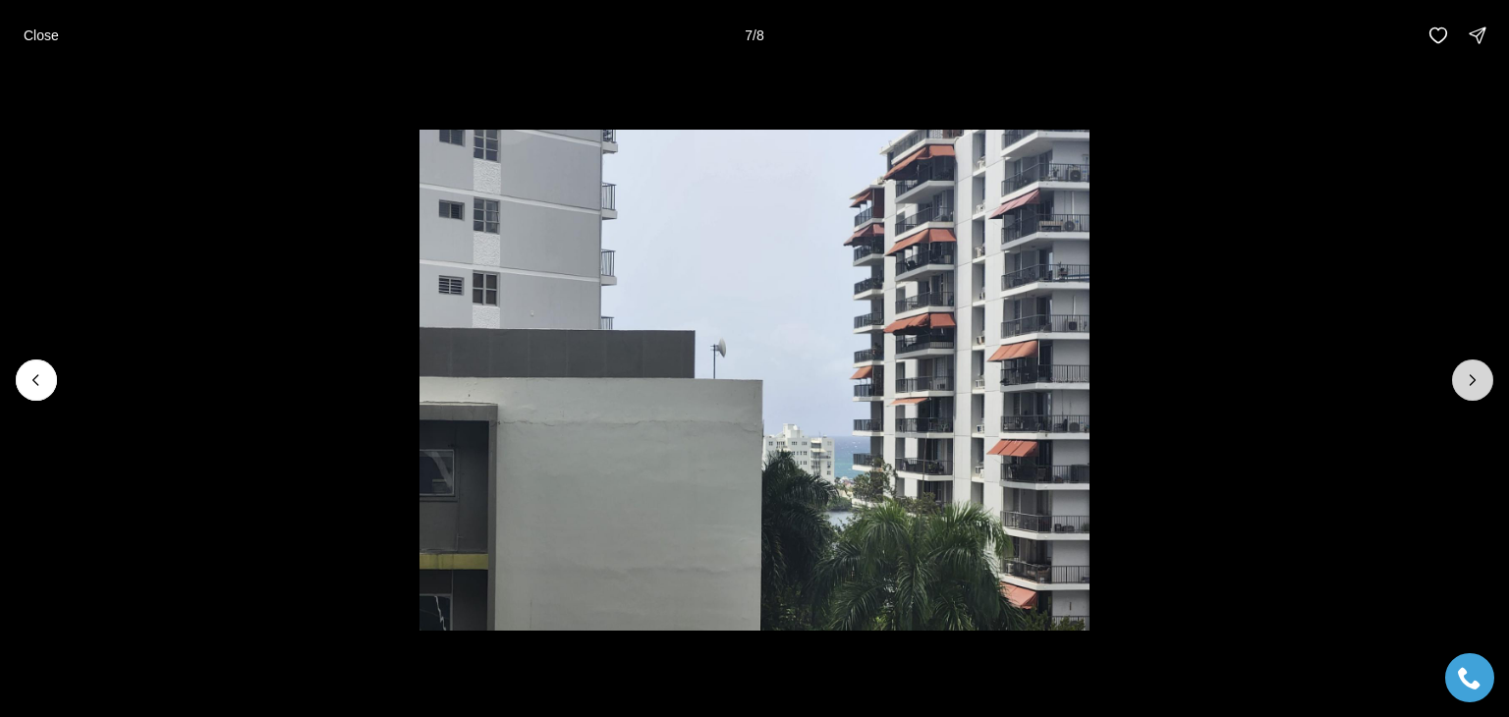
click at [1474, 374] on icon "Next slide" at bounding box center [1473, 380] width 20 height 20
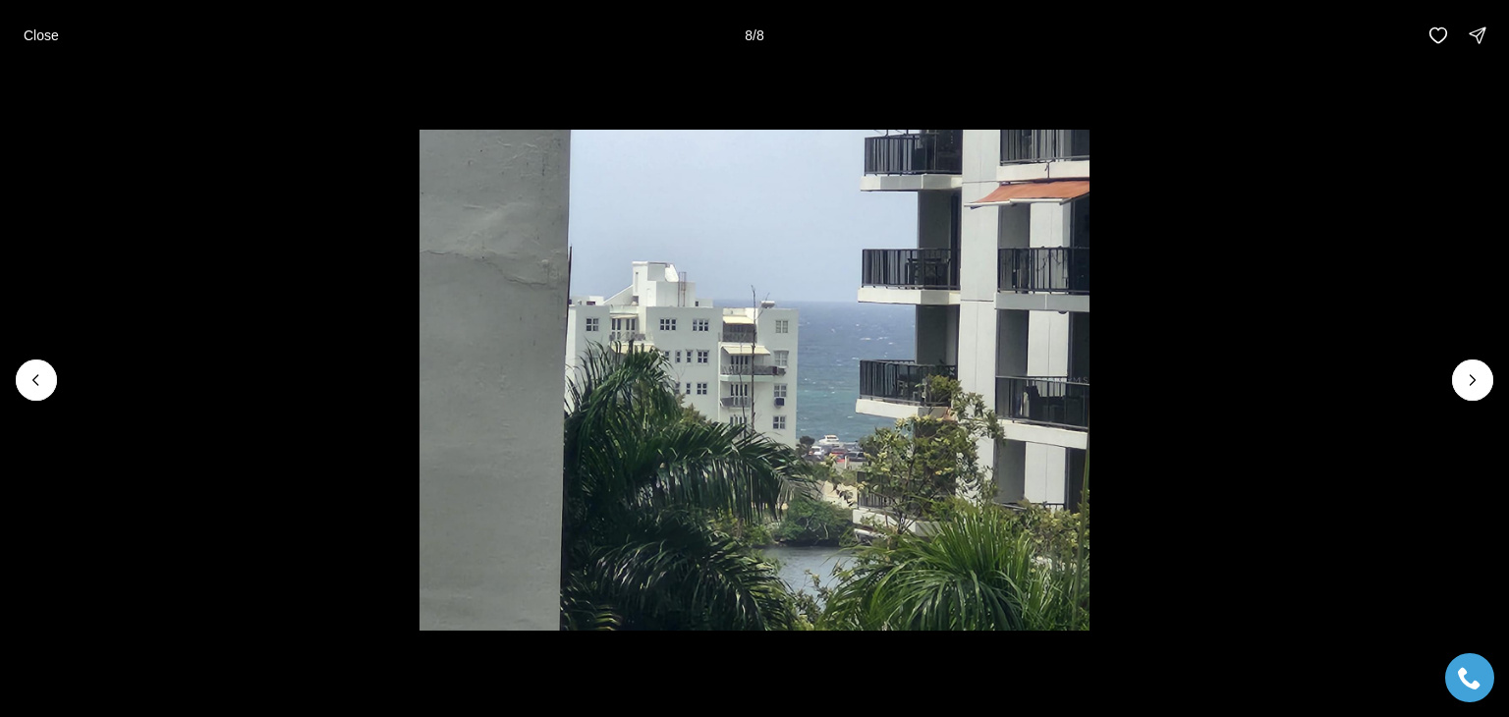
drag, startPoint x: 27, startPoint y: 30, endPoint x: 58, endPoint y: 43, distance: 33.9
click at [28, 30] on p "Close" at bounding box center [41, 36] width 35 height 16
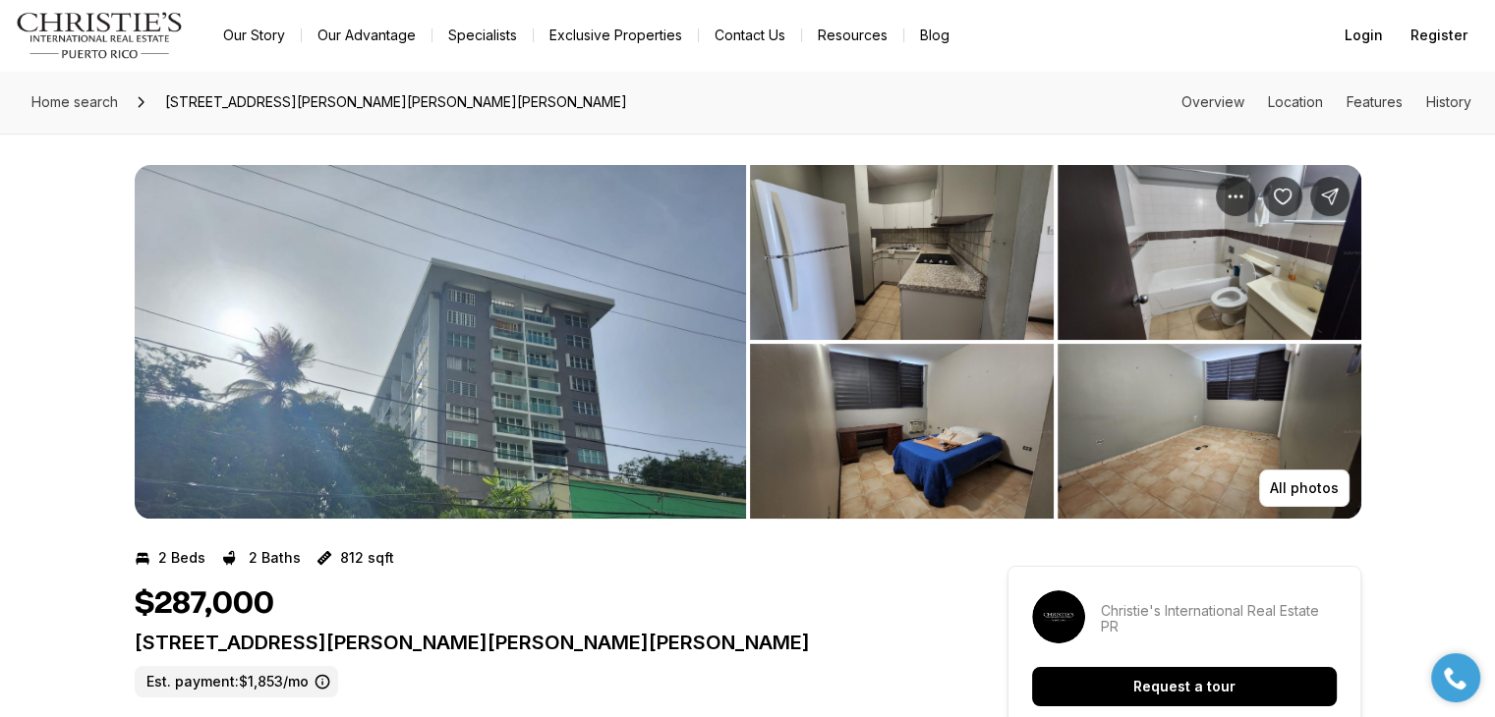
scroll to position [393, 0]
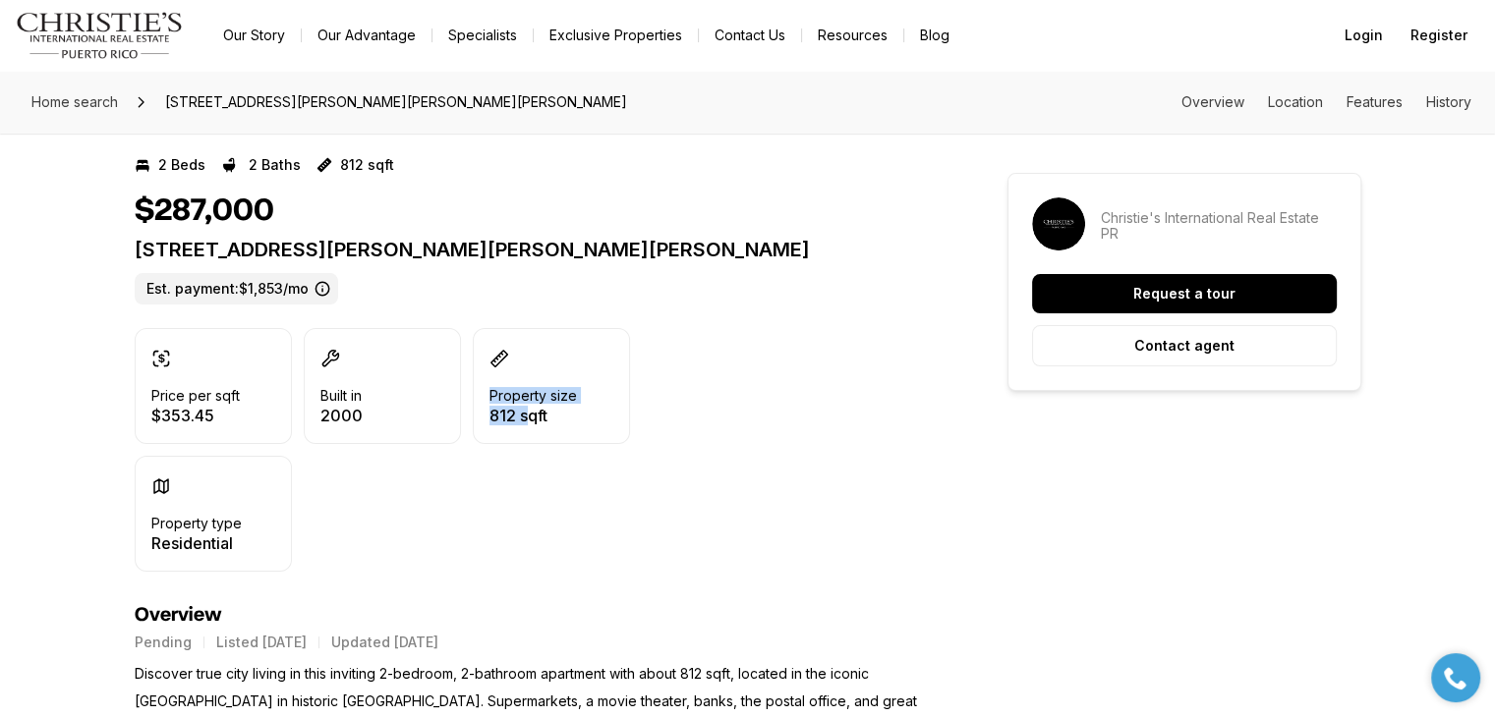
drag, startPoint x: 525, startPoint y: 413, endPoint x: 439, endPoint y: 421, distance: 85.9
click at [444, 421] on div "Price per sqft $353.45 Built in [DATE] Property size 812 sqft Property type Res…" at bounding box center [382, 450] width 495 height 244
click at [410, 457] on div "Price per sqft $353.45 Built in [DATE] Property size 812 sqft Property type Res…" at bounding box center [382, 450] width 495 height 244
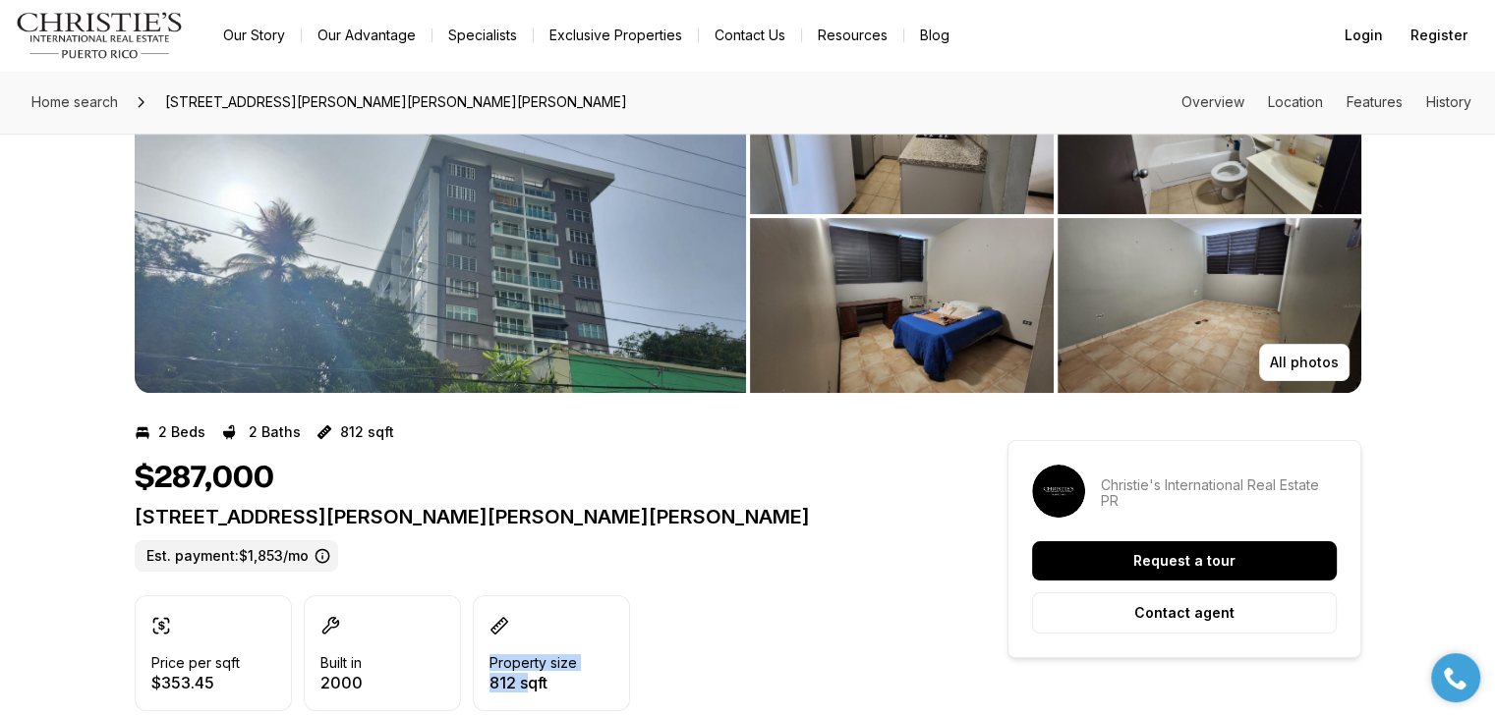
scroll to position [0, 0]
